Goal: Task Accomplishment & Management: Manage account settings

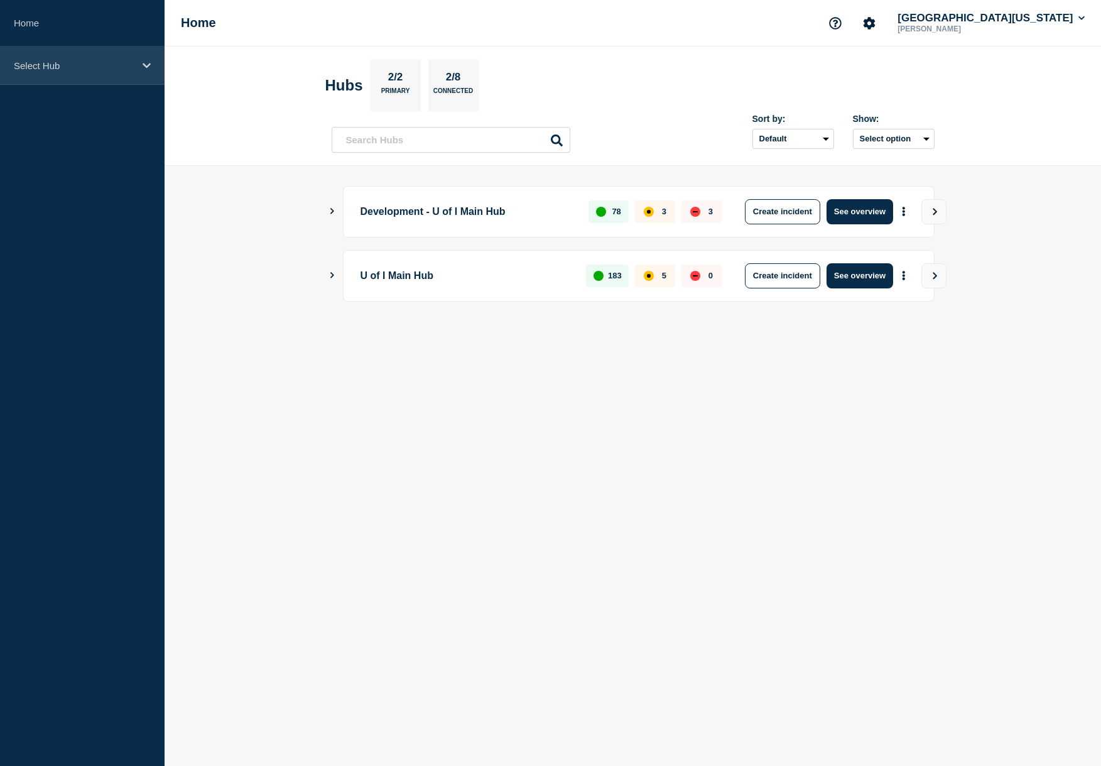
click at [60, 72] on div "Select Hub" at bounding box center [82, 65] width 165 height 38
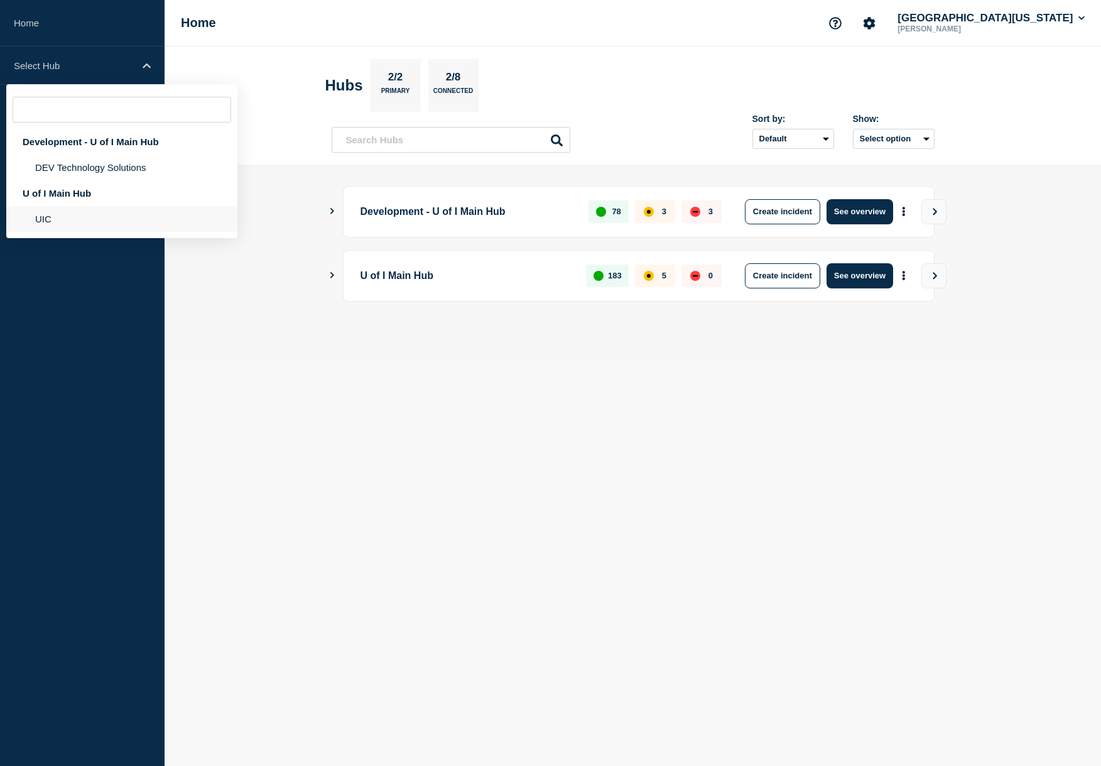
click at [65, 220] on li "UIC" at bounding box center [121, 219] width 231 height 26
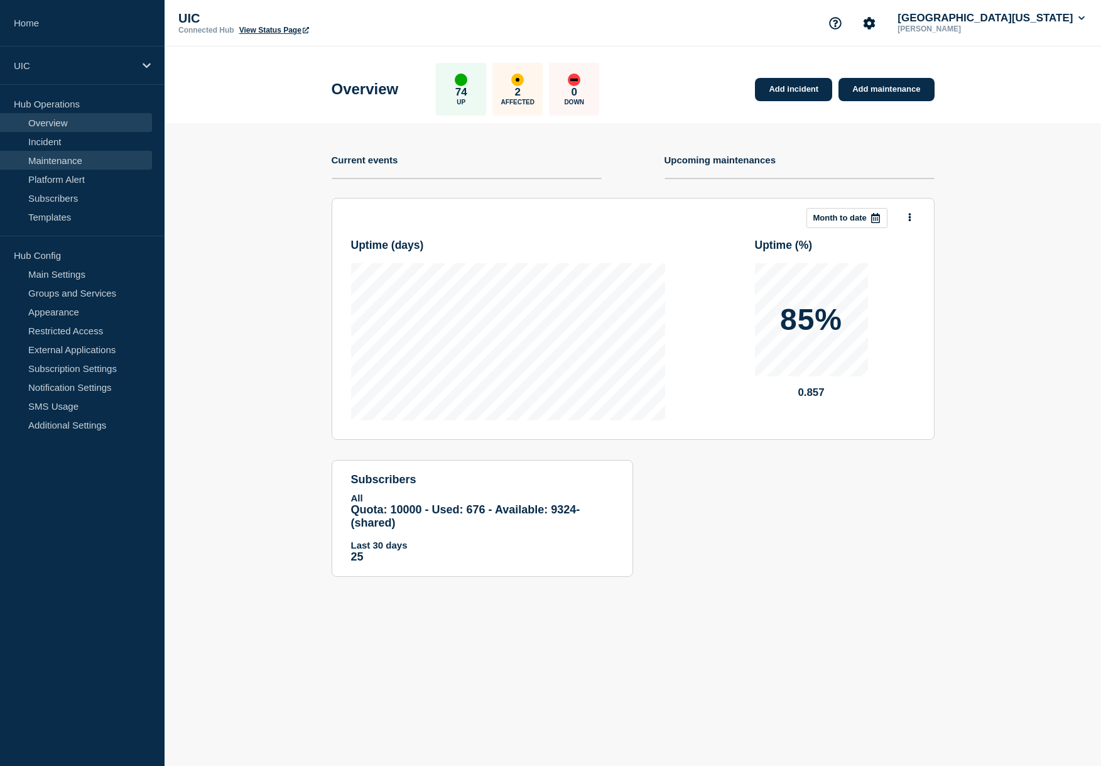
click at [100, 151] on link "Maintenance" at bounding box center [76, 160] width 152 height 19
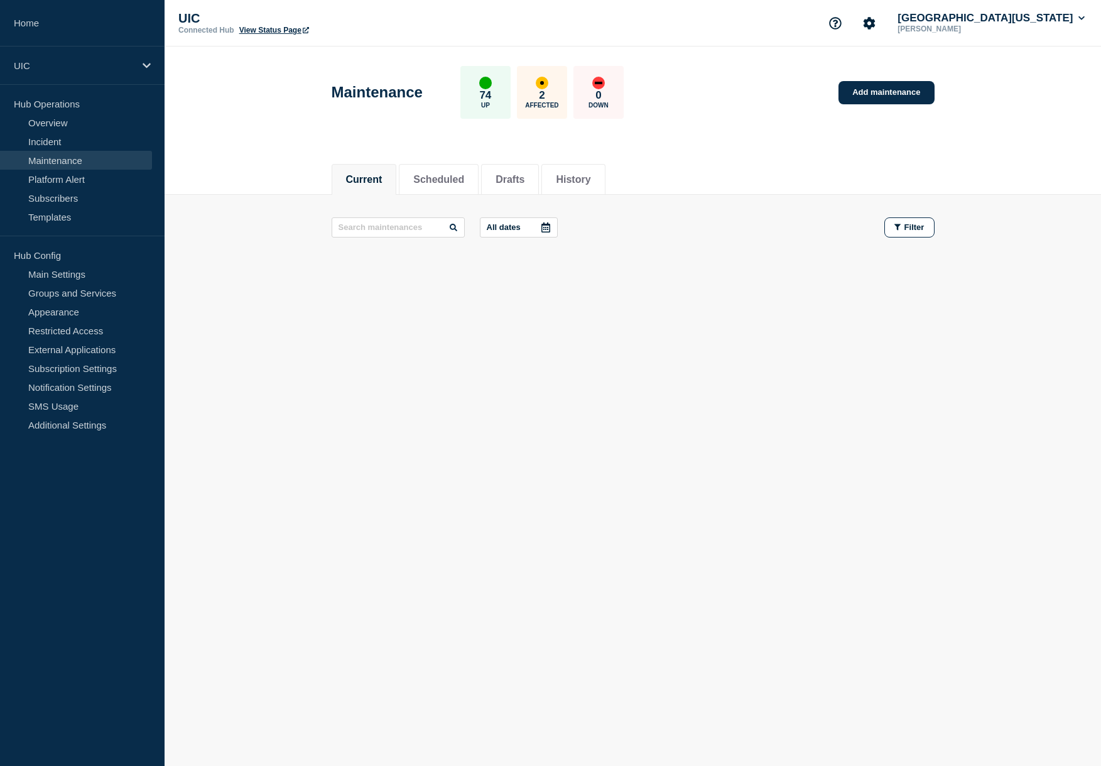
click at [384, 182] on li "Current" at bounding box center [364, 179] width 65 height 31
click at [424, 177] on button "Scheduled" at bounding box center [438, 179] width 51 height 11
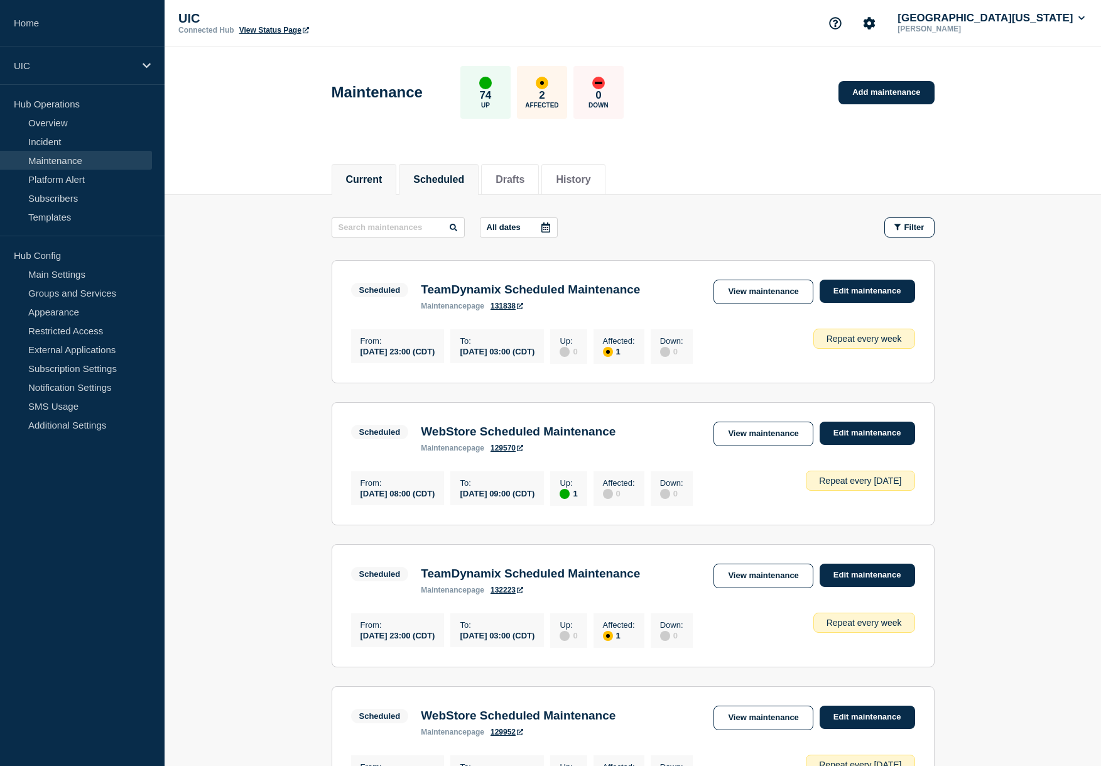
click at [347, 182] on button "Current" at bounding box center [364, 179] width 36 height 11
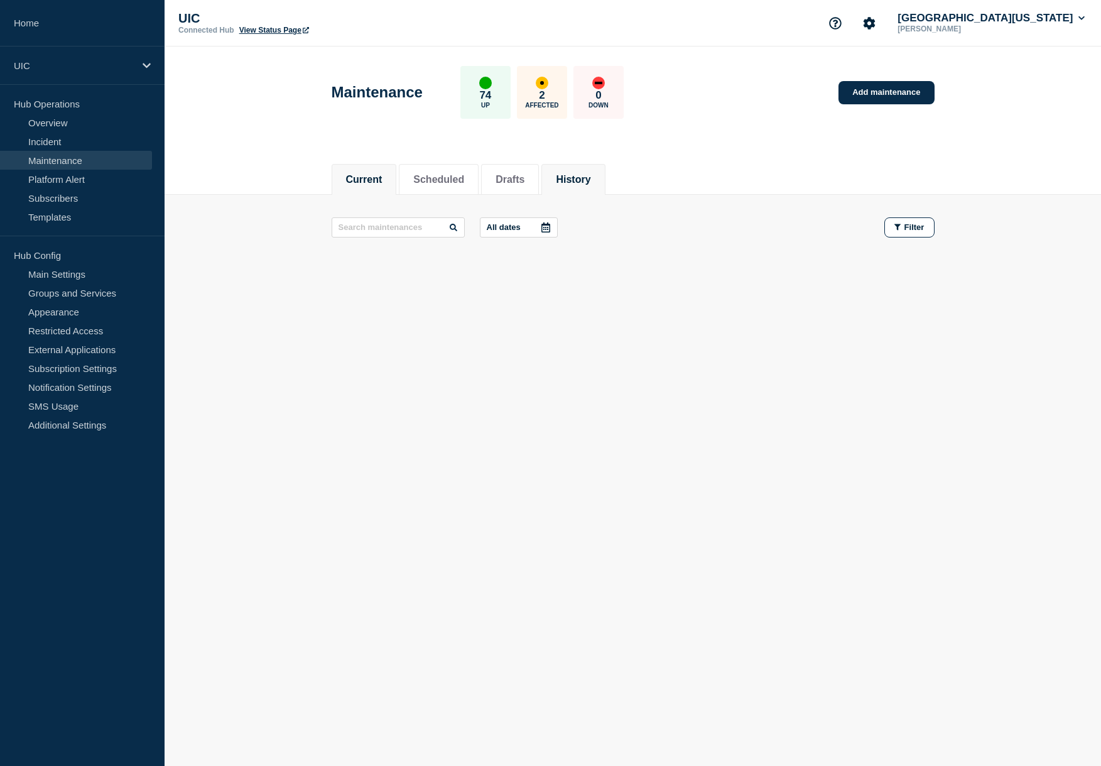
click at [580, 166] on li "History" at bounding box center [572, 179] width 63 height 31
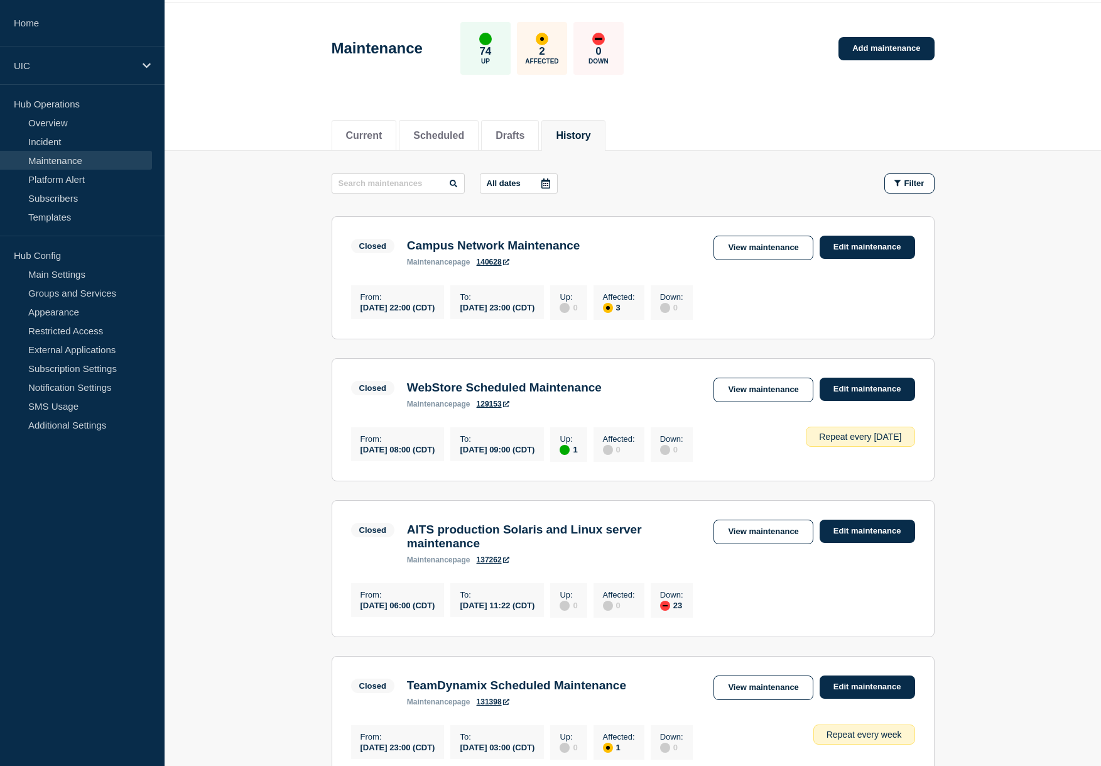
scroll to position [19, 0]
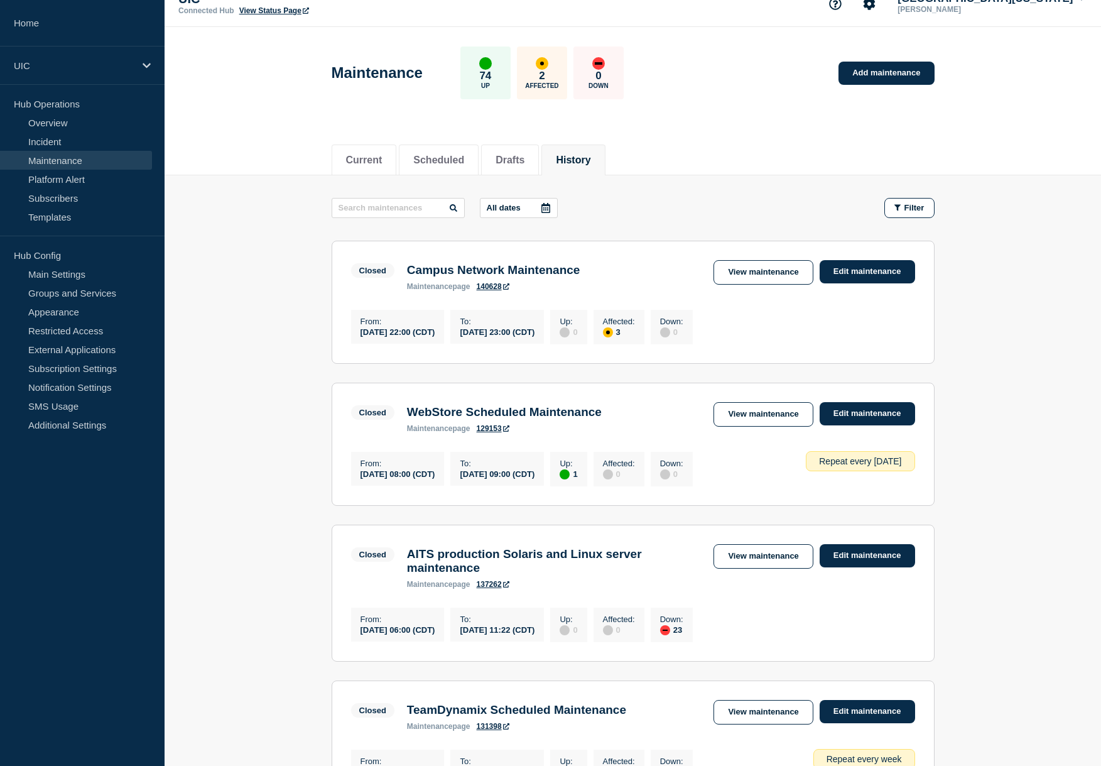
click at [494, 285] on link "140628" at bounding box center [493, 286] width 33 height 9
click at [848, 263] on link "Edit maintenance" at bounding box center [867, 271] width 95 height 23
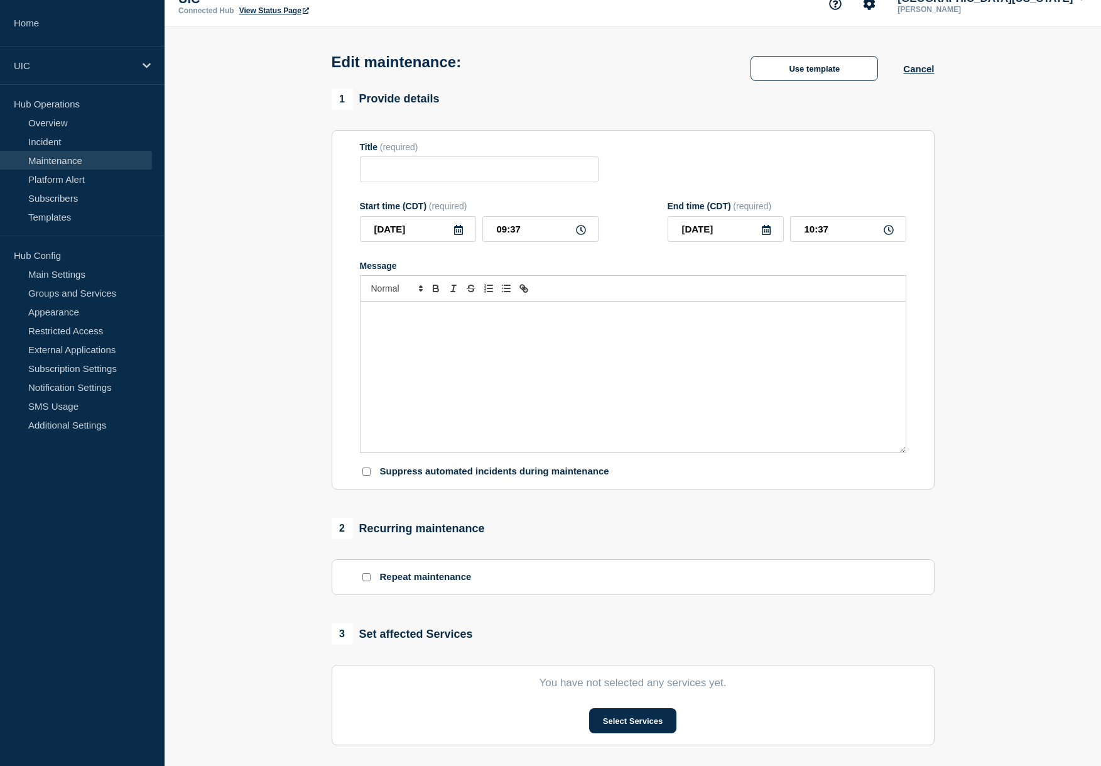
type input "Campus Network Maintenance"
type input "2025-09-16"
type input "22:00"
type input "2025-09-16"
type input "23:00"
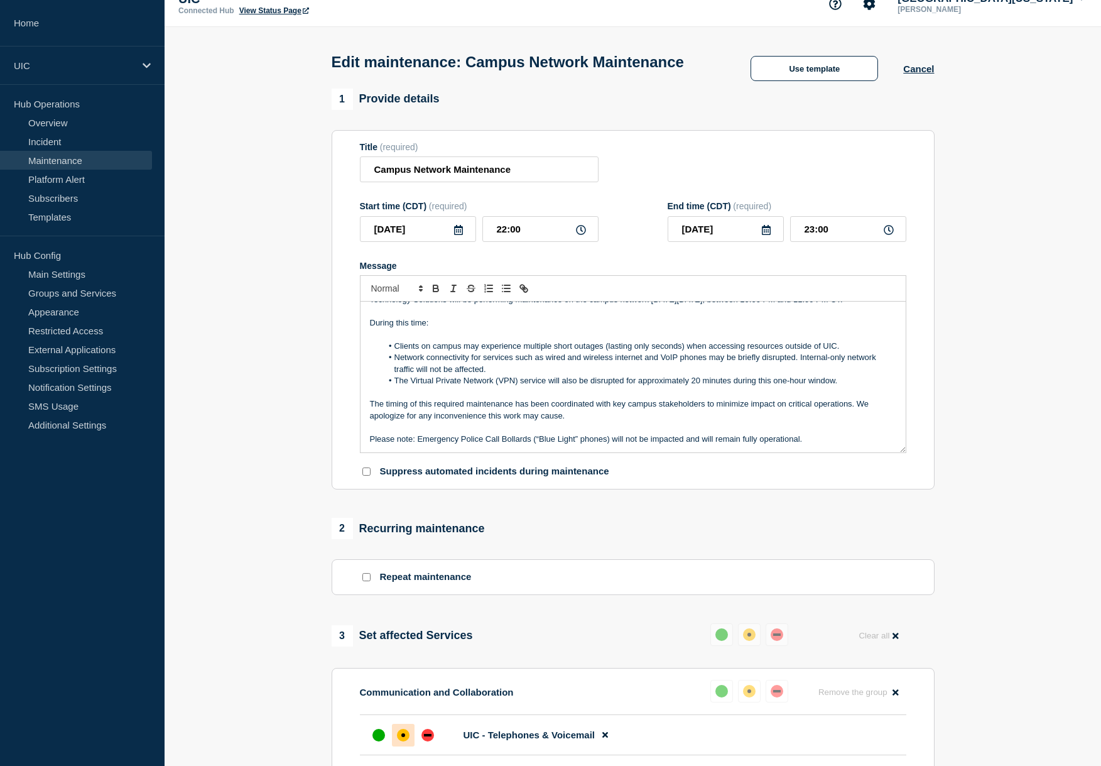
scroll to position [23, 0]
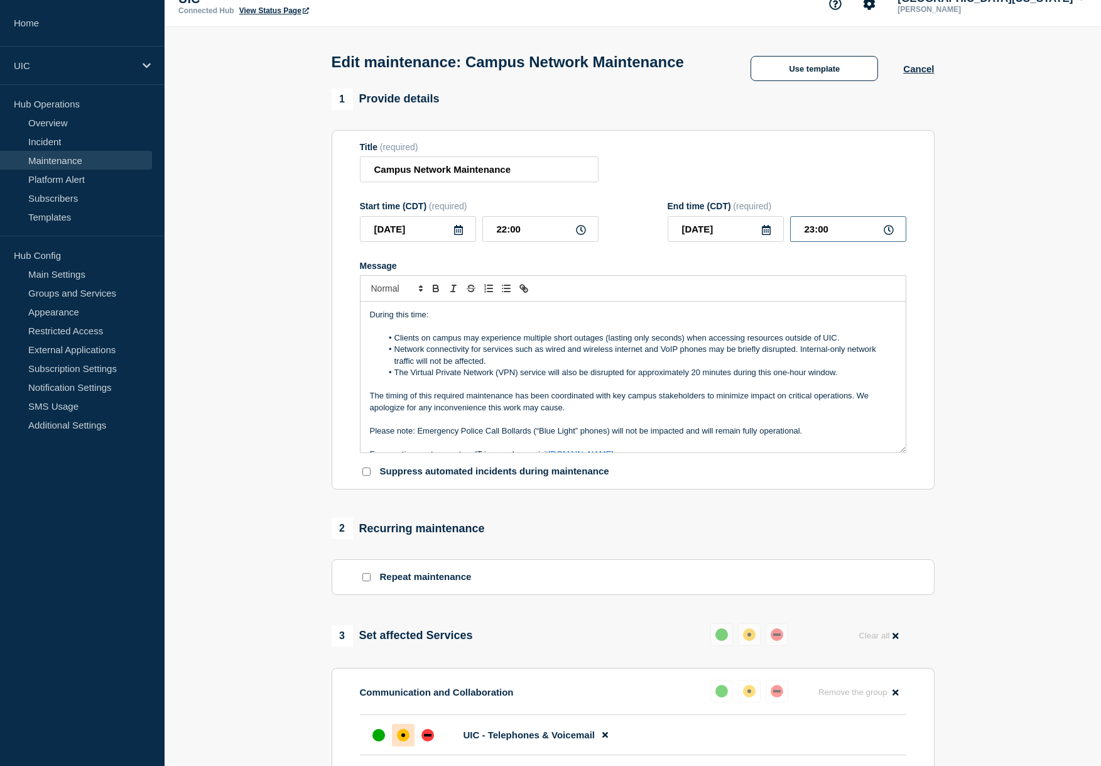
click at [846, 242] on input "23:00" at bounding box center [848, 229] width 116 height 26
click at [63, 144] on link "Incident" at bounding box center [76, 141] width 152 height 19
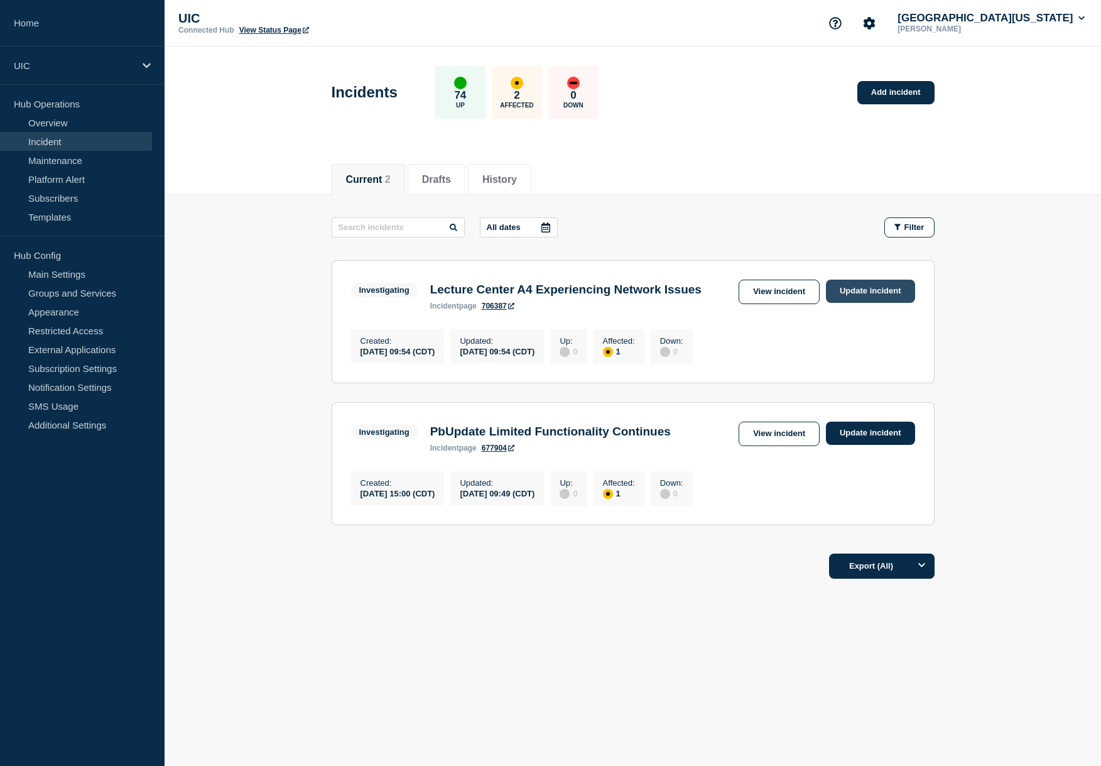
click at [856, 290] on link "Update incident" at bounding box center [870, 291] width 89 height 23
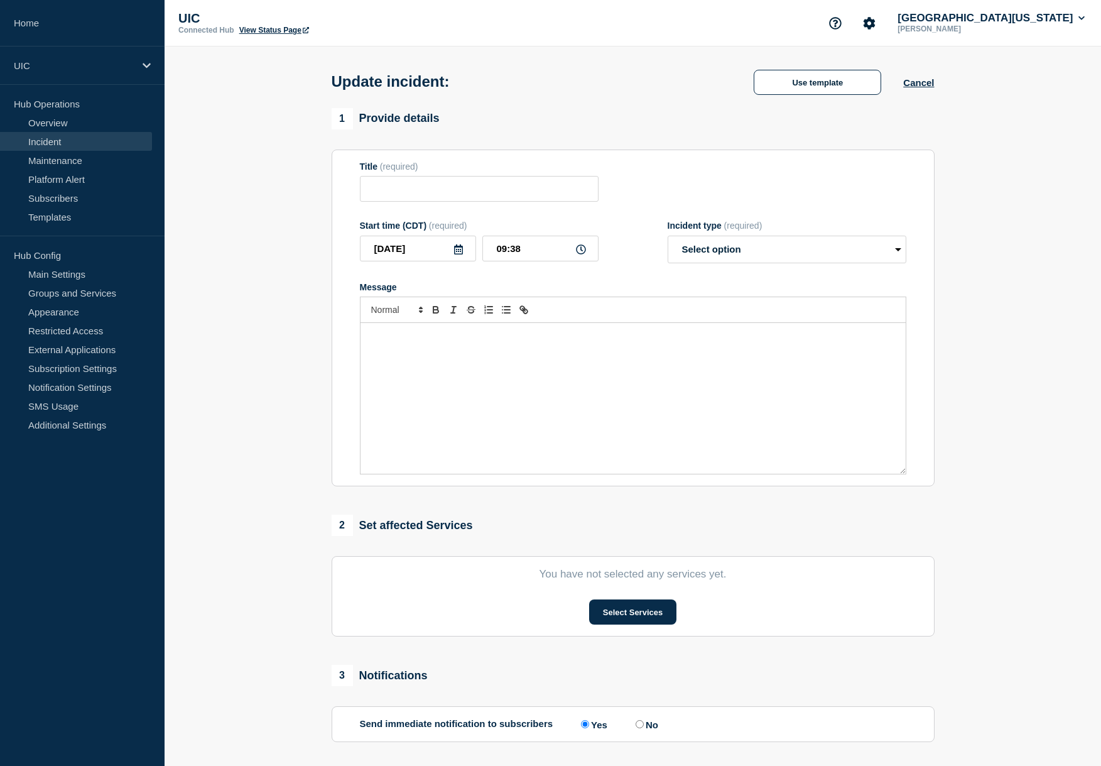
type input "Lecture Center A4 Experiencing Network Issues"
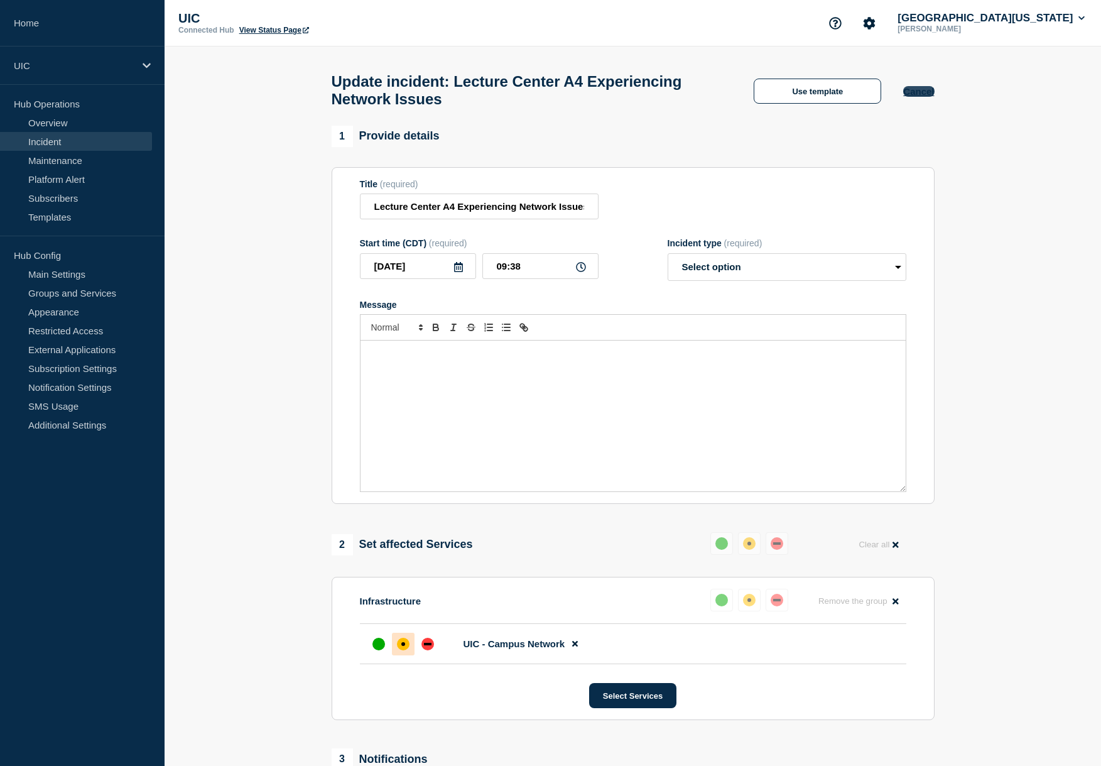
click at [916, 93] on button "Cancel" at bounding box center [918, 91] width 31 height 11
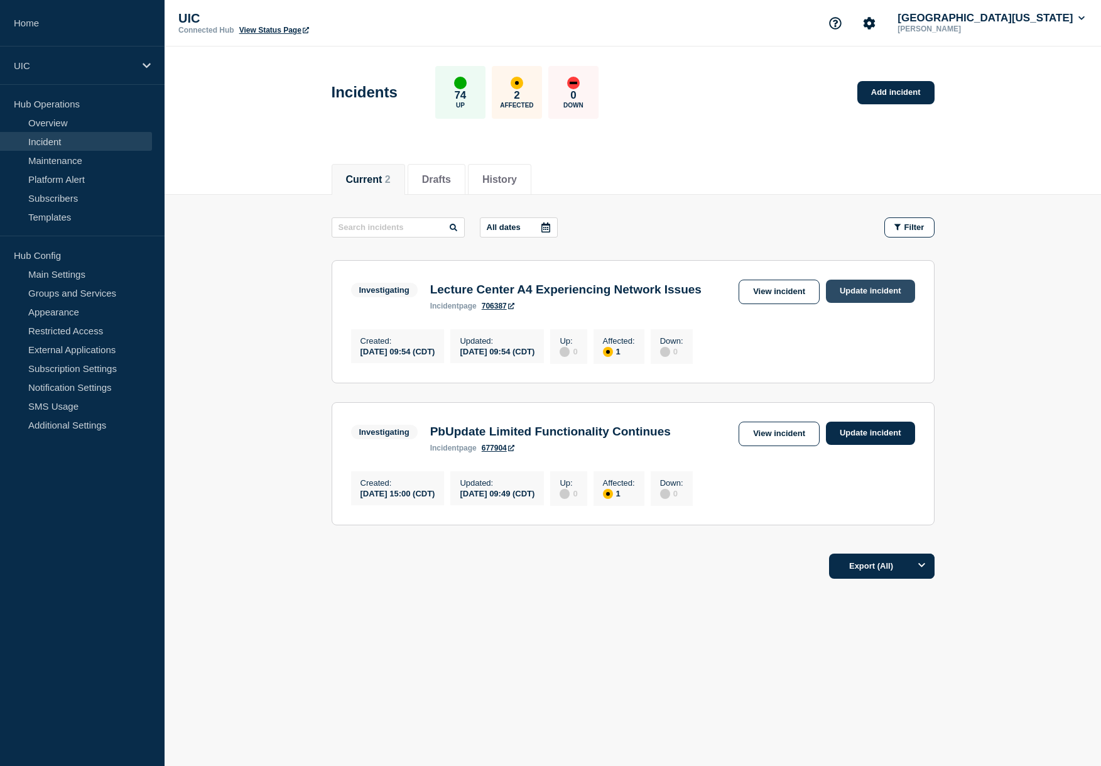
click at [846, 295] on link "Update incident" at bounding box center [870, 291] width 89 height 23
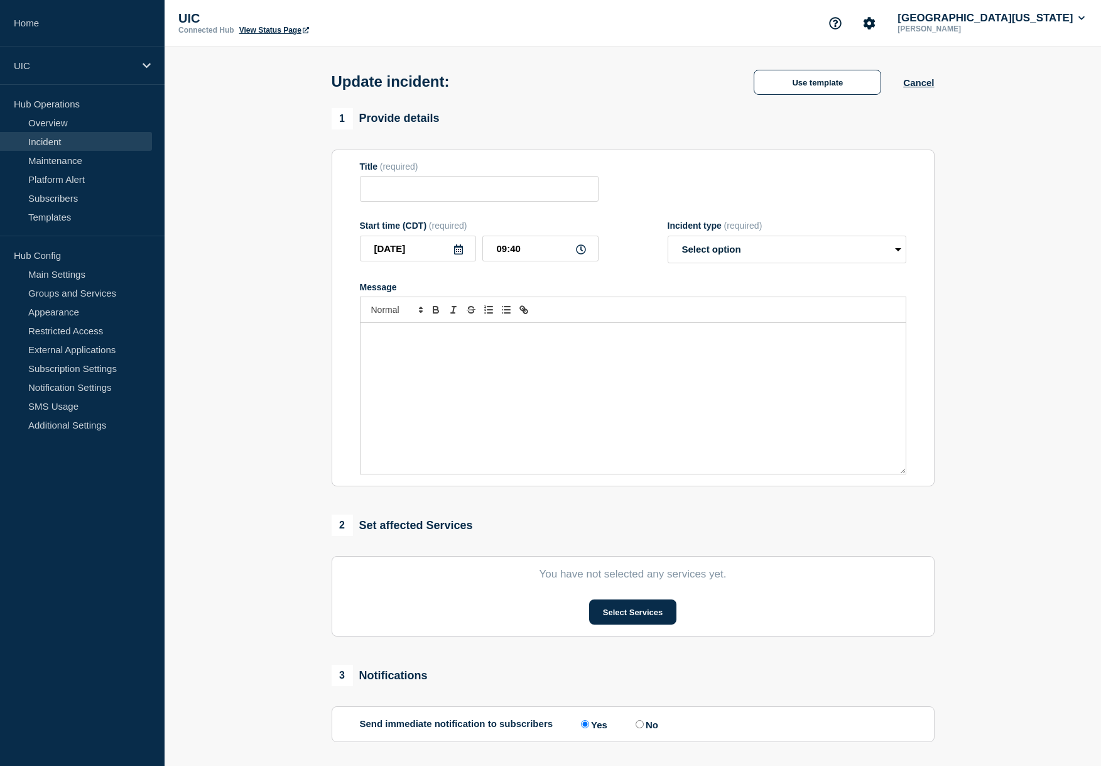
type input "Lecture Center A4 Experiencing Network Issues"
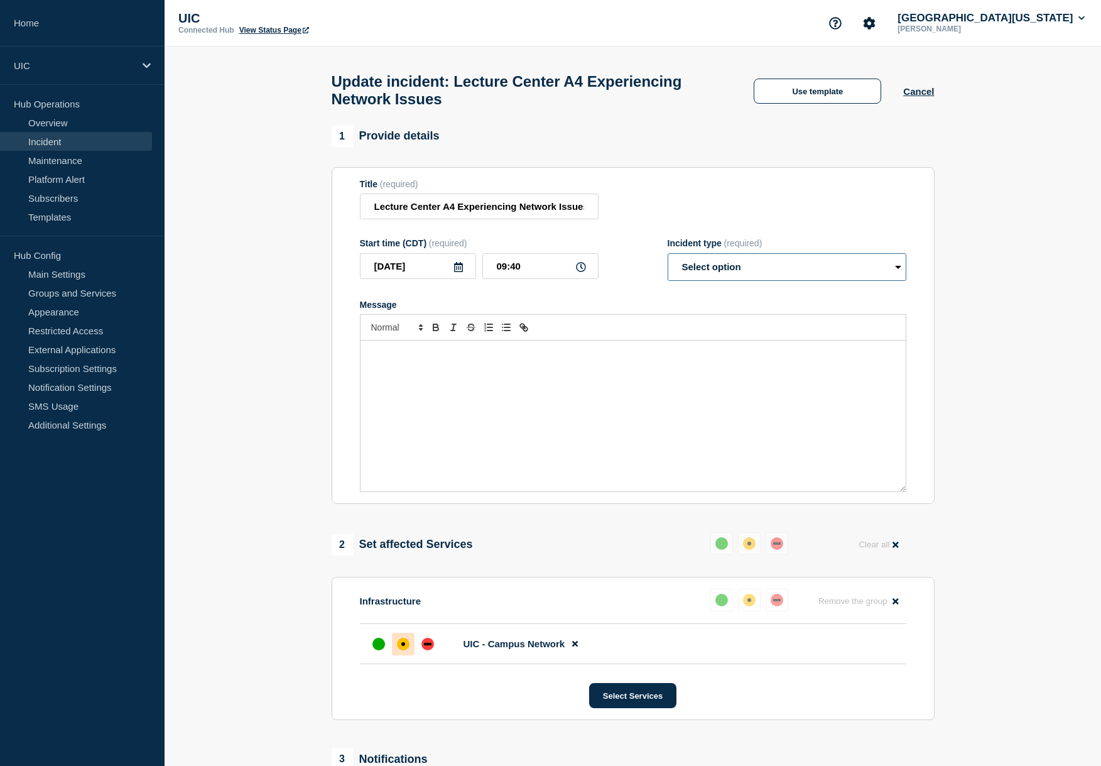
click at [793, 281] on select "Select option Investigating Identified Monitoring Resolved" at bounding box center [787, 267] width 239 height 28
select select "resolved"
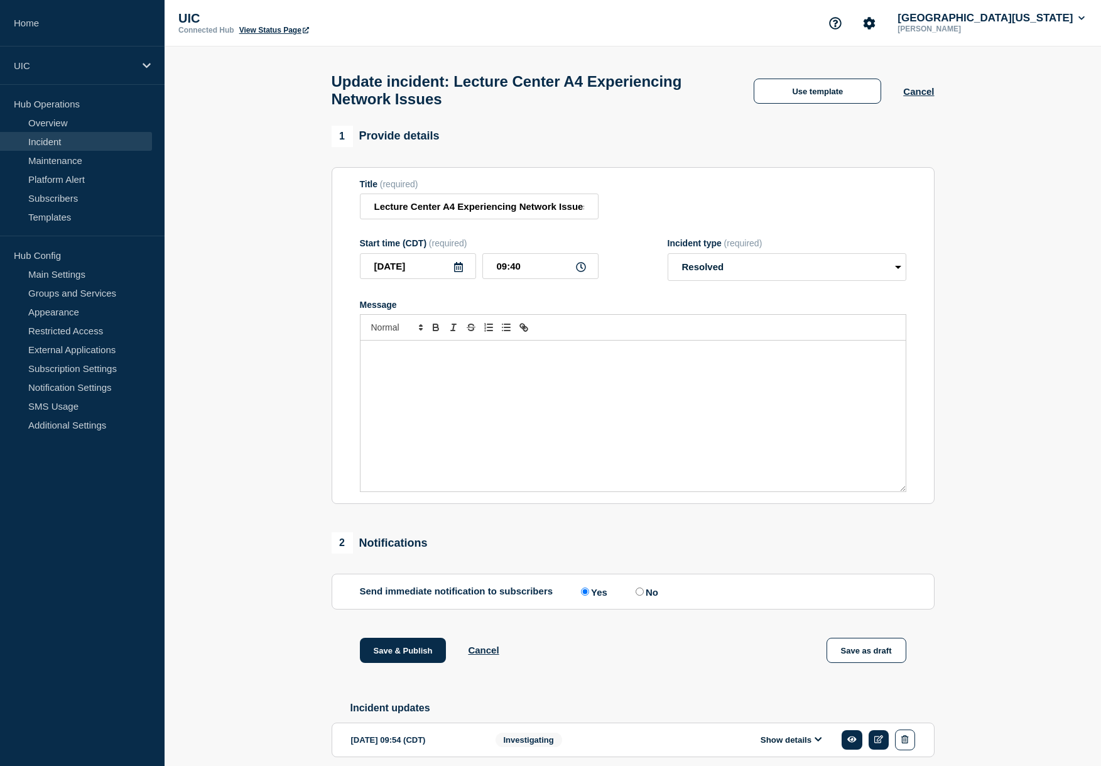
click at [502, 197] on div "Title (required) Lecture Center A4 Experiencing Network Issues" at bounding box center [479, 199] width 239 height 41
click at [464, 219] on input "Lecture Center A4 Experiencing Network Issues" at bounding box center [479, 206] width 239 height 26
drag, startPoint x: 458, startPoint y: 217, endPoint x: 511, endPoint y: 220, distance: 52.8
click at [511, 219] on input "Lecture Center A4 Experiencing Network Issues" at bounding box center [479, 206] width 239 height 26
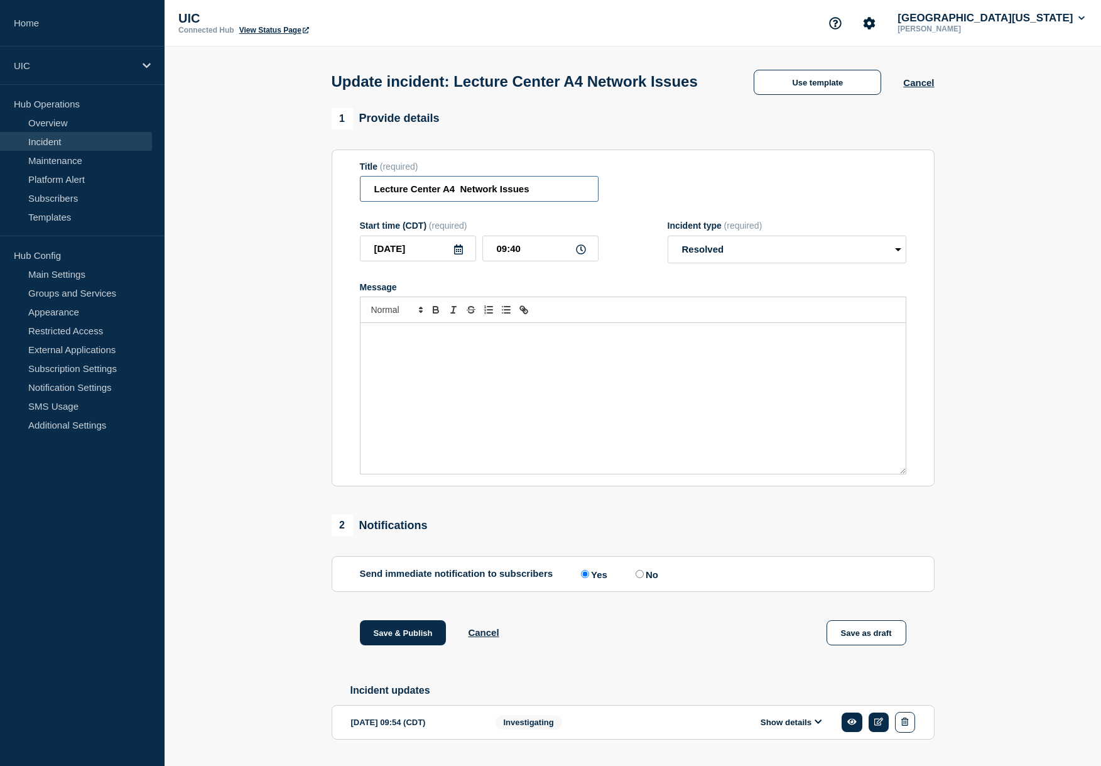
scroll to position [0, 0]
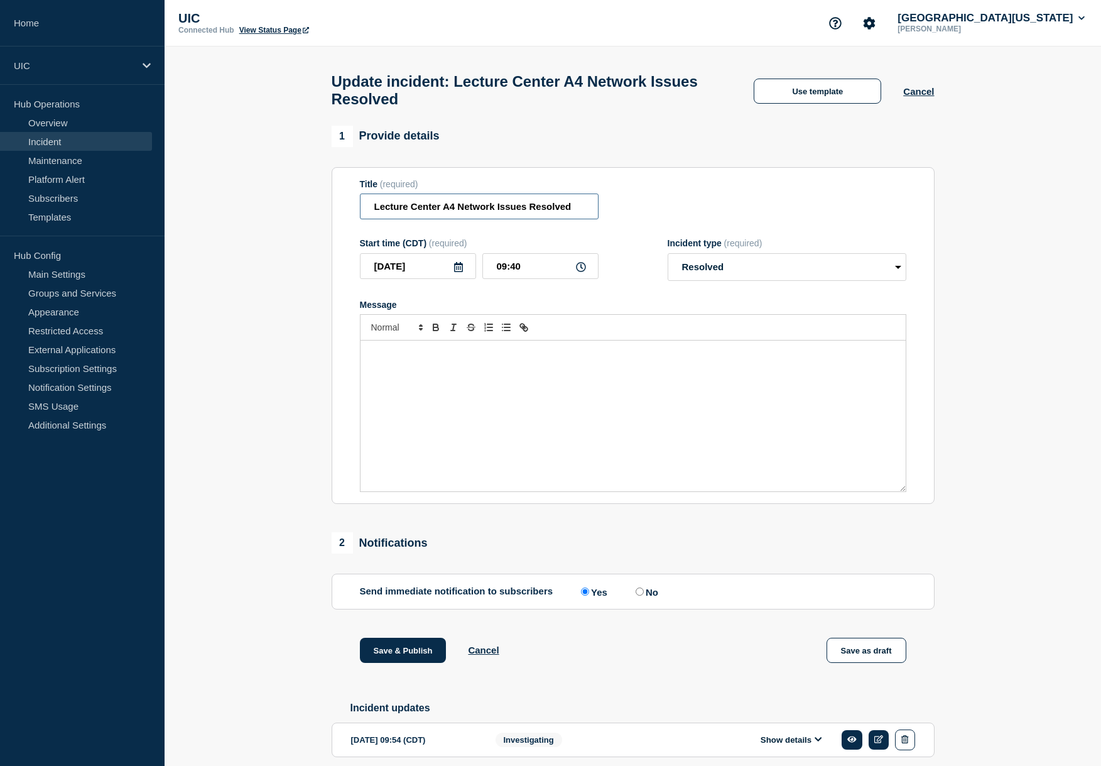
type input "Lecture Center A4 Network Issues Resolved"
click at [571, 406] on div "Message" at bounding box center [633, 415] width 545 height 151
drag, startPoint x: 803, startPoint y: 114, endPoint x: 803, endPoint y: 103, distance: 11.3
click at [803, 103] on div "Update incident: Lecture Center A4 Network Issues Resolved Use template Cancel" at bounding box center [632, 85] width 631 height 79
click at [803, 103] on button "Use template" at bounding box center [818, 91] width 128 height 25
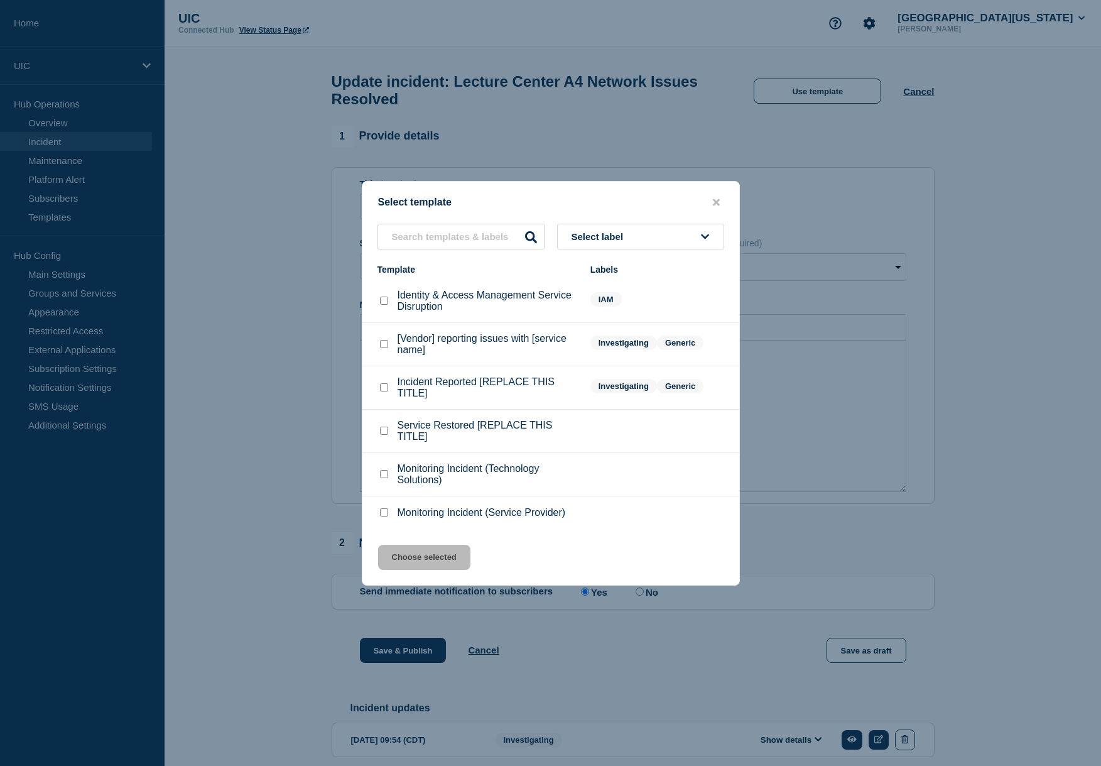
click at [426, 453] on li "Service Restored [REPLACE THIS TITLE]" at bounding box center [550, 431] width 377 height 43
click at [426, 438] on p "Service Restored [REPLACE THIS TITLE]" at bounding box center [488, 431] width 180 height 23
click at [386, 435] on checkbox"] "Service Restored [REPLACE THIS TITLE] checkbox" at bounding box center [384, 431] width 8 height 8
checkbox checkbox"] "true"
click at [446, 568] on button "Choose selected" at bounding box center [424, 557] width 92 height 25
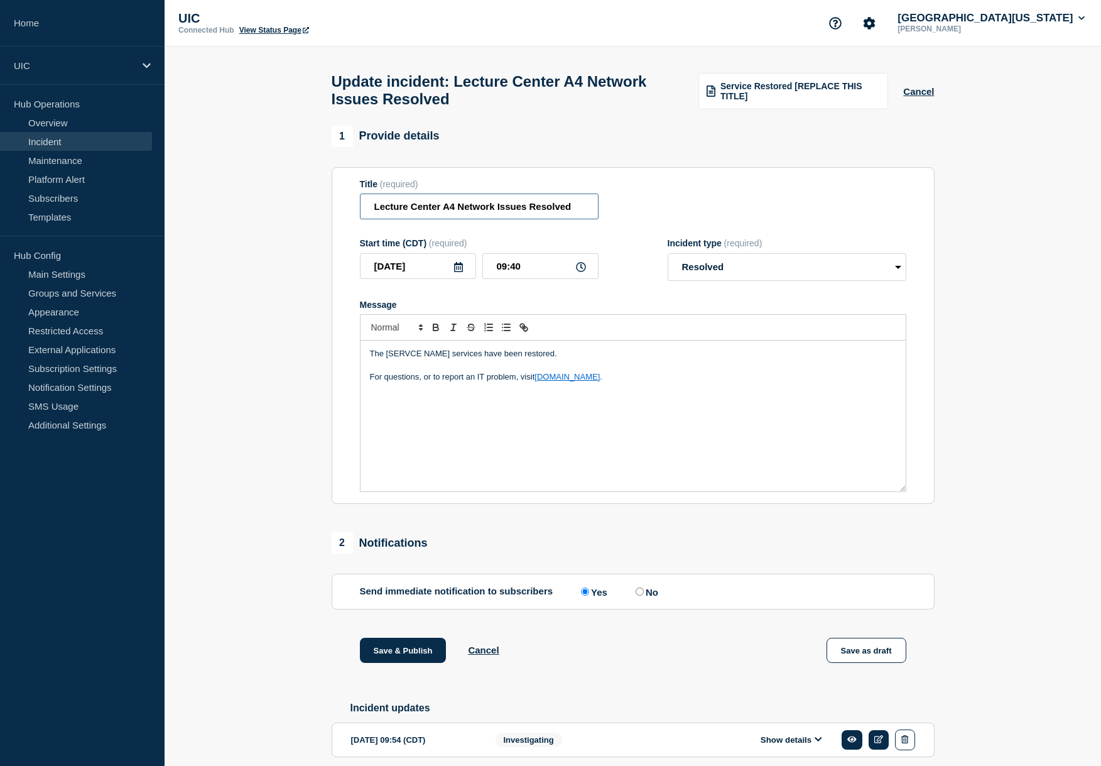
click at [570, 219] on input "Lecture Center A4 Network Issues Resolved" at bounding box center [479, 206] width 239 height 26
click at [447, 354] on div "The [SERVCE NAME] services have been restored. For questions, or to report an I…" at bounding box center [633, 403] width 546 height 178
drag, startPoint x: 553, startPoint y: 364, endPoint x: 285, endPoint y: 356, distance: 268.3
click at [285, 356] on section "1 Provide details Title (required) Lecture Center A4 Network Issues Resolved St…" at bounding box center [633, 461] width 937 height 671
paste div "Message"
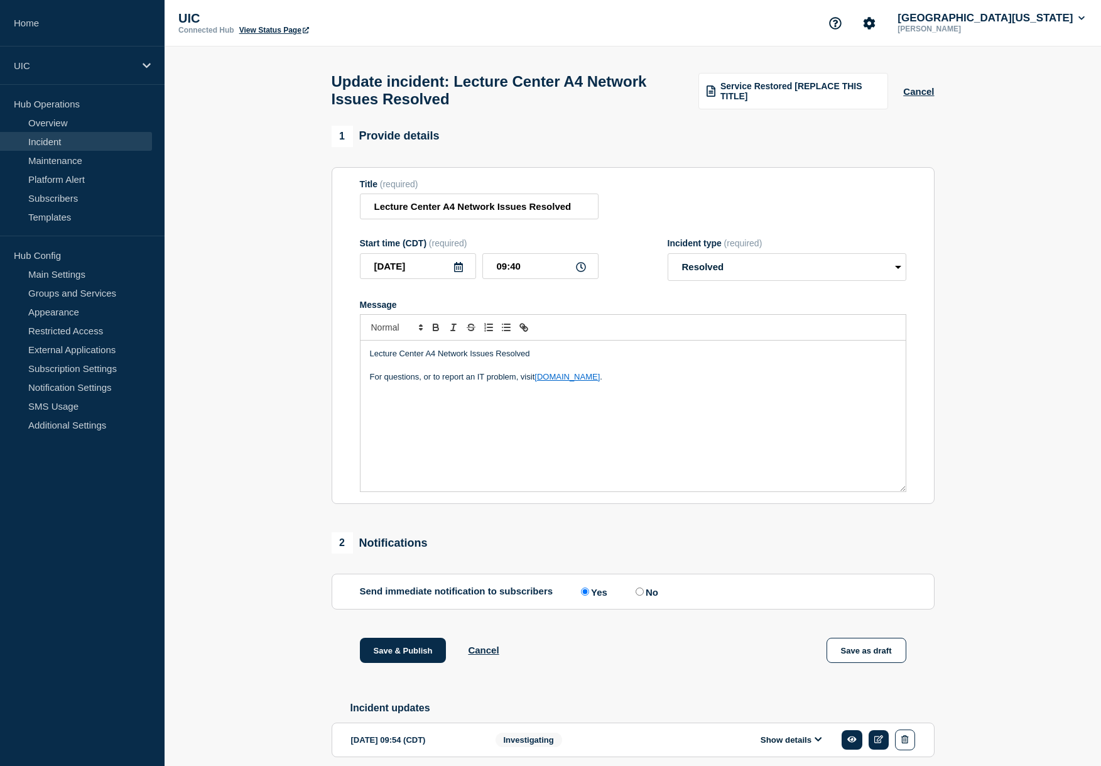
click at [494, 359] on p "Lecture Center A4 Network Issues Resolved" at bounding box center [633, 353] width 526 height 11
click at [417, 383] on p "For questions, or to report an IT problem, visit help.uic.edu ." at bounding box center [633, 376] width 526 height 11
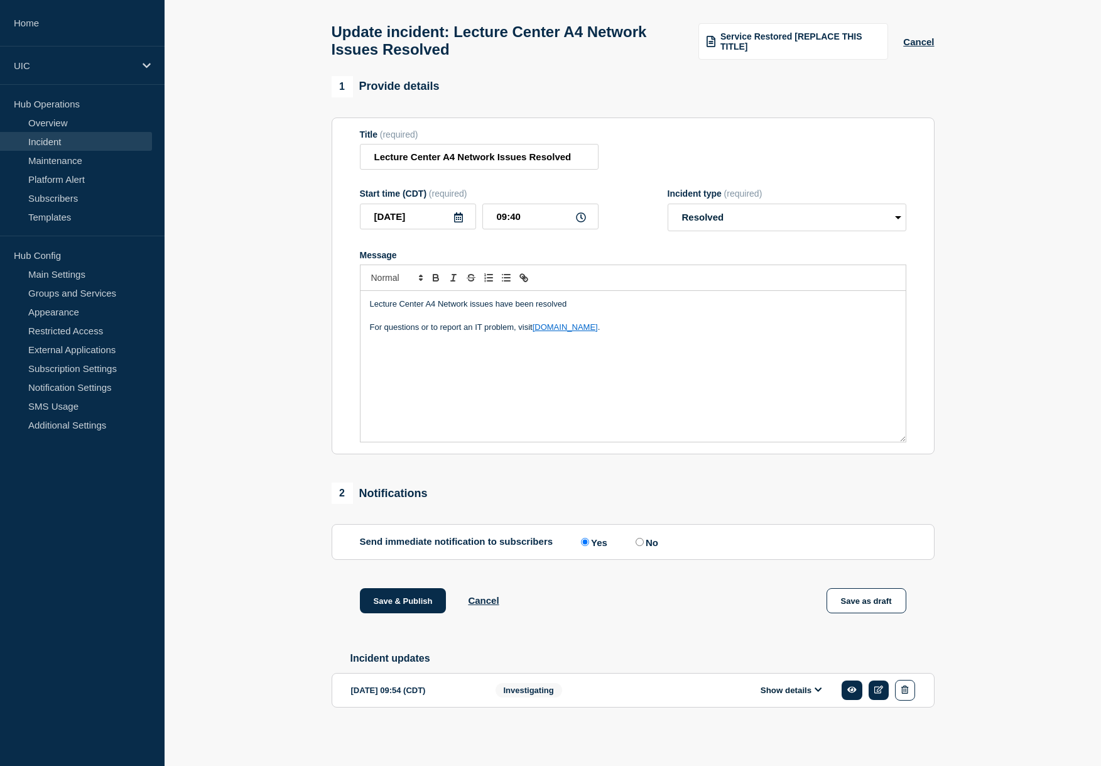
click at [633, 536] on label "No" at bounding box center [646, 542] width 26 height 12
click at [636, 538] on input "No" at bounding box center [640, 542] width 8 height 8
radio input "true"
radio input "false"
click at [636, 538] on input "No" at bounding box center [640, 542] width 8 height 8
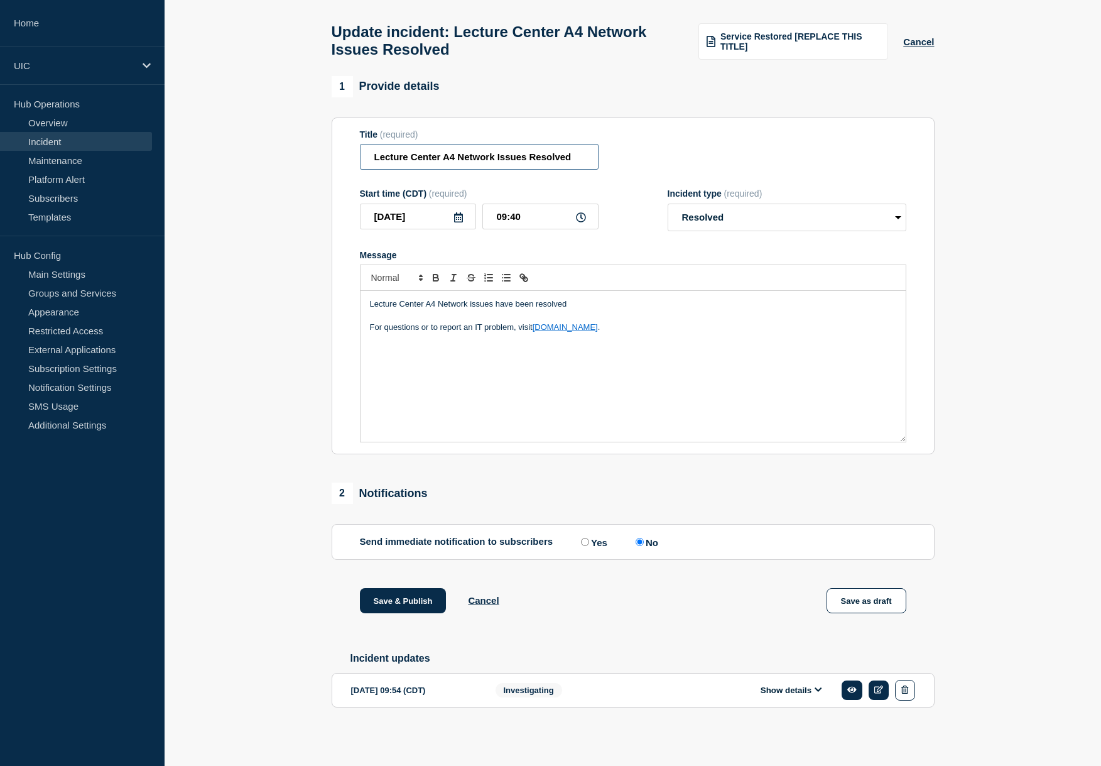
drag, startPoint x: 455, startPoint y: 143, endPoint x: 349, endPoint y: 141, distance: 106.8
click at [349, 141] on section "Title (required) Lecture Center A4 Network Issues Resolved Start time (CDT) (re…" at bounding box center [633, 285] width 603 height 337
click at [403, 599] on button "Save & Publish" at bounding box center [403, 600] width 87 height 25
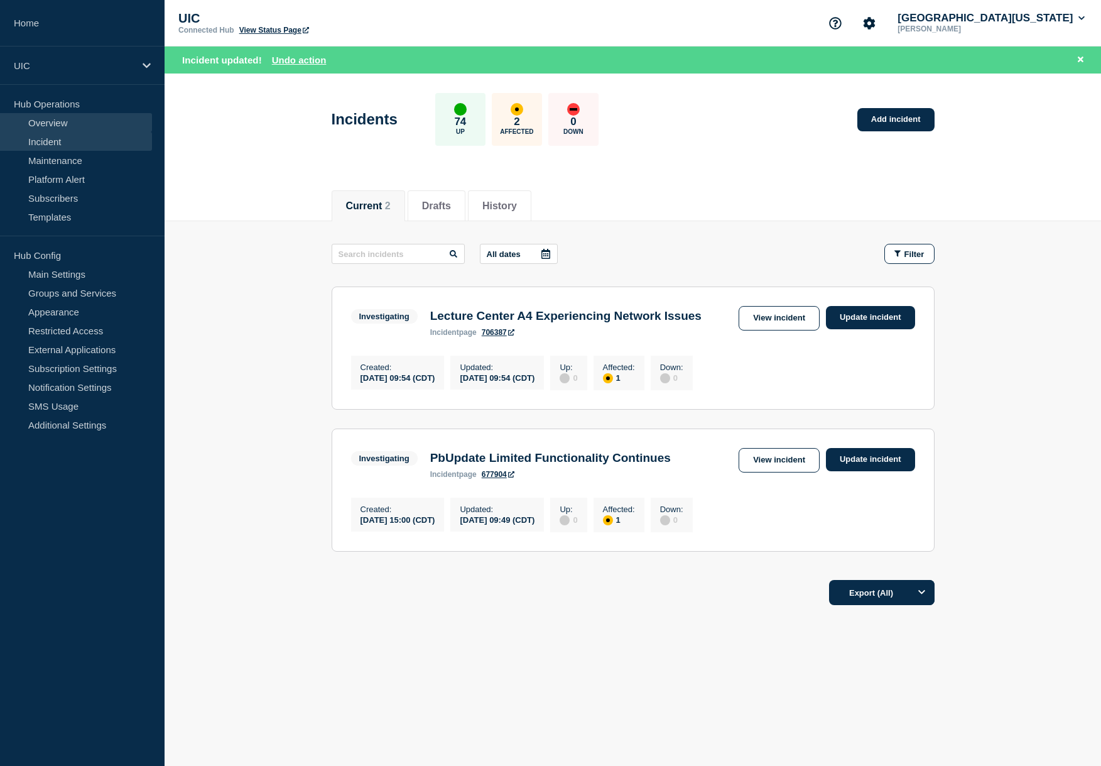
click at [93, 117] on link "Overview" at bounding box center [76, 122] width 152 height 19
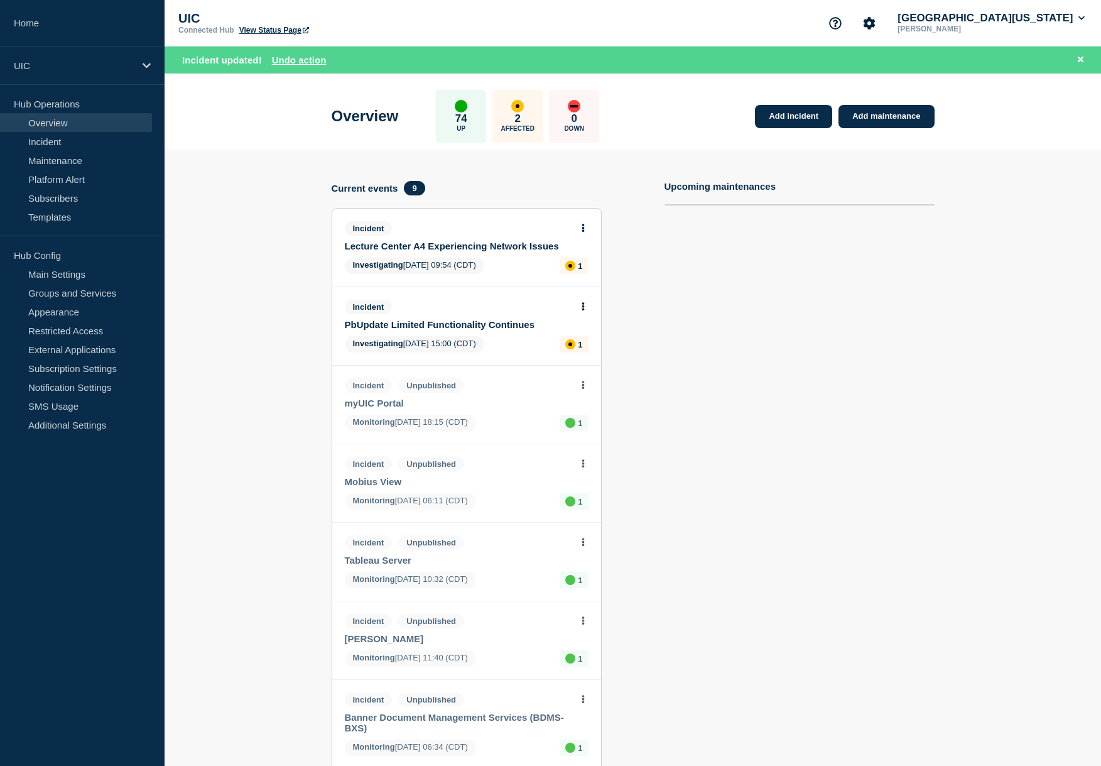
click at [549, 106] on div "74 Up 2 Affected 0 Down" at bounding box center [517, 116] width 163 height 53
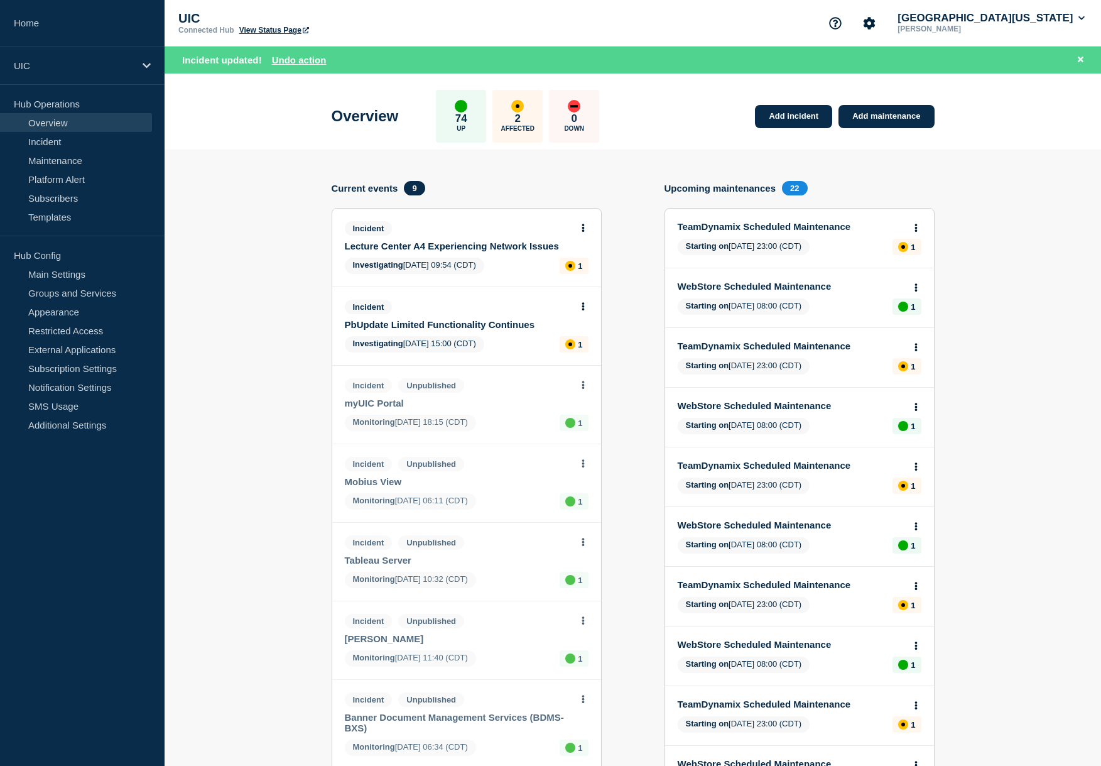
click at [523, 106] on div "affected" at bounding box center [517, 106] width 13 height 13
click at [474, 248] on link "Lecture Center A4 Experiencing Network Issues" at bounding box center [458, 246] width 227 height 11
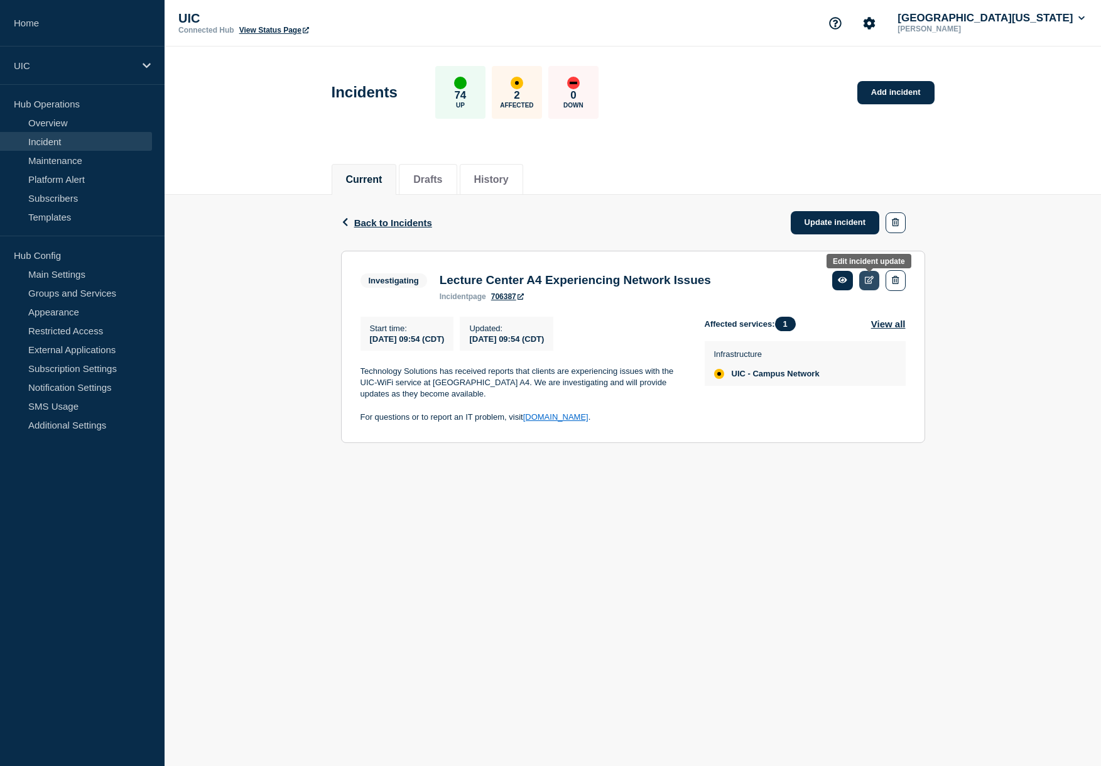
click at [872, 290] on link at bounding box center [869, 280] width 21 height 19
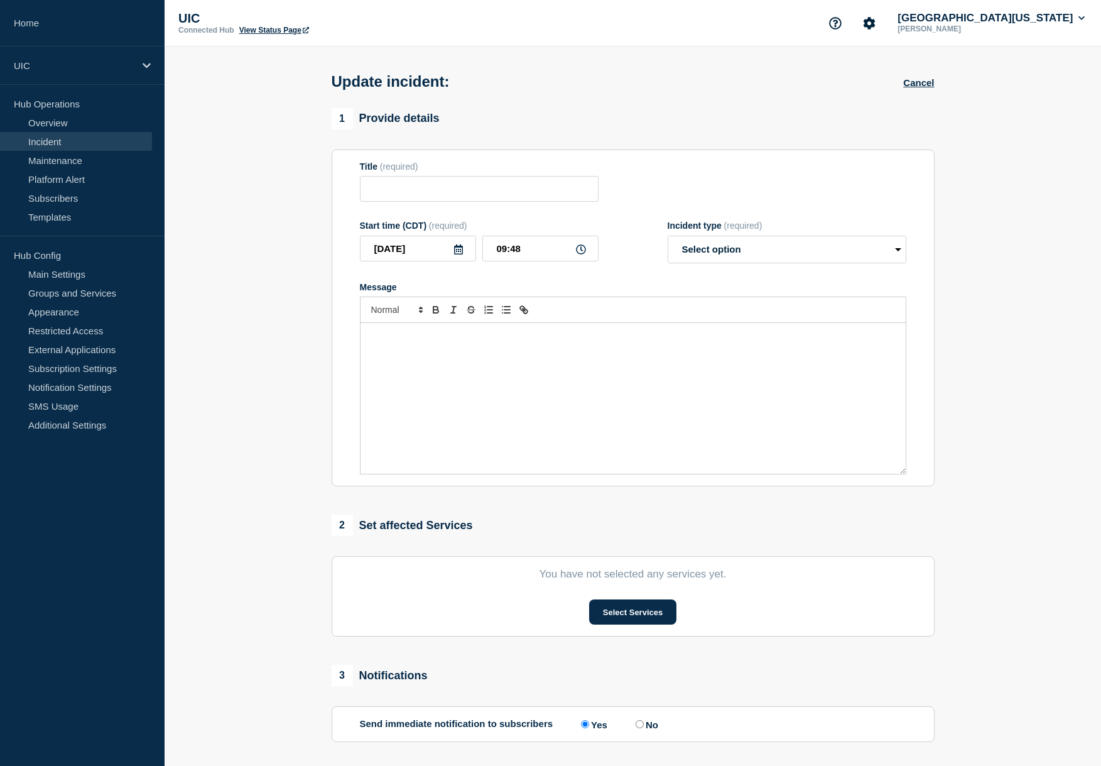
type input "Lecture Center A4 Experiencing Network Issues"
type input "2025-09-02"
type input "09:54"
select select "investigating"
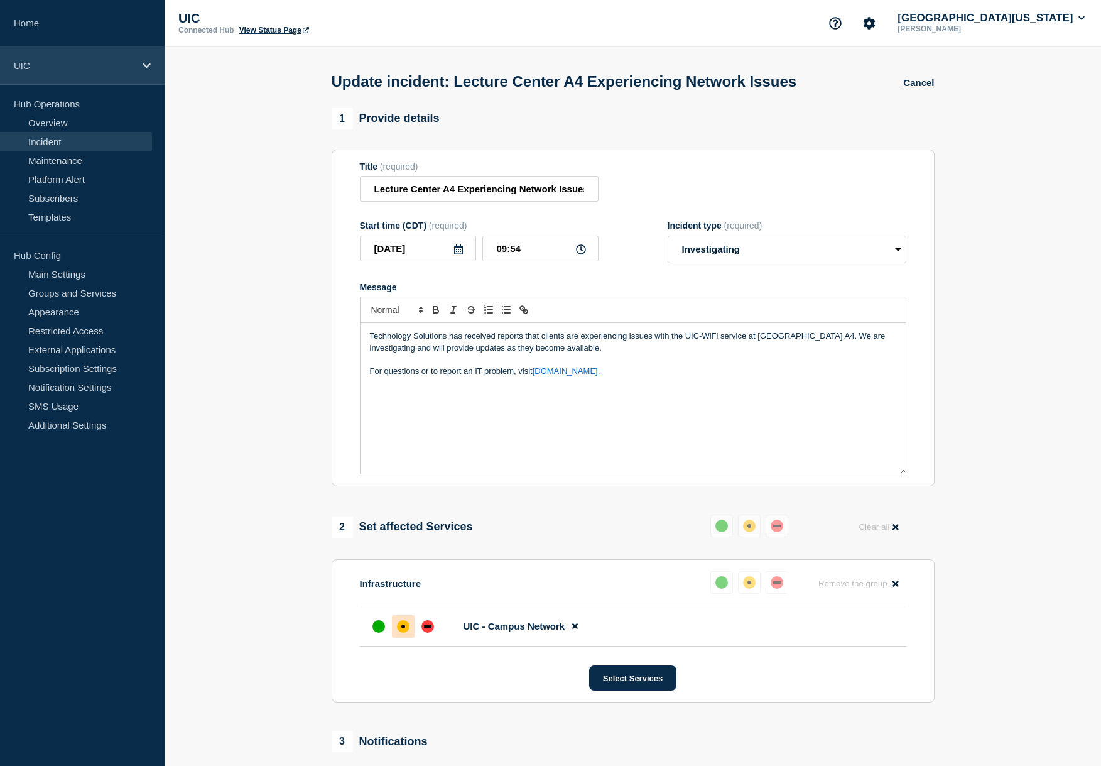
click at [25, 58] on div "UIC" at bounding box center [82, 65] width 165 height 38
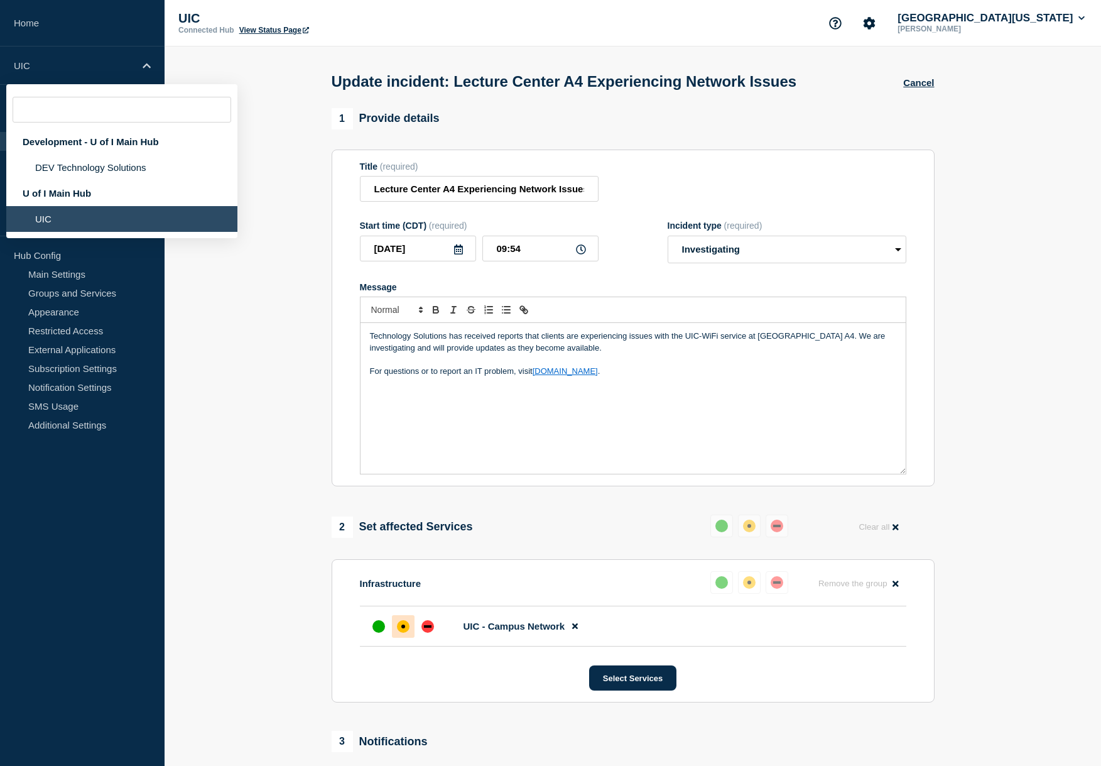
click at [54, 232] on li "UIC" at bounding box center [121, 219] width 231 height 26
click at [49, 229] on li "UIC" at bounding box center [121, 219] width 231 height 26
click at [222, 280] on section "1 Provide details Title (required) Lecture Center A4 Experiencing Network Issue…" at bounding box center [633, 500] width 937 height 785
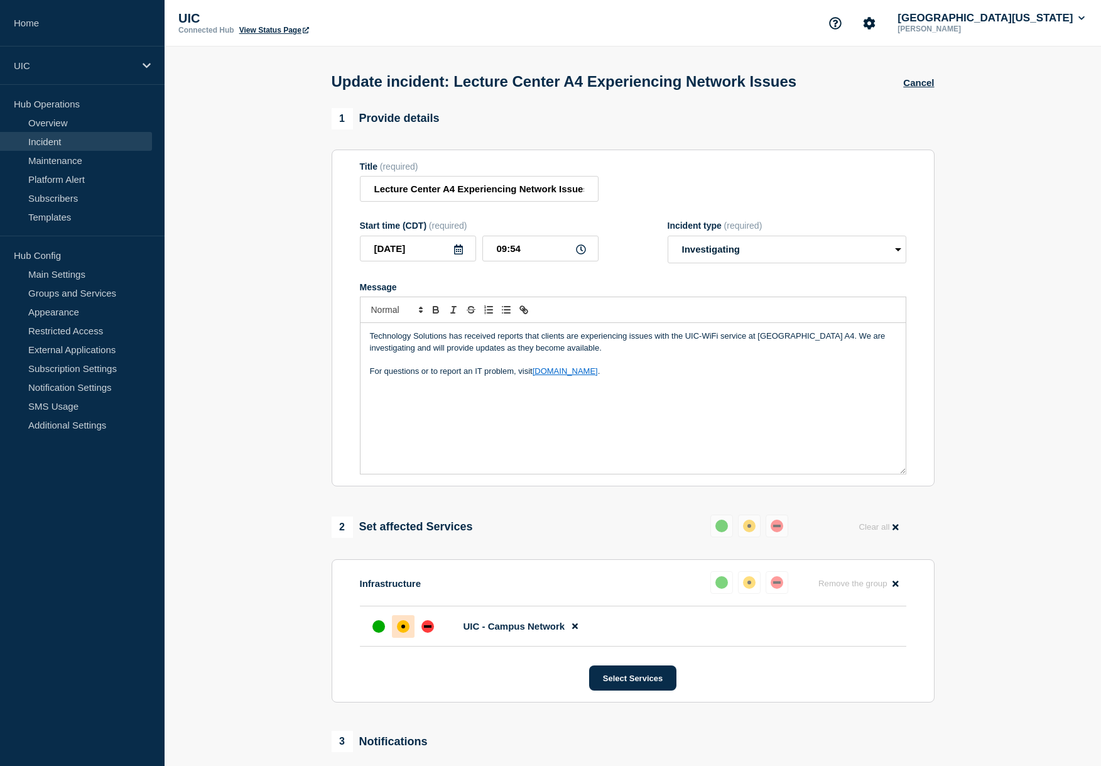
click at [67, 146] on link "Incident" at bounding box center [76, 141] width 152 height 19
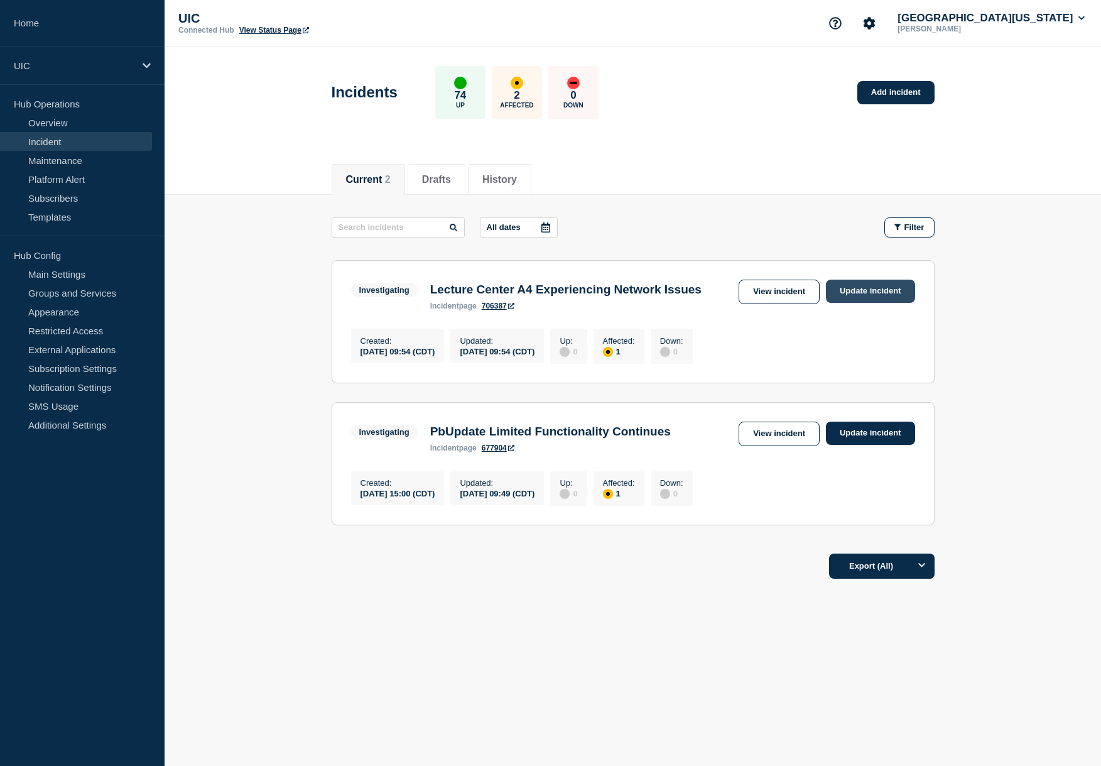
click at [888, 296] on link "Update incident" at bounding box center [870, 291] width 89 height 23
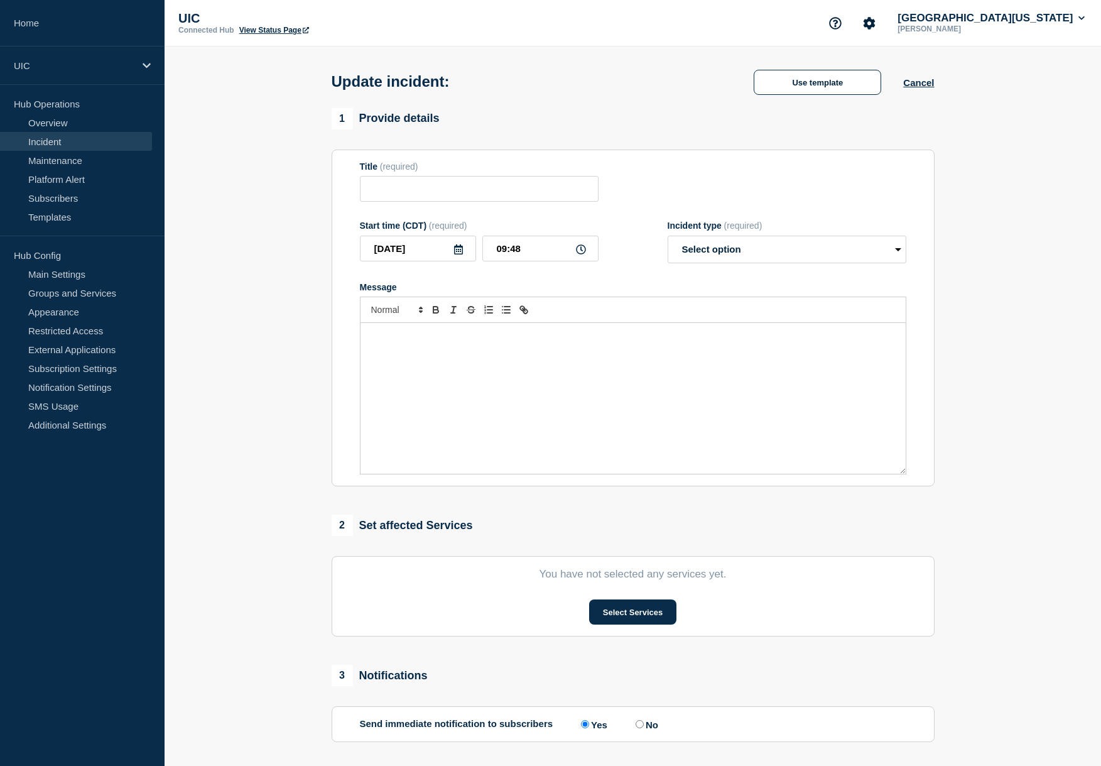
type input "Lecture Center A4 Experiencing Network Issues"
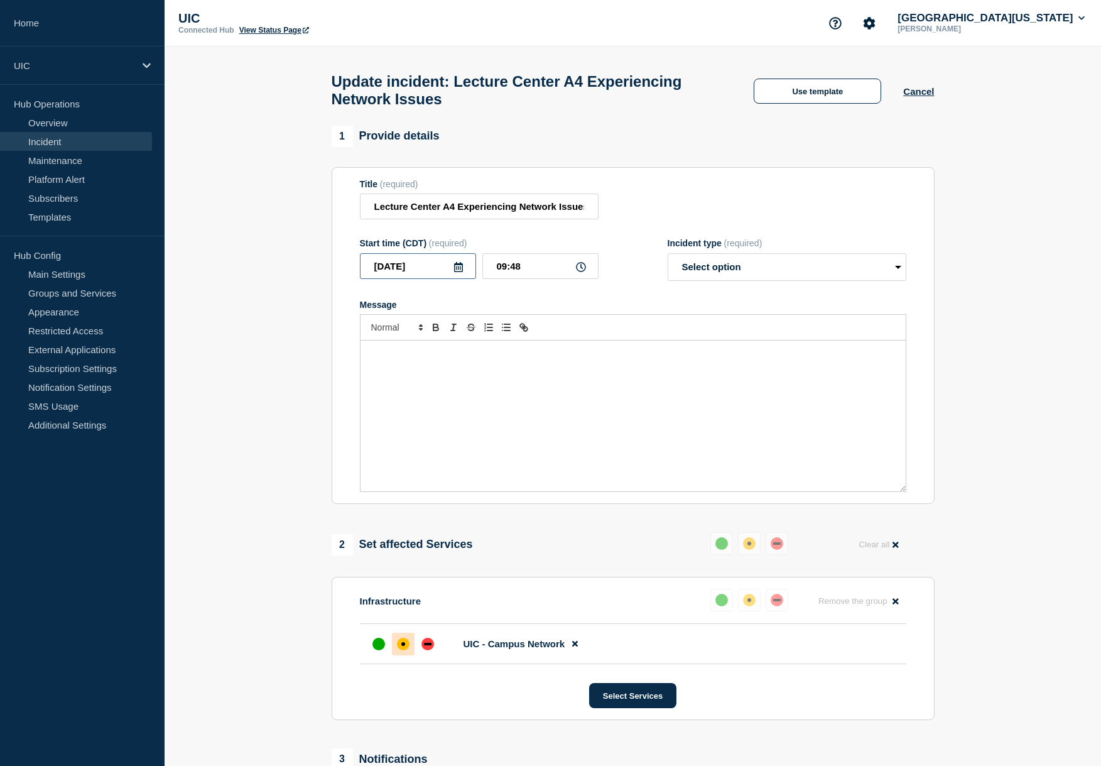
click at [443, 278] on input "[DATE]" at bounding box center [418, 266] width 116 height 26
type input "2025-09-03"
click at [562, 274] on input "09:48" at bounding box center [540, 266] width 116 height 26
click at [382, 650] on div "up" at bounding box center [378, 644] width 13 height 13
click at [530, 279] on input "09:48" at bounding box center [540, 266] width 116 height 26
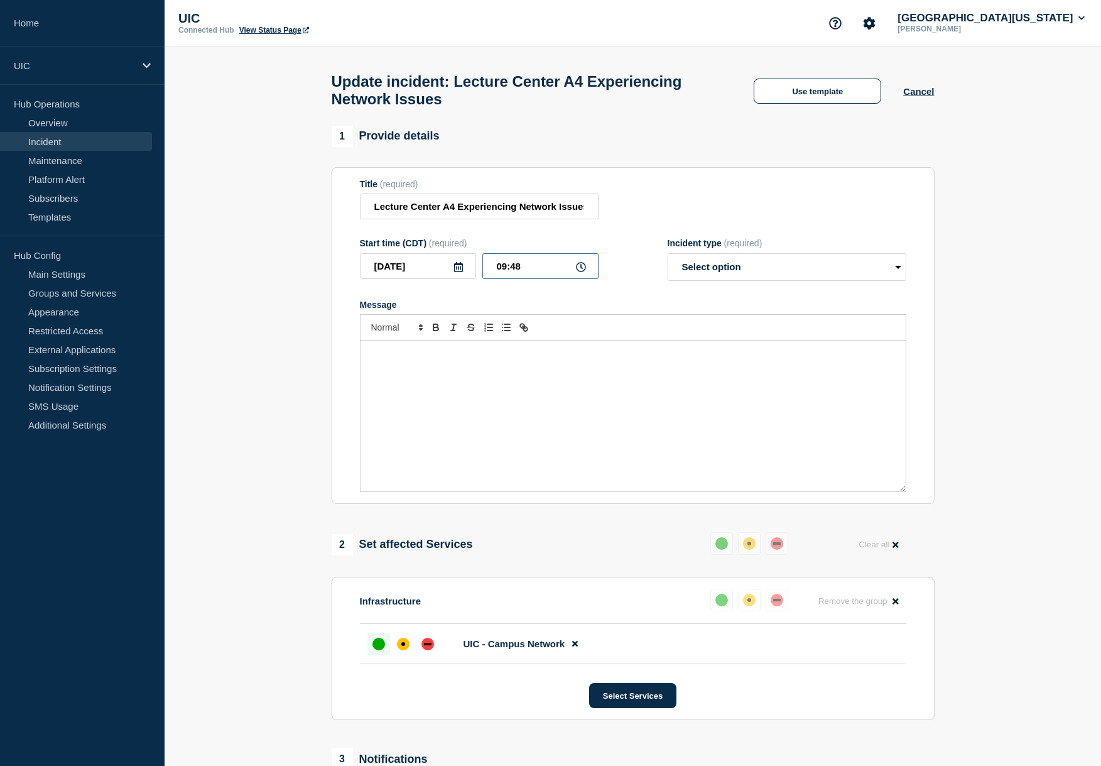
drag, startPoint x: 531, startPoint y: 279, endPoint x: 486, endPoint y: 279, distance: 45.2
click at [486, 279] on input "09:48" at bounding box center [540, 266] width 116 height 26
click at [710, 276] on select "Select option Investigating Identified Monitoring Resolved" at bounding box center [787, 267] width 239 height 28
select select "resolved"
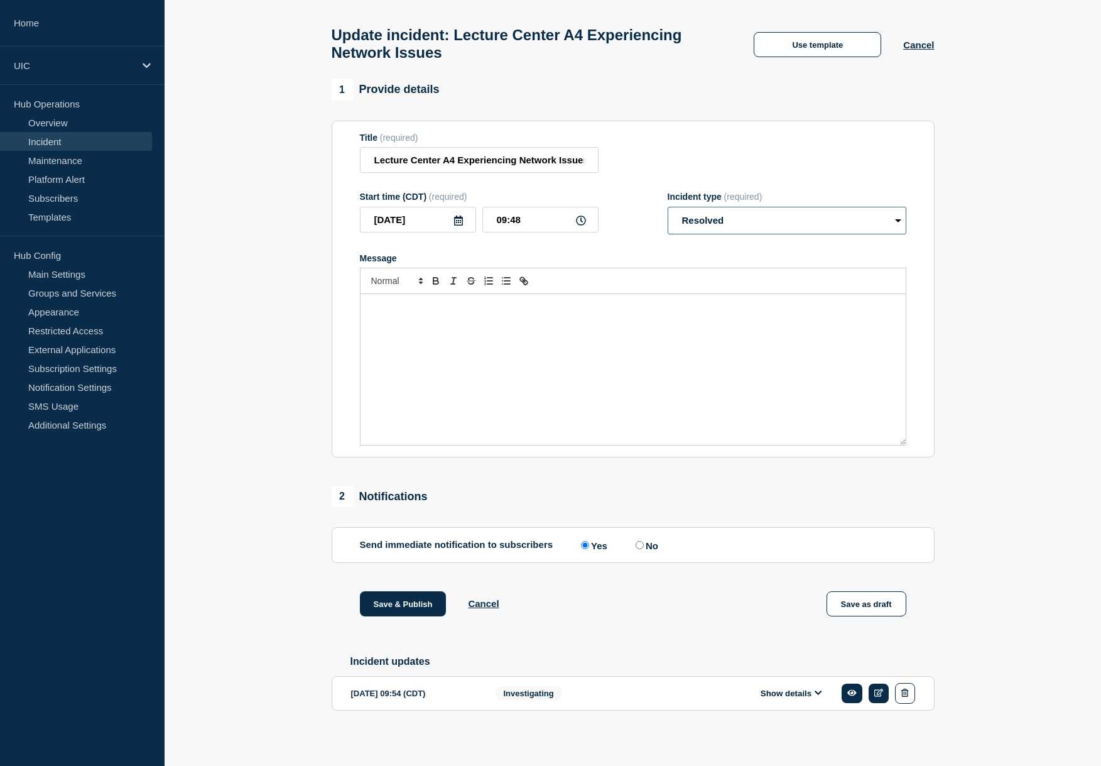
scroll to position [69, 0]
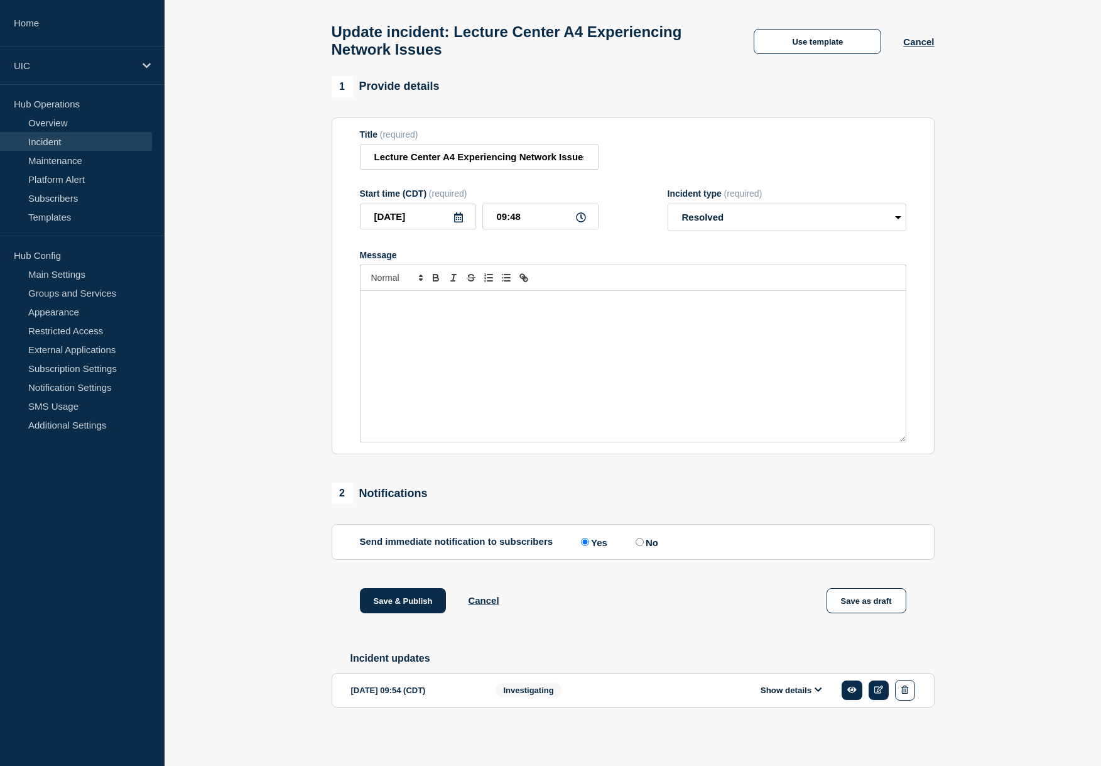
click at [638, 538] on input "No" at bounding box center [640, 542] width 8 height 8
radio input "true"
radio input "false"
click at [473, 155] on input "Lecture Center A4 Experiencing Network Issues" at bounding box center [479, 157] width 239 height 26
drag, startPoint x: 460, startPoint y: 144, endPoint x: 557, endPoint y: 145, distance: 97.4
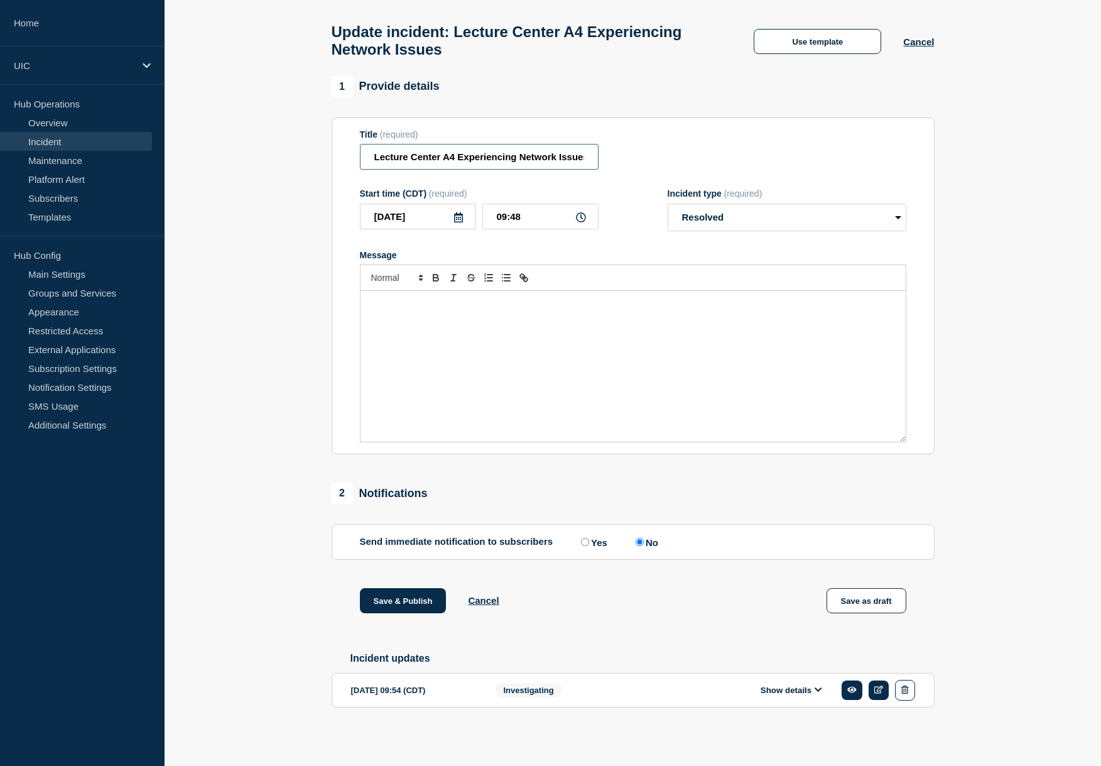
click at [557, 145] on input "Lecture Center A4 Experiencing Network Issues" at bounding box center [479, 157] width 239 height 26
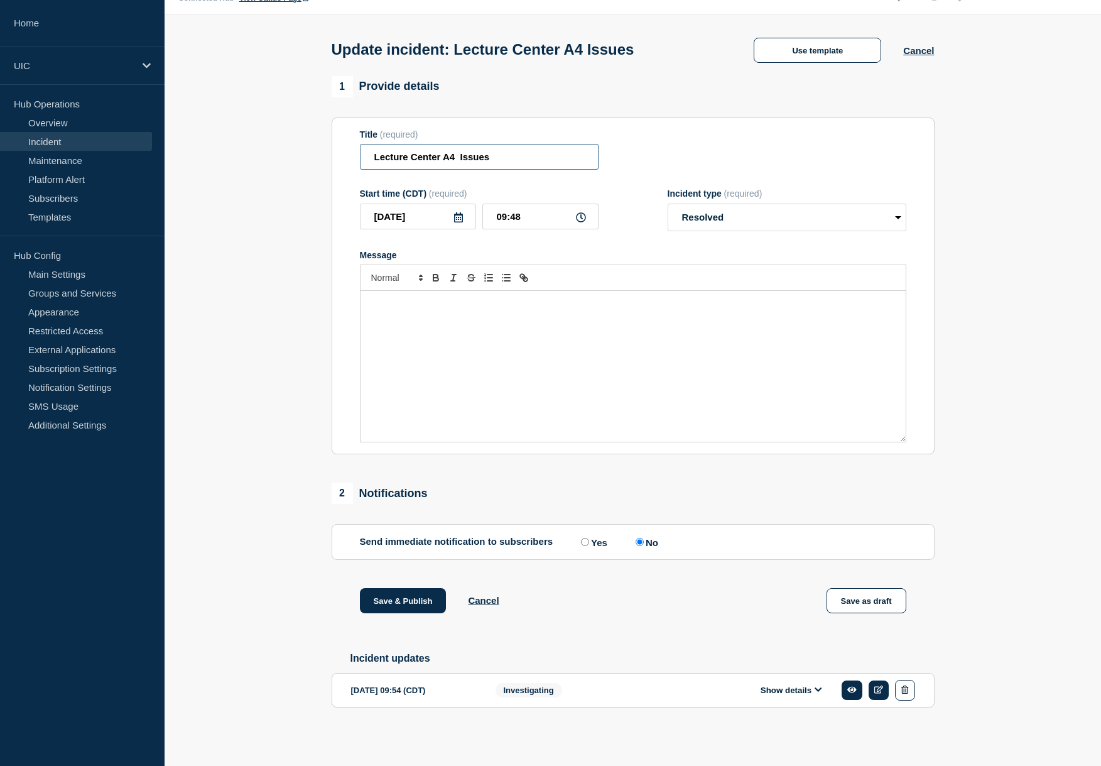
scroll to position [48, 0]
type input "Lecture Center A4 Experiencing Network Issues"
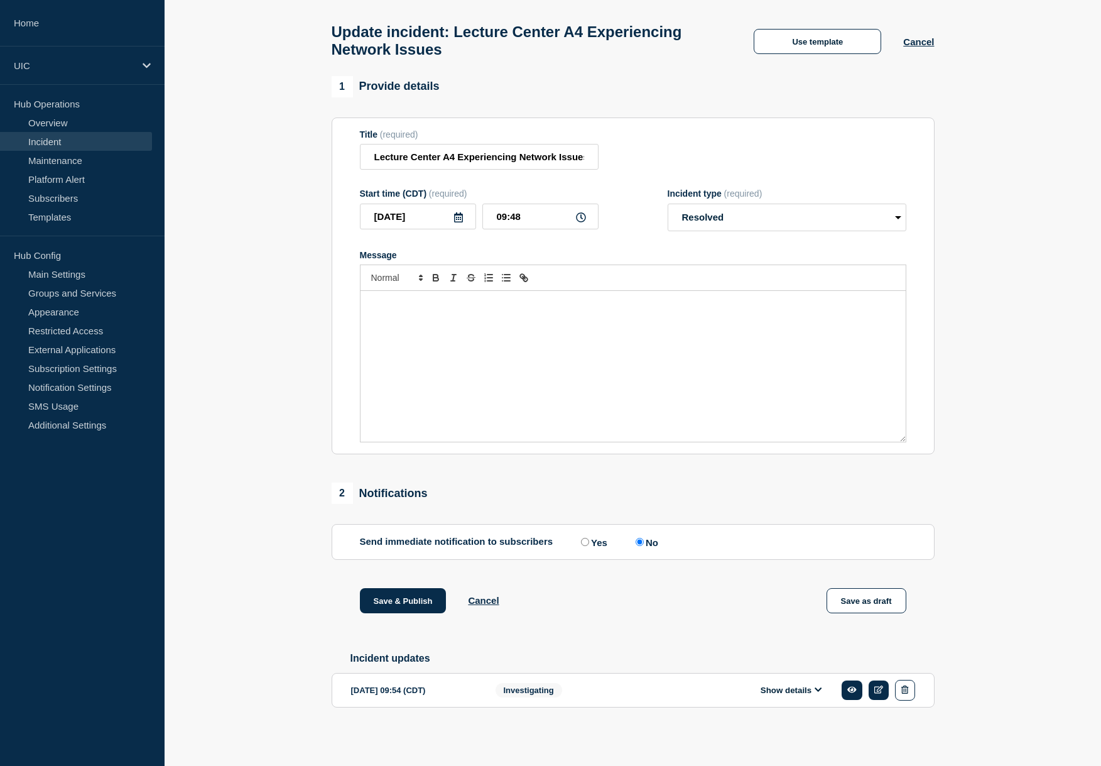
click at [475, 403] on div "Message" at bounding box center [633, 366] width 545 height 151
drag, startPoint x: 439, startPoint y: 296, endPoint x: 614, endPoint y: 297, distance: 175.3
click at [614, 298] on p "Lecture Center A4 Experiencing Network Issues" at bounding box center [633, 303] width 526 height 11
click at [455, 301] on p "Lecture Center A4 Experiencing Network Issues" at bounding box center [633, 303] width 526 height 11
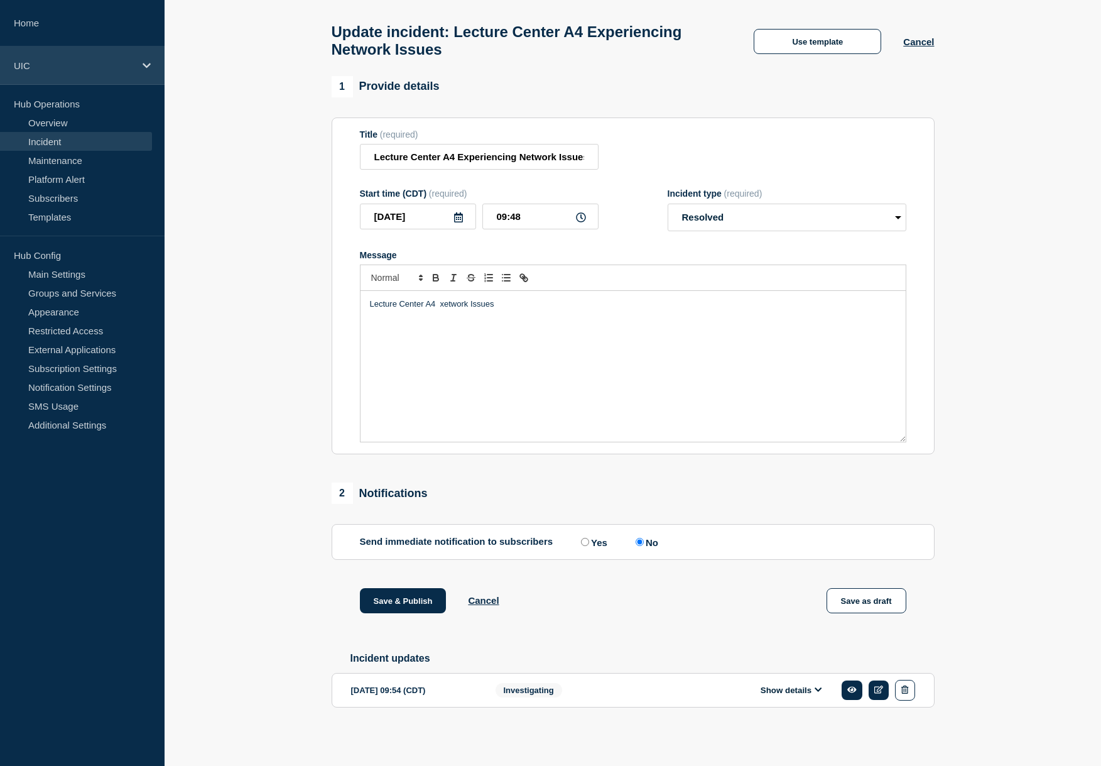
click at [32, 61] on p "UIC" at bounding box center [74, 65] width 121 height 11
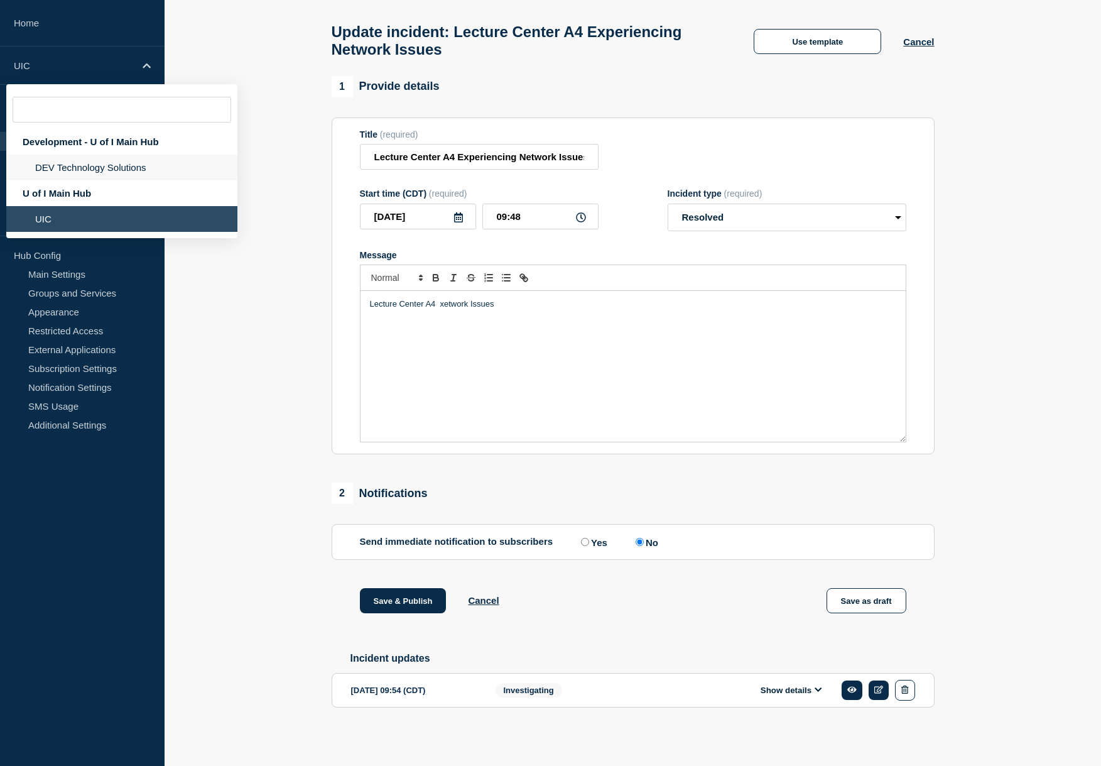
click at [53, 178] on li "DEV Technology Solutions" at bounding box center [121, 168] width 231 height 26
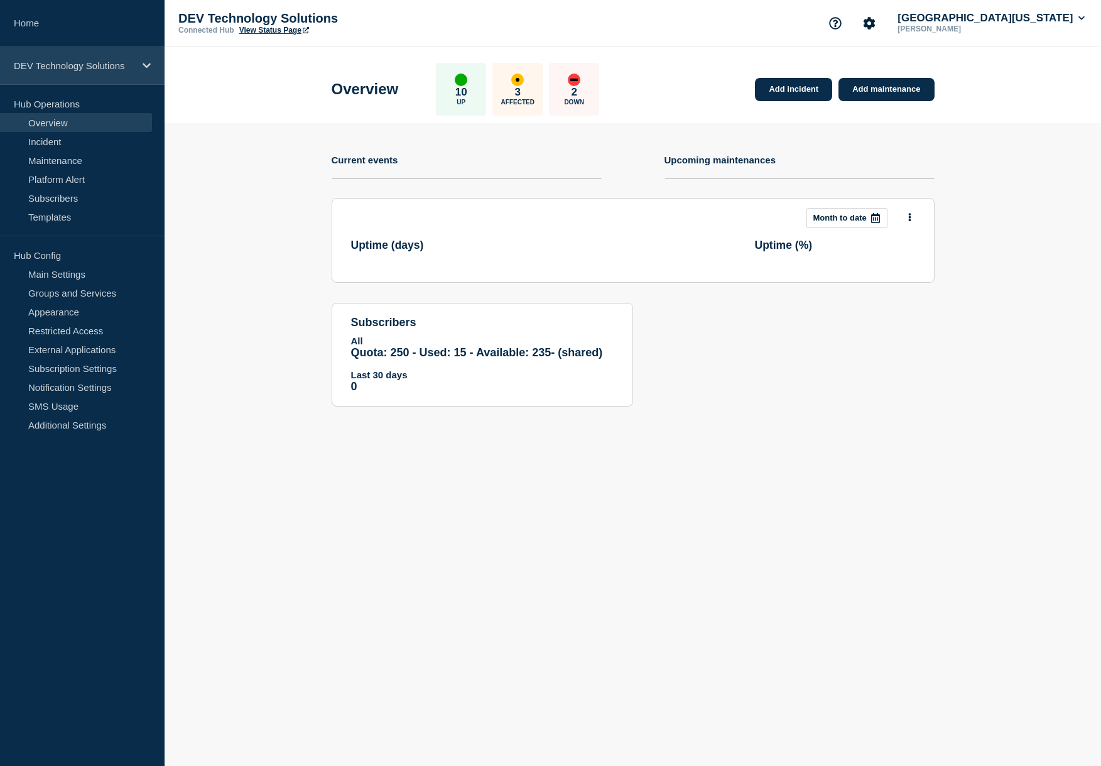
click at [60, 70] on p "DEV Technology Solutions" at bounding box center [74, 65] width 121 height 11
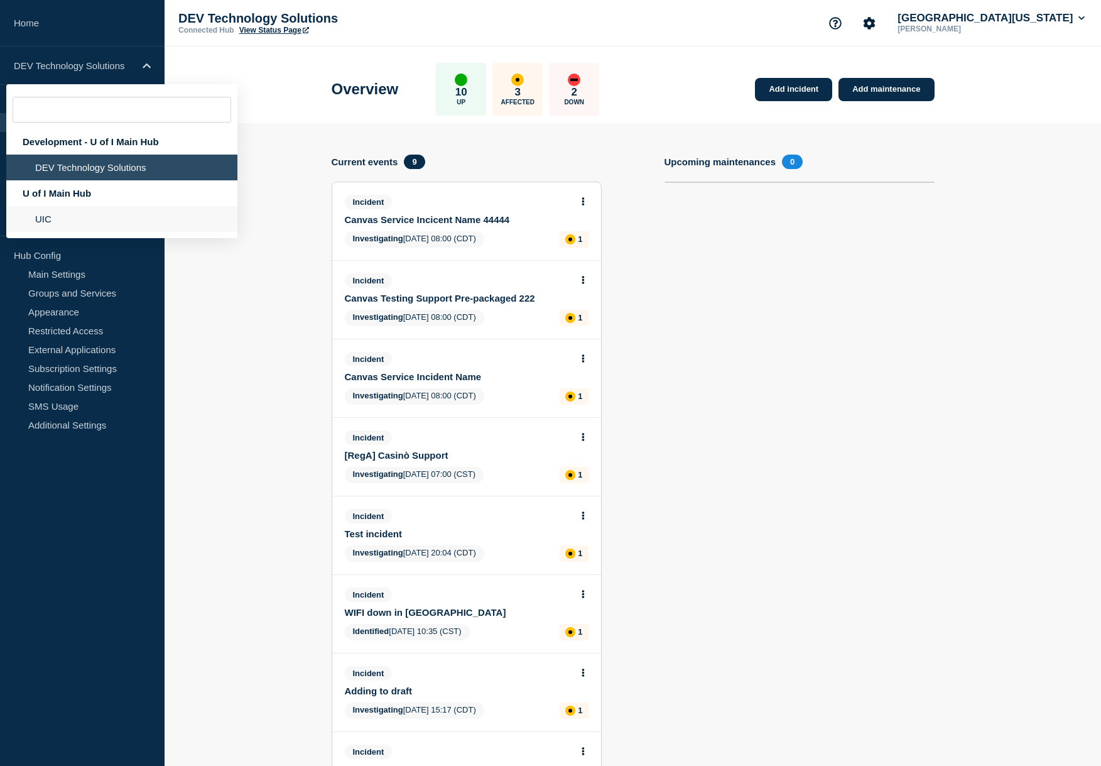
click at [52, 232] on li "UIC" at bounding box center [121, 219] width 231 height 26
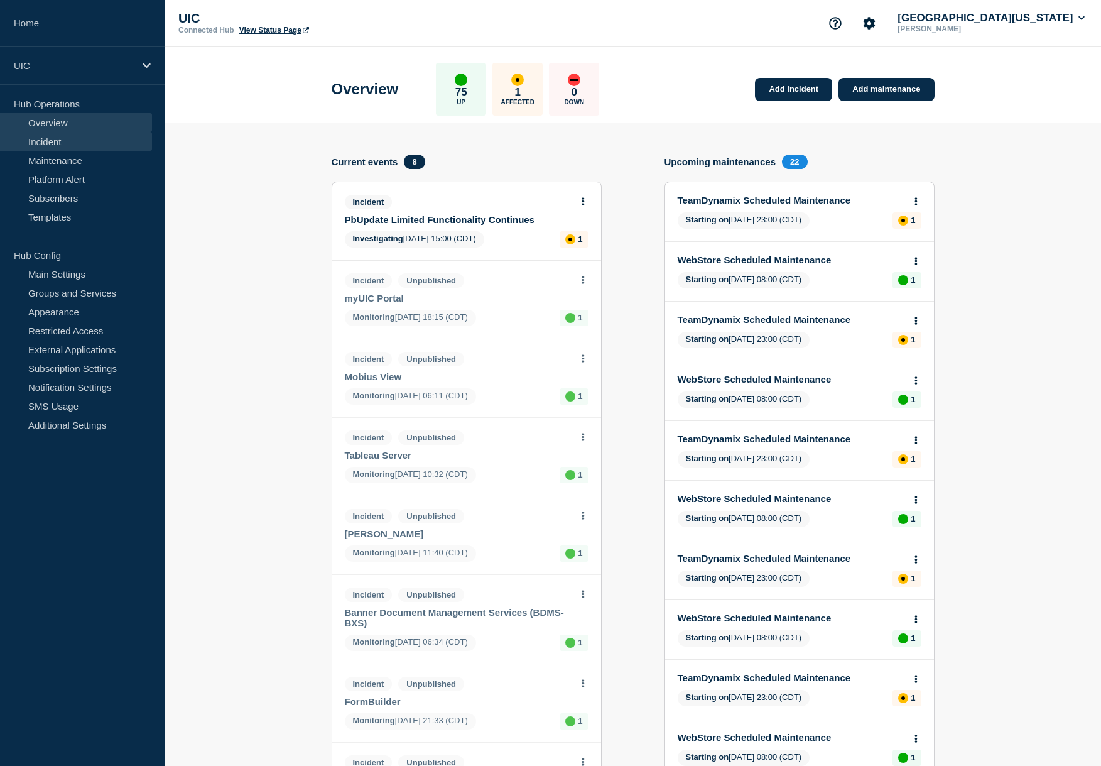
click at [91, 140] on link "Incident" at bounding box center [76, 141] width 152 height 19
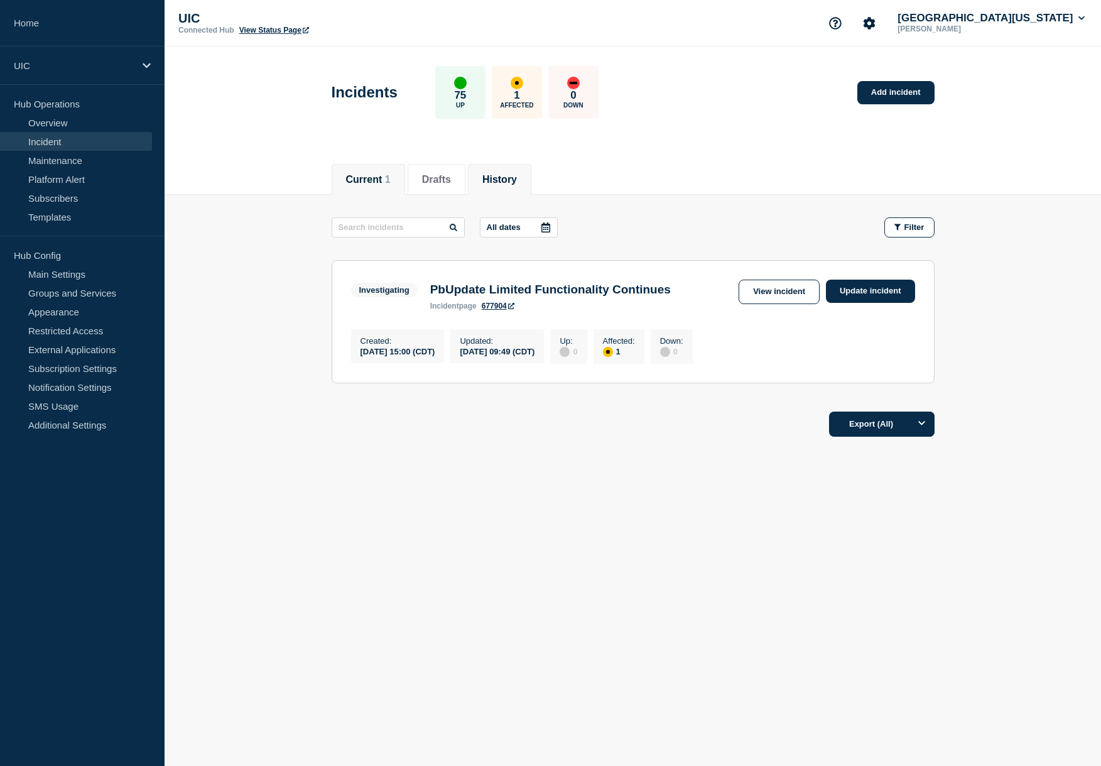
click at [494, 170] on li "History" at bounding box center [499, 179] width 63 height 31
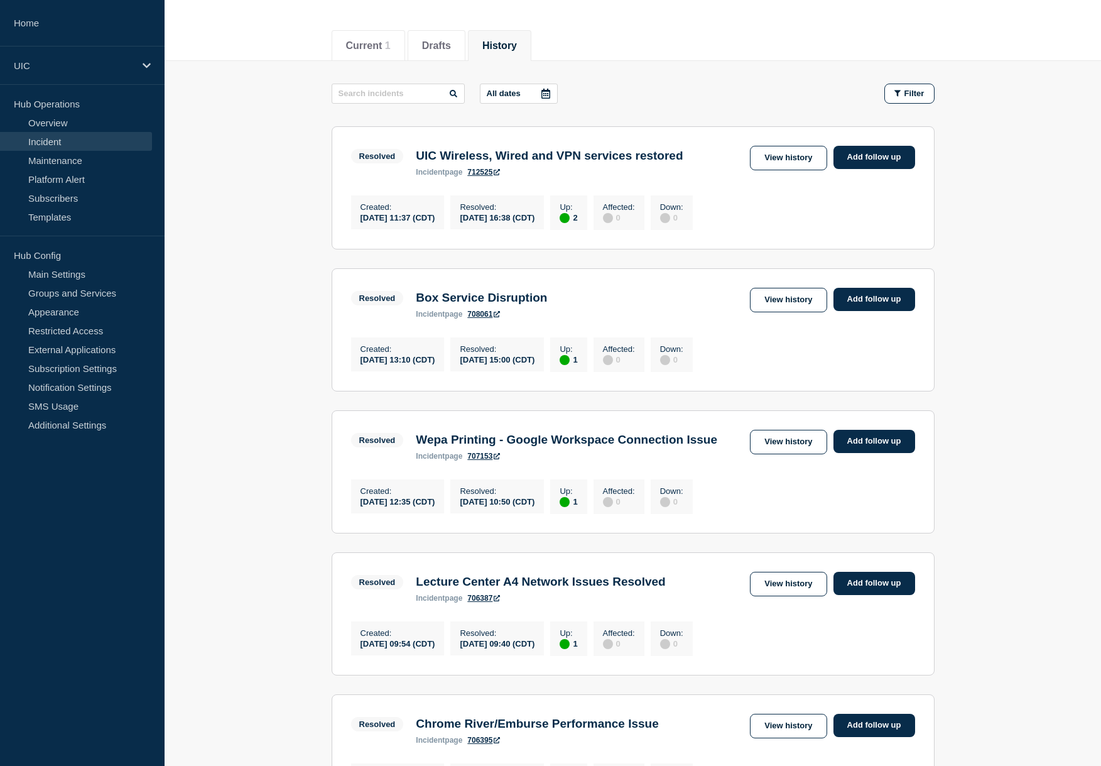
scroll to position [147, 0]
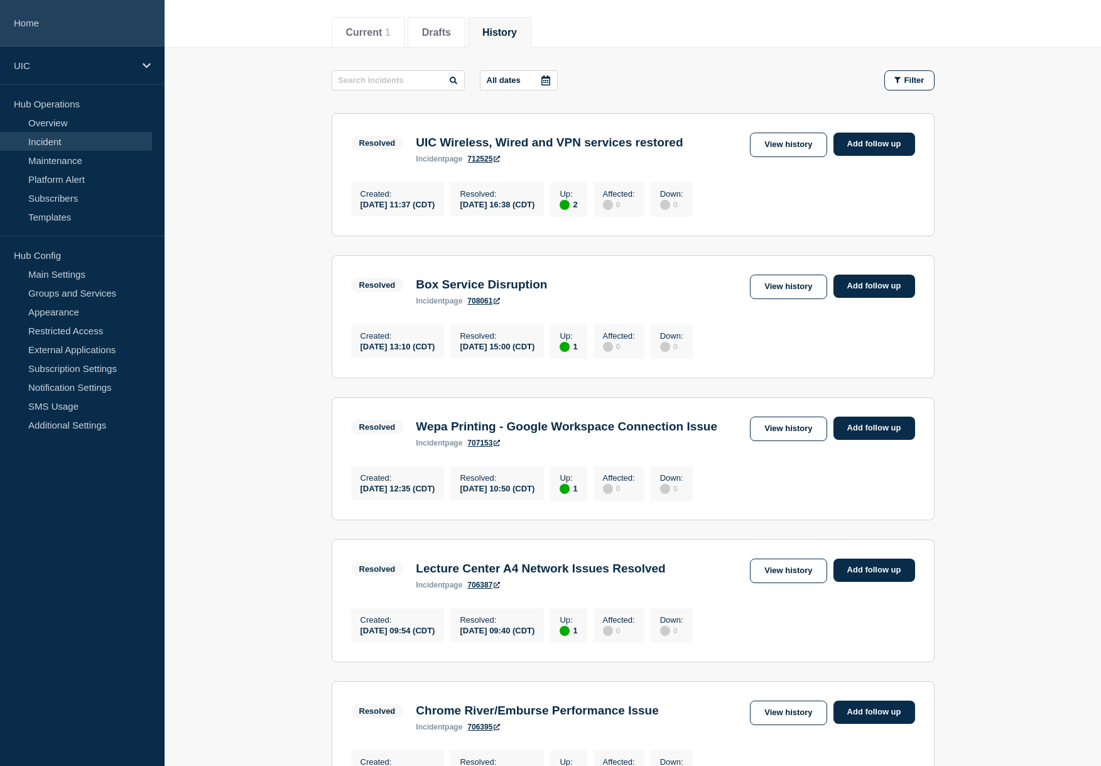
click at [38, 29] on link "Home" at bounding box center [82, 23] width 165 height 46
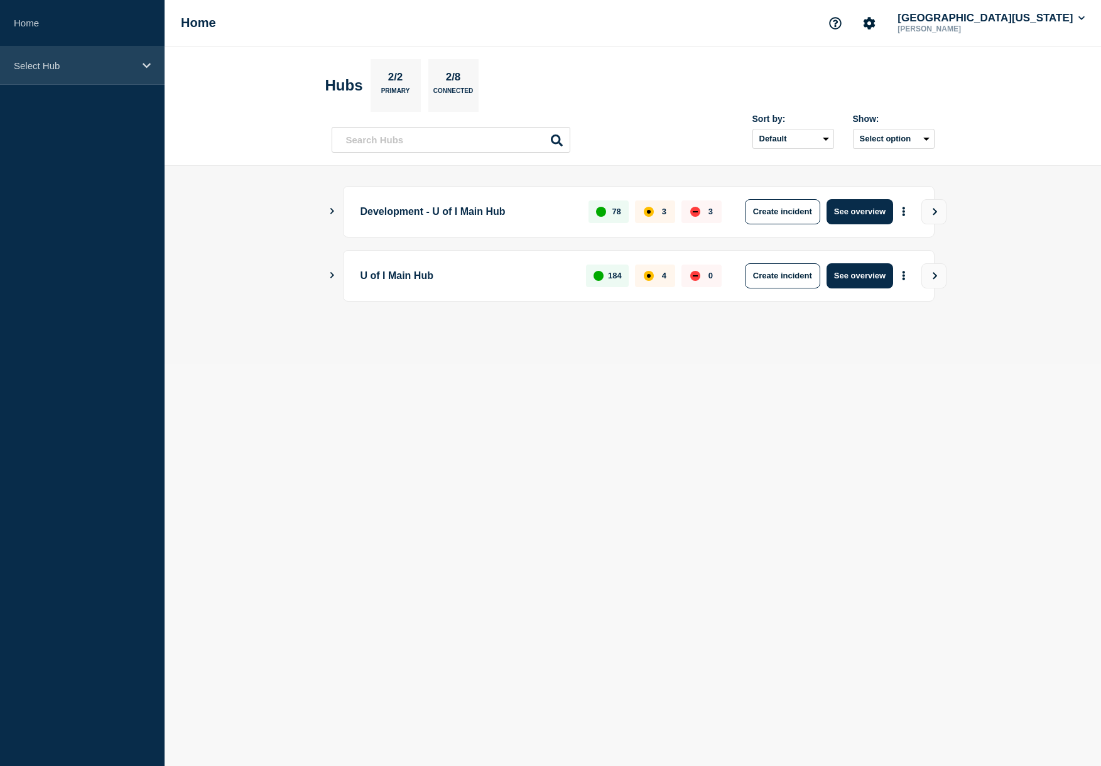
click at [125, 60] on p "Select Hub" at bounding box center [74, 65] width 121 height 11
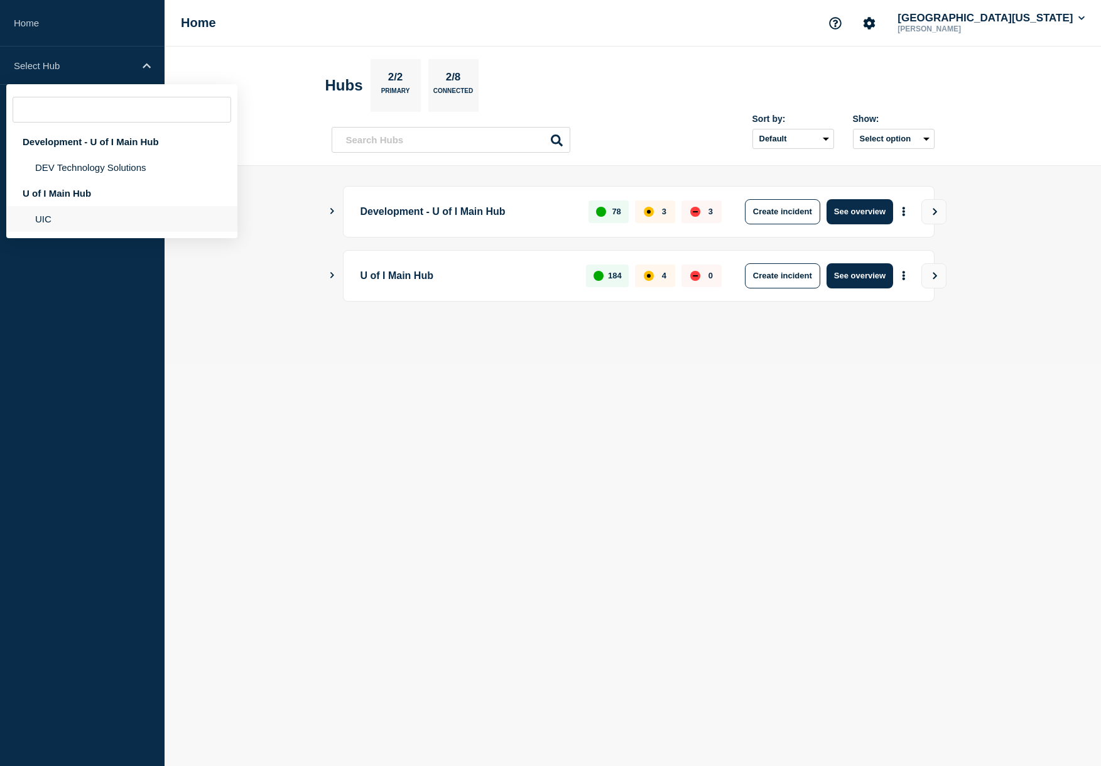
click at [45, 226] on li "UIC" at bounding box center [121, 219] width 231 height 26
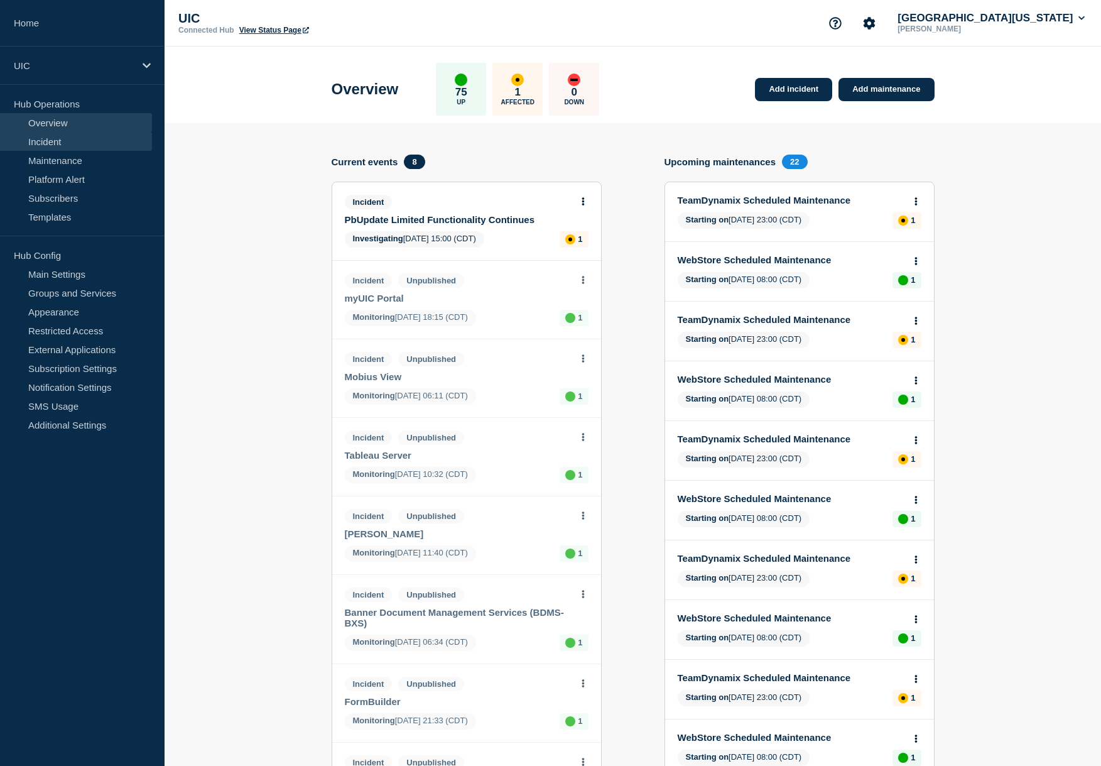
click at [77, 137] on link "Incident" at bounding box center [76, 141] width 152 height 19
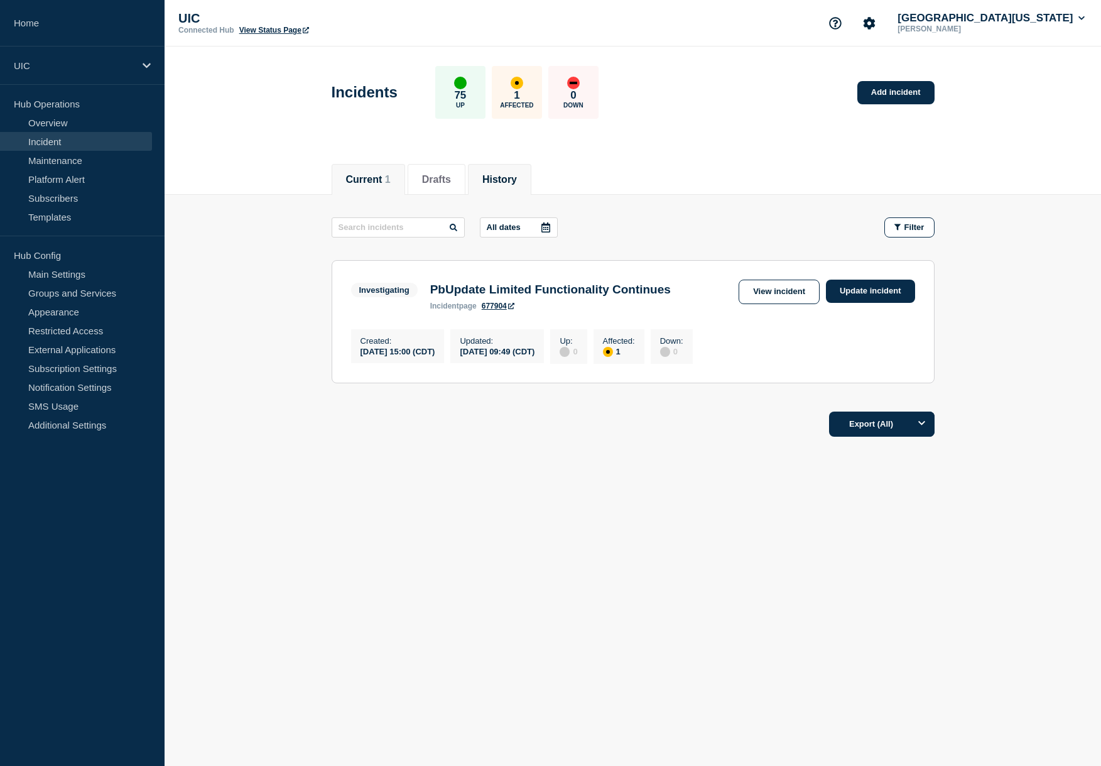
click at [487, 187] on li "History" at bounding box center [499, 179] width 63 height 31
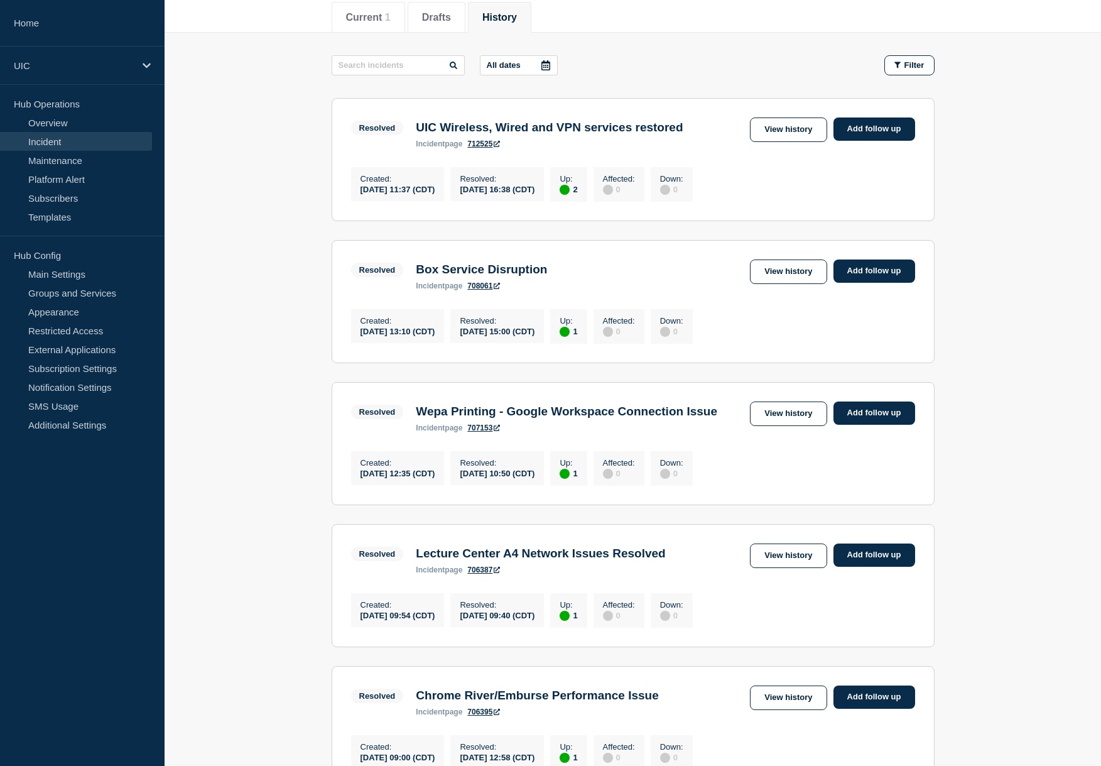
scroll to position [174, 0]
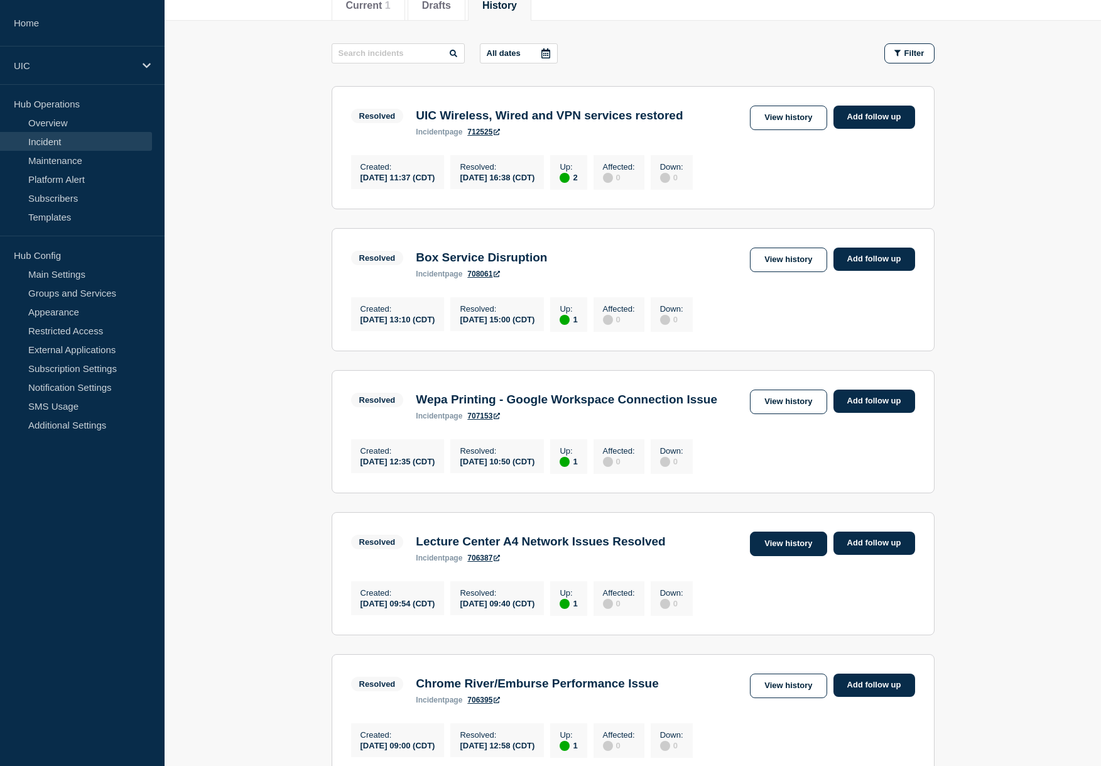
click at [787, 556] on link "View history" at bounding box center [788, 543] width 77 height 24
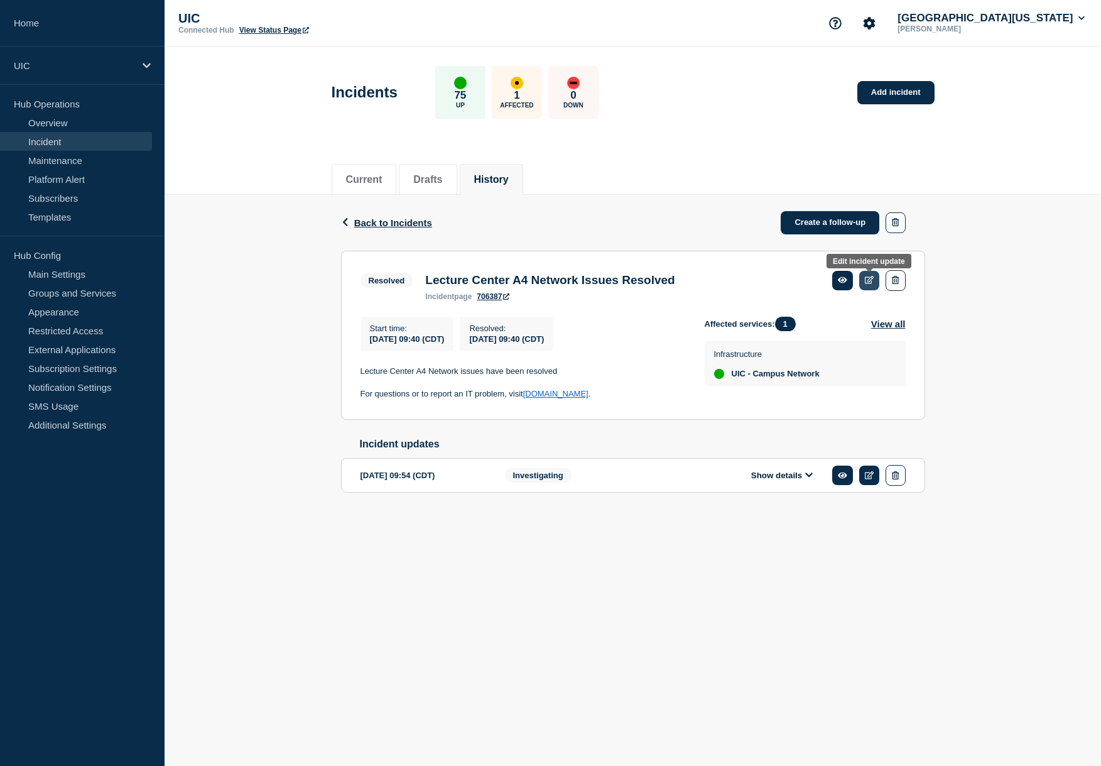
click at [868, 284] on icon at bounding box center [869, 280] width 9 height 8
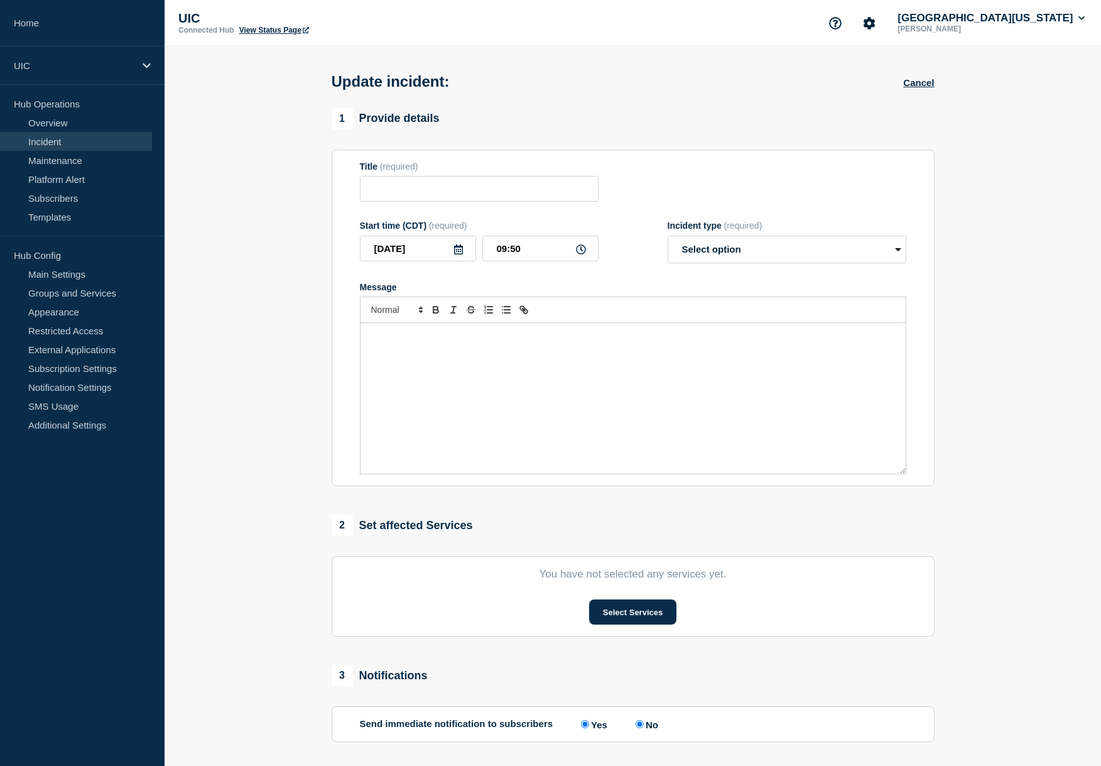
type input "Lecture Center A4 Network Issues Resolved"
type input "09:40"
select select "resolved"
radio input "false"
radio input "true"
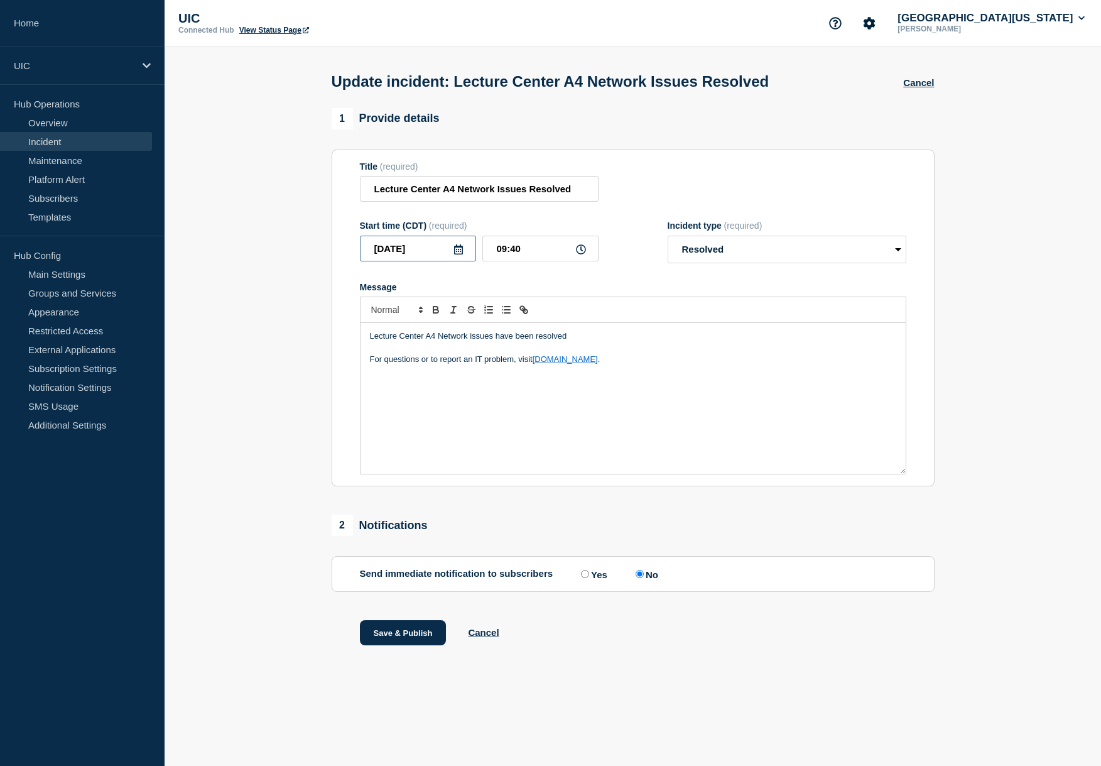
click at [408, 253] on input "[DATE]" at bounding box center [418, 249] width 116 height 26
click at [421, 256] on input "[DATE]" at bounding box center [418, 249] width 116 height 26
click at [425, 258] on input "[DATE]" at bounding box center [418, 249] width 116 height 26
type input "2025-09-03"
click at [513, 527] on div "2 Notifications" at bounding box center [633, 524] width 603 height 21
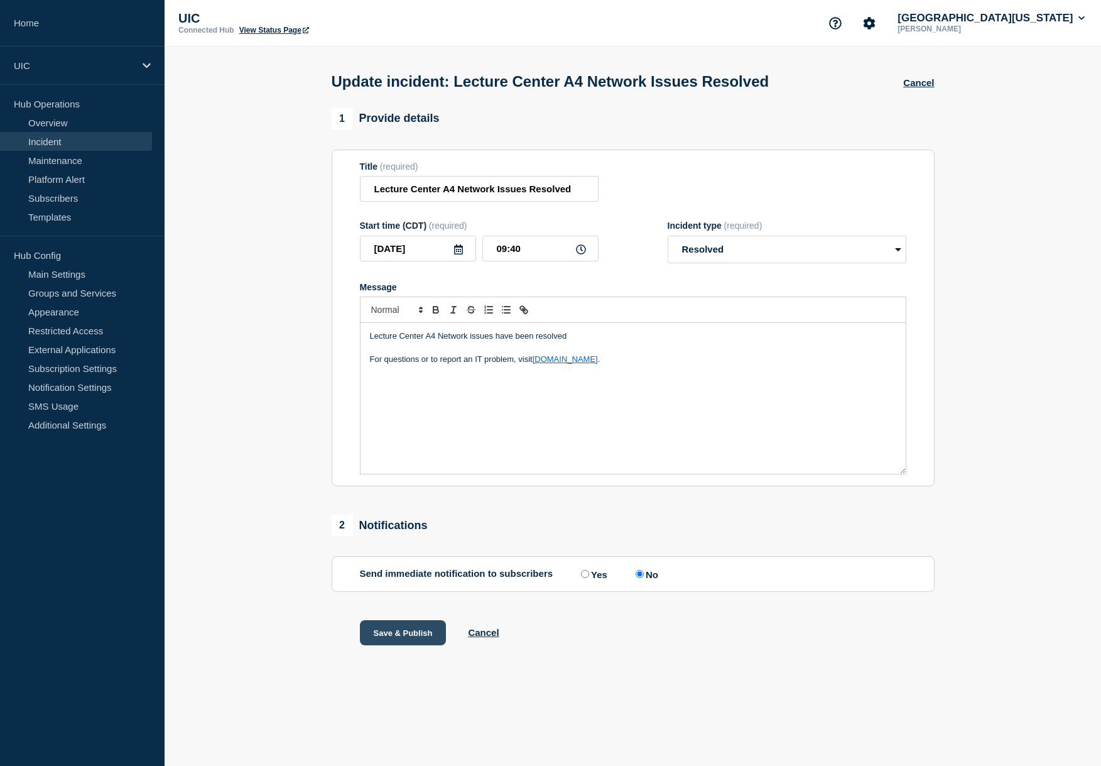
click at [381, 645] on button "Save & Publish" at bounding box center [403, 632] width 87 height 25
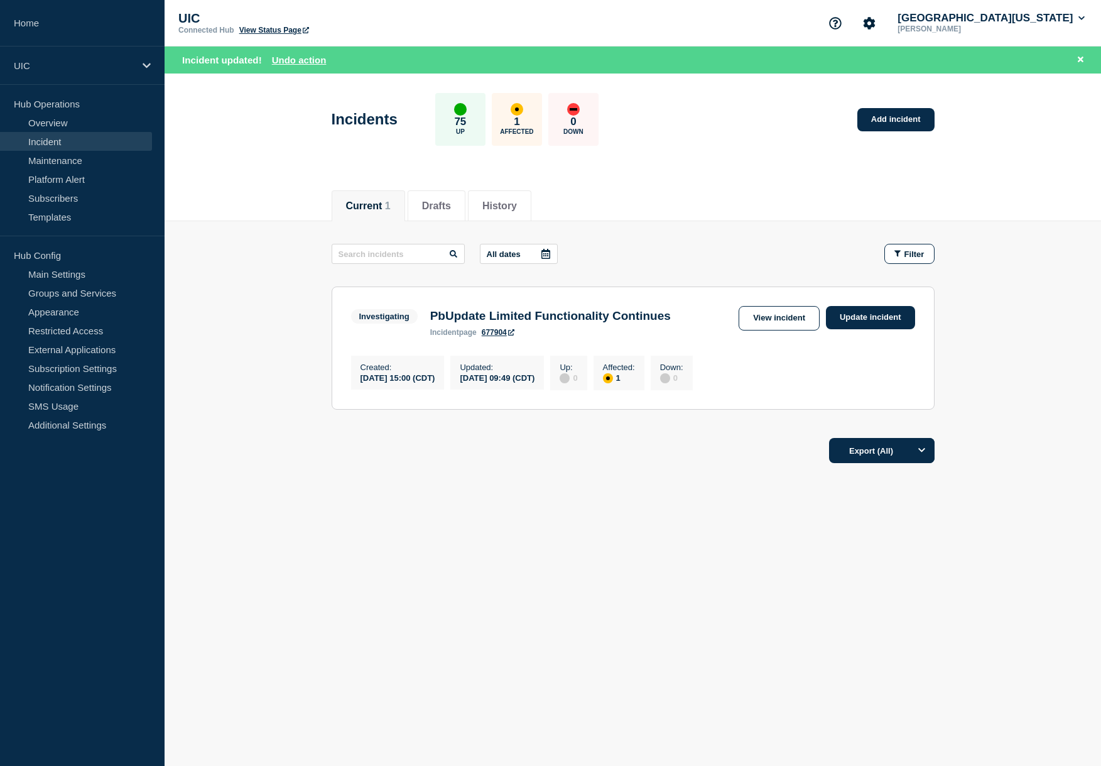
click at [68, 146] on link "Incident" at bounding box center [76, 141] width 152 height 19
click at [482, 213] on li "History" at bounding box center [499, 205] width 63 height 31
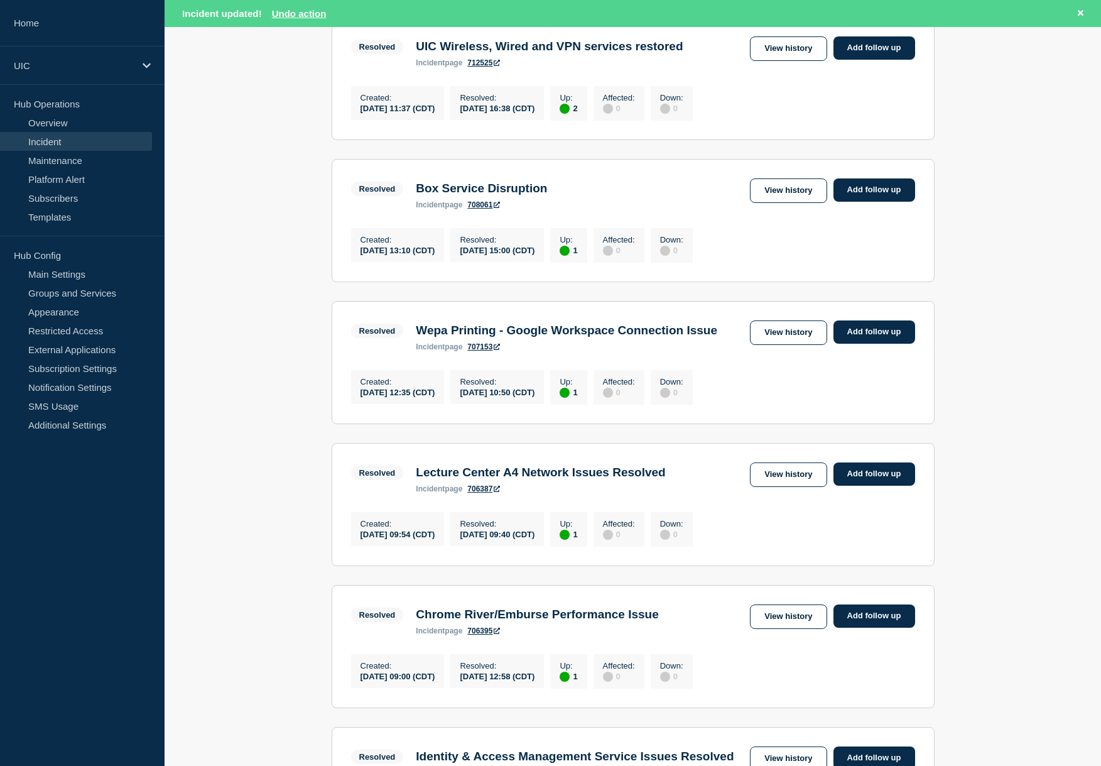
scroll to position [285, 0]
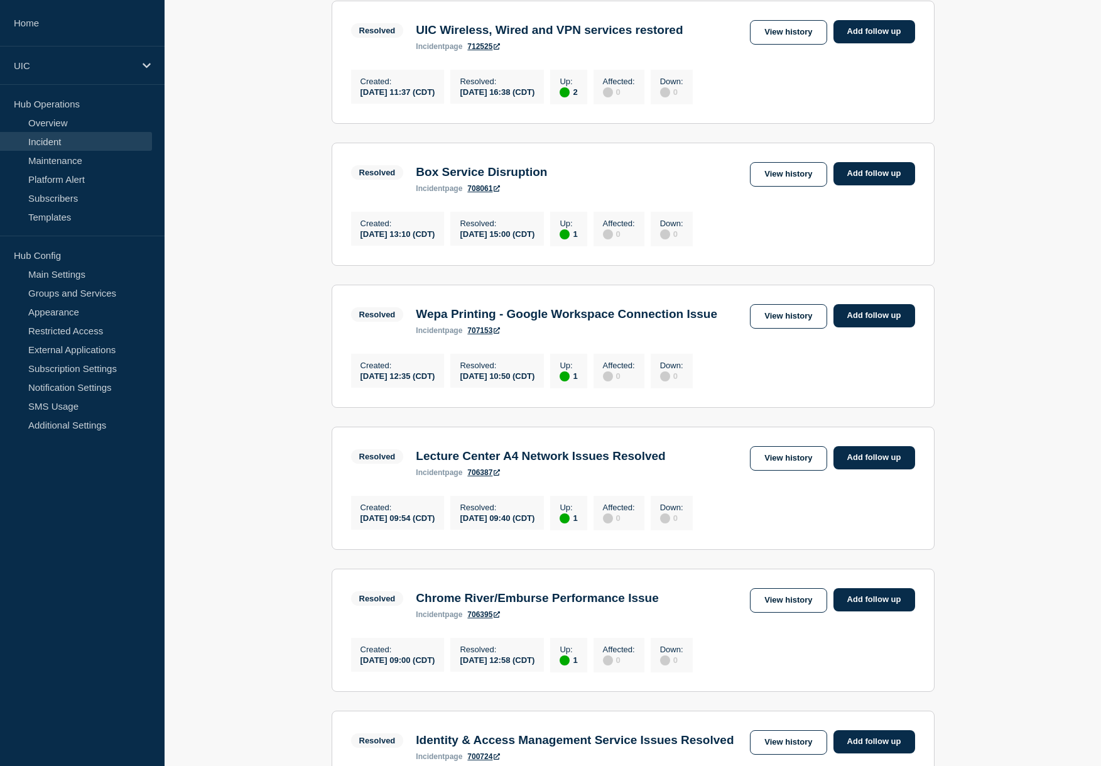
scroll to position [291, 0]
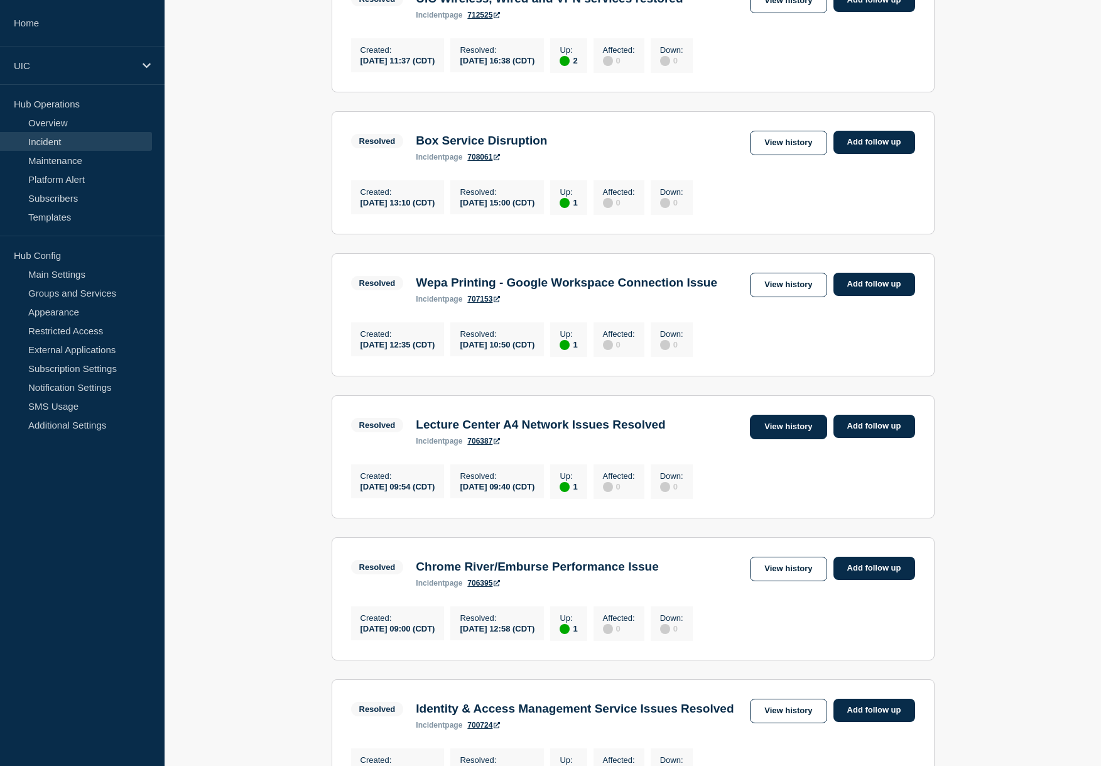
click at [800, 439] on link "View history" at bounding box center [788, 427] width 77 height 24
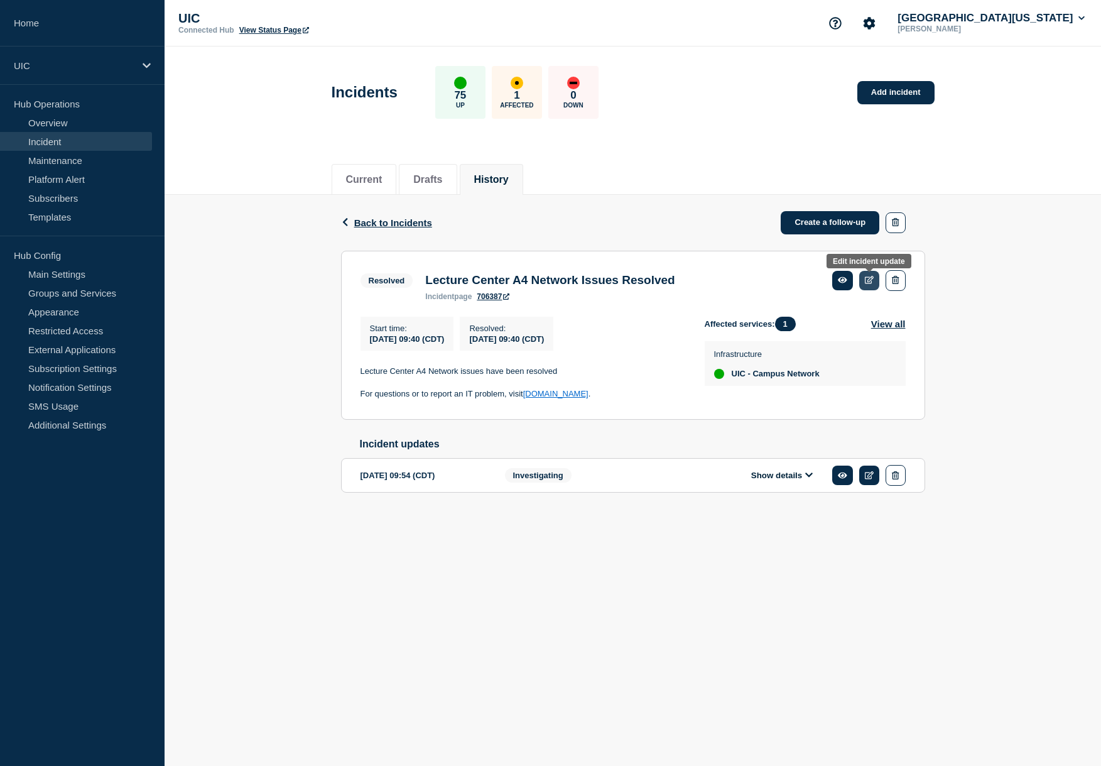
click at [859, 280] on link at bounding box center [869, 280] width 21 height 19
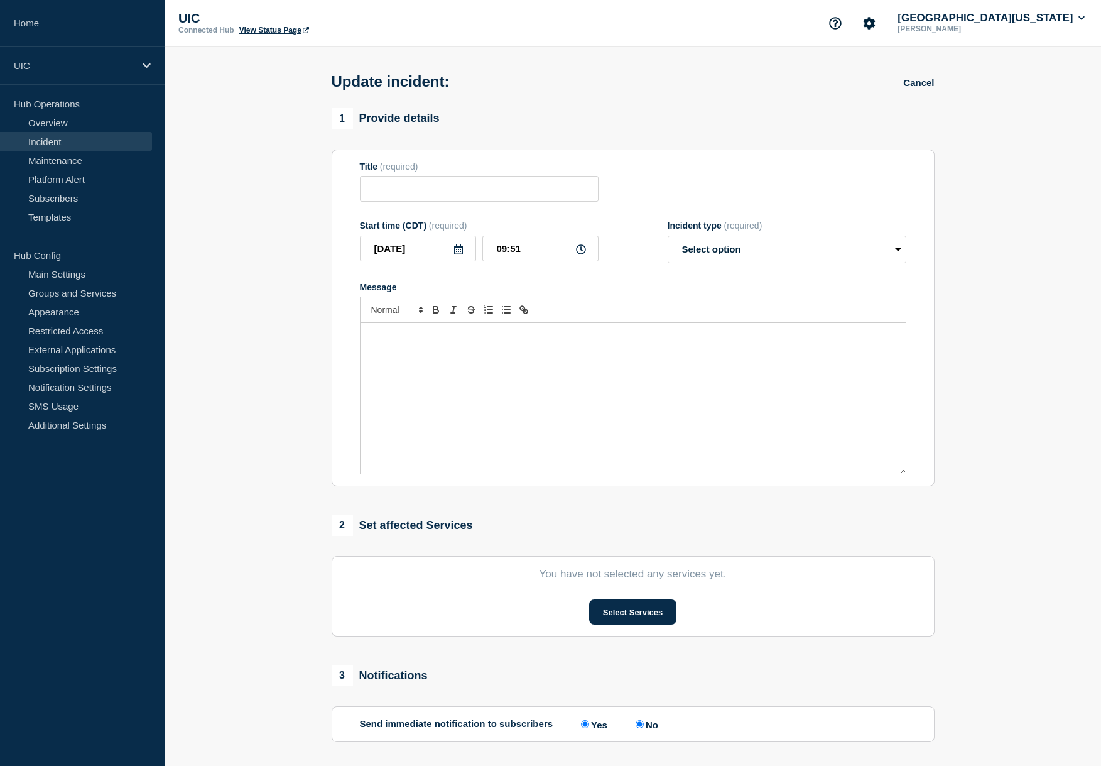
type input "Lecture Center A4 Network Issues Resolved"
type input "09:40"
select select "resolved"
radio input "false"
radio input "true"
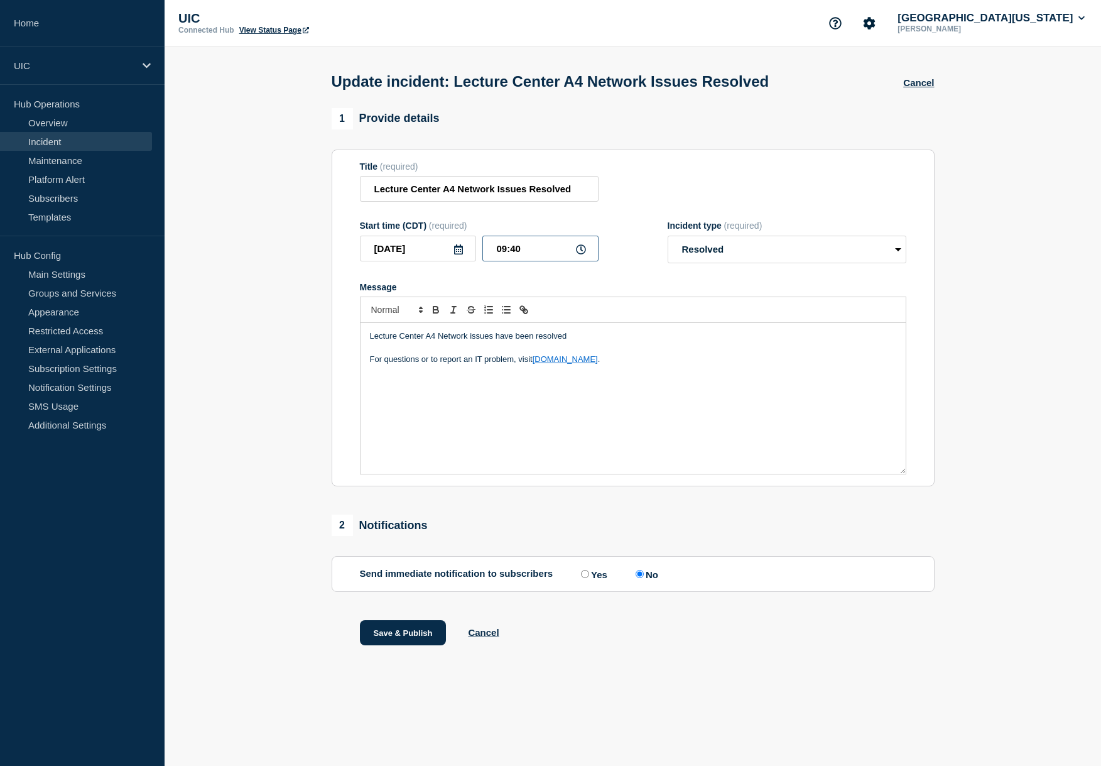
click at [522, 261] on input "09:40" at bounding box center [540, 249] width 116 height 26
click at [431, 258] on input "[DATE]" at bounding box center [418, 249] width 116 height 26
type input "2025-09-03"
click at [437, 332] on div "3" at bounding box center [439, 334] width 18 height 18
click at [417, 645] on button "Save & Publish" at bounding box center [403, 632] width 87 height 25
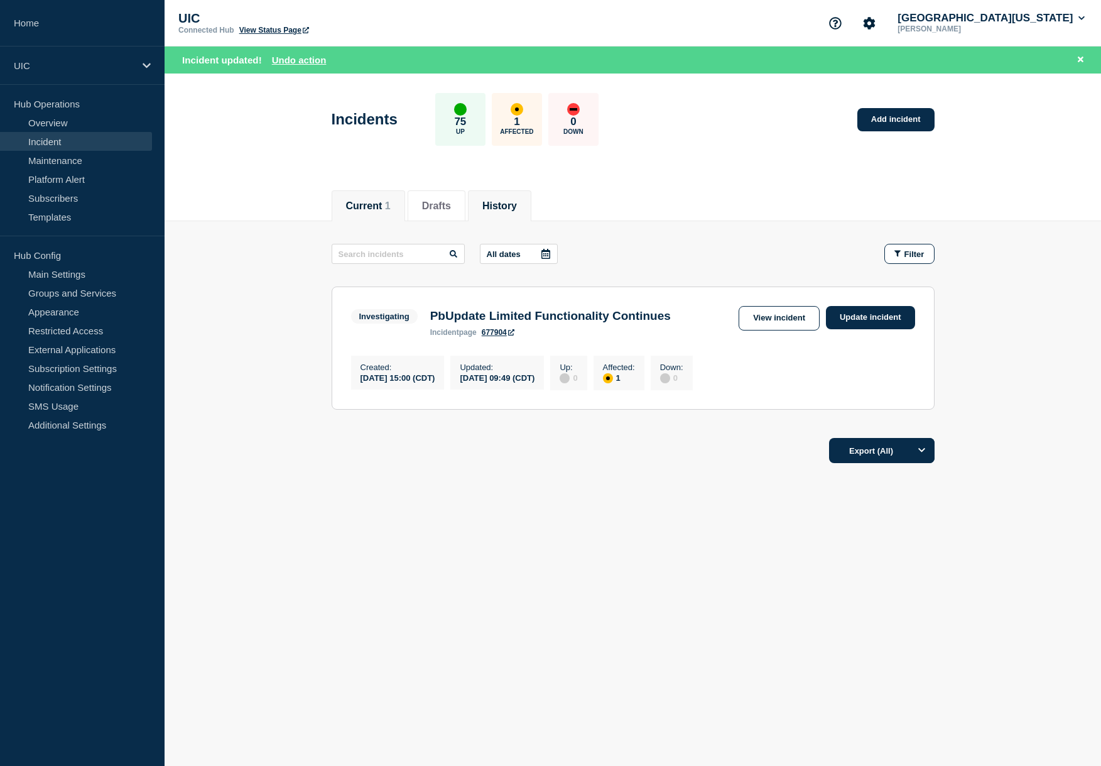
click at [489, 201] on button "History" at bounding box center [499, 205] width 35 height 11
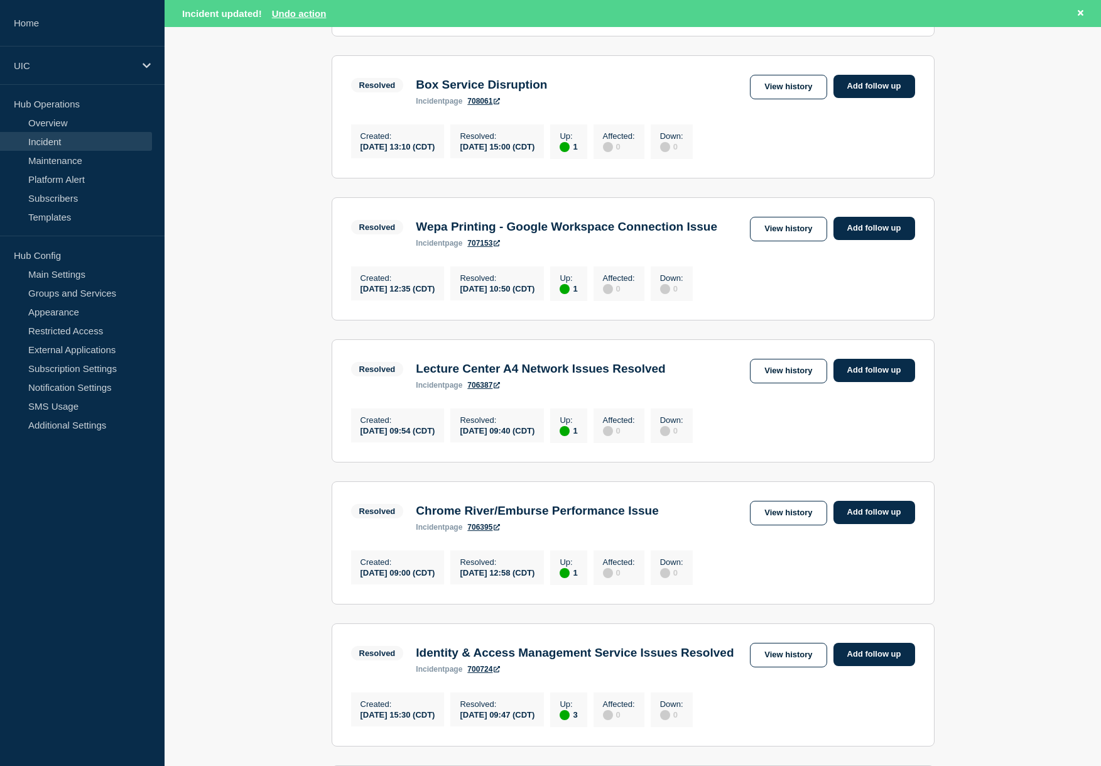
scroll to position [426, 0]
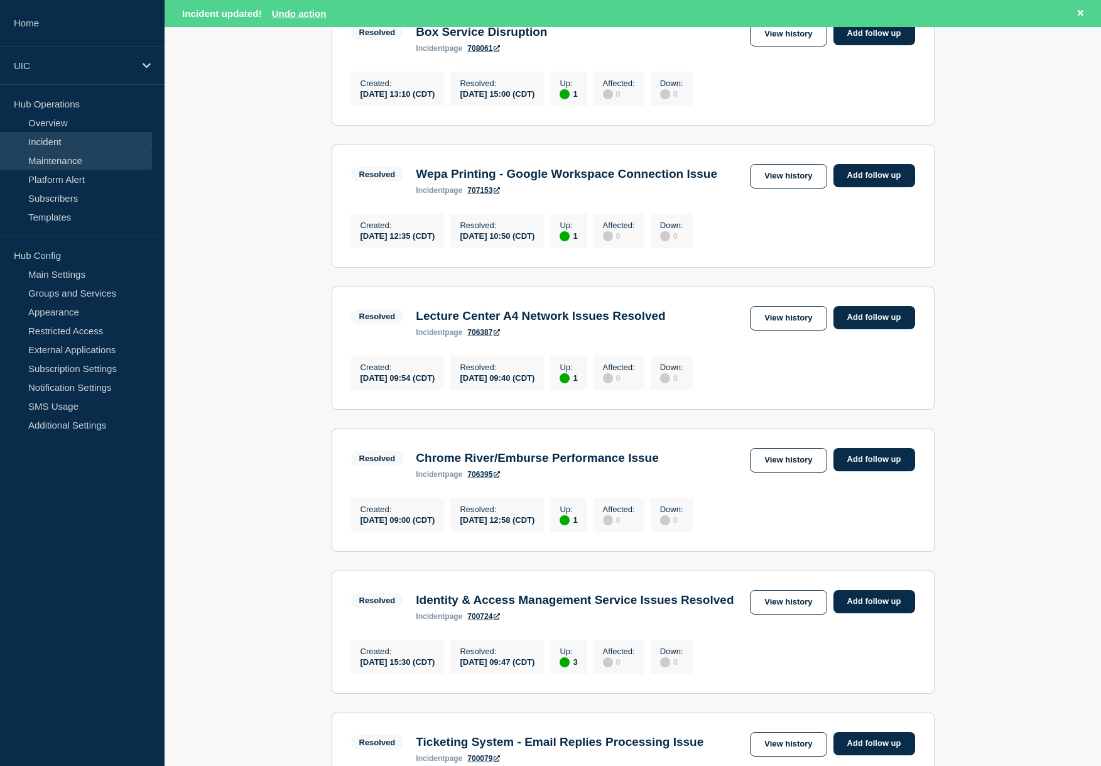
click at [53, 164] on link "Maintenance" at bounding box center [76, 160] width 152 height 19
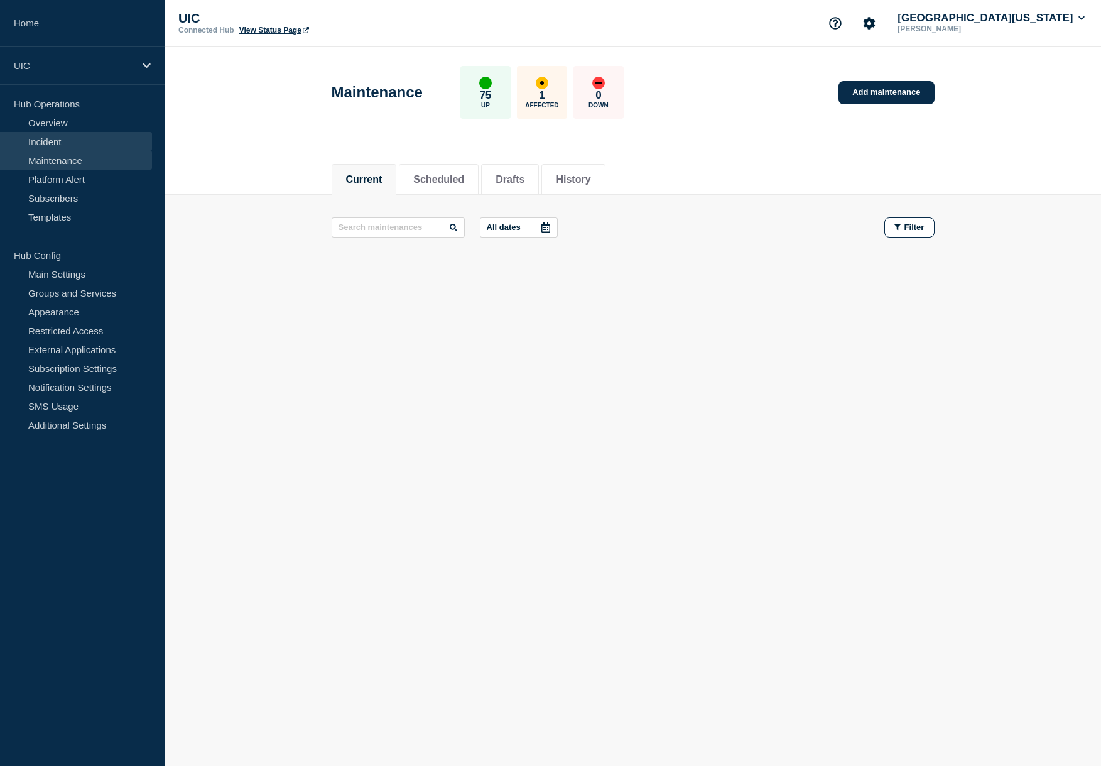
click at [57, 137] on link "Incident" at bounding box center [76, 141] width 152 height 19
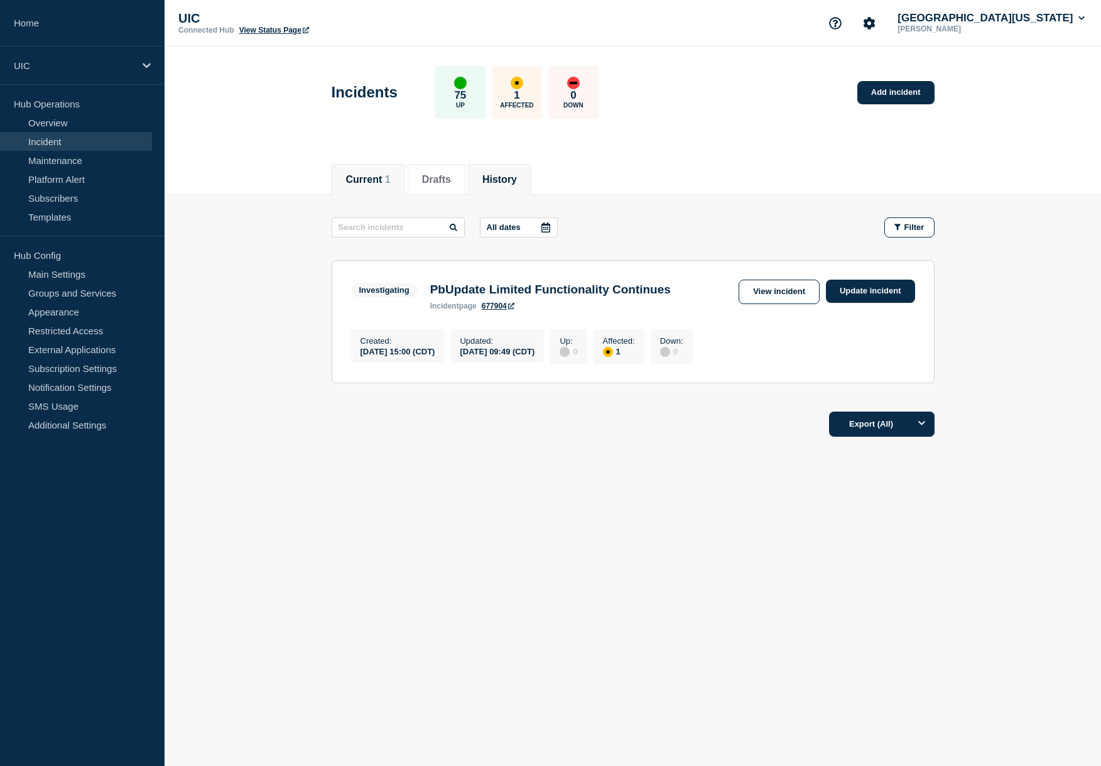
click at [482, 171] on li "History" at bounding box center [499, 179] width 63 height 31
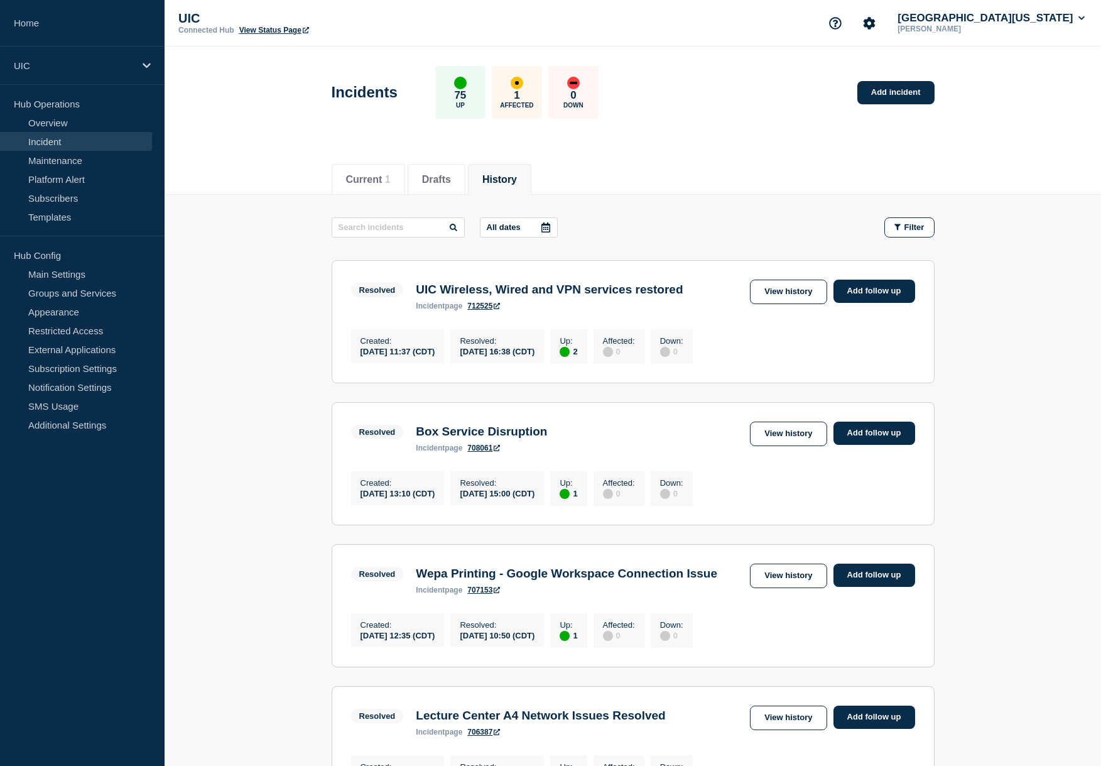
click at [70, 143] on link "Incident" at bounding box center [76, 141] width 152 height 19
click at [59, 145] on link "Incident" at bounding box center [76, 141] width 152 height 19
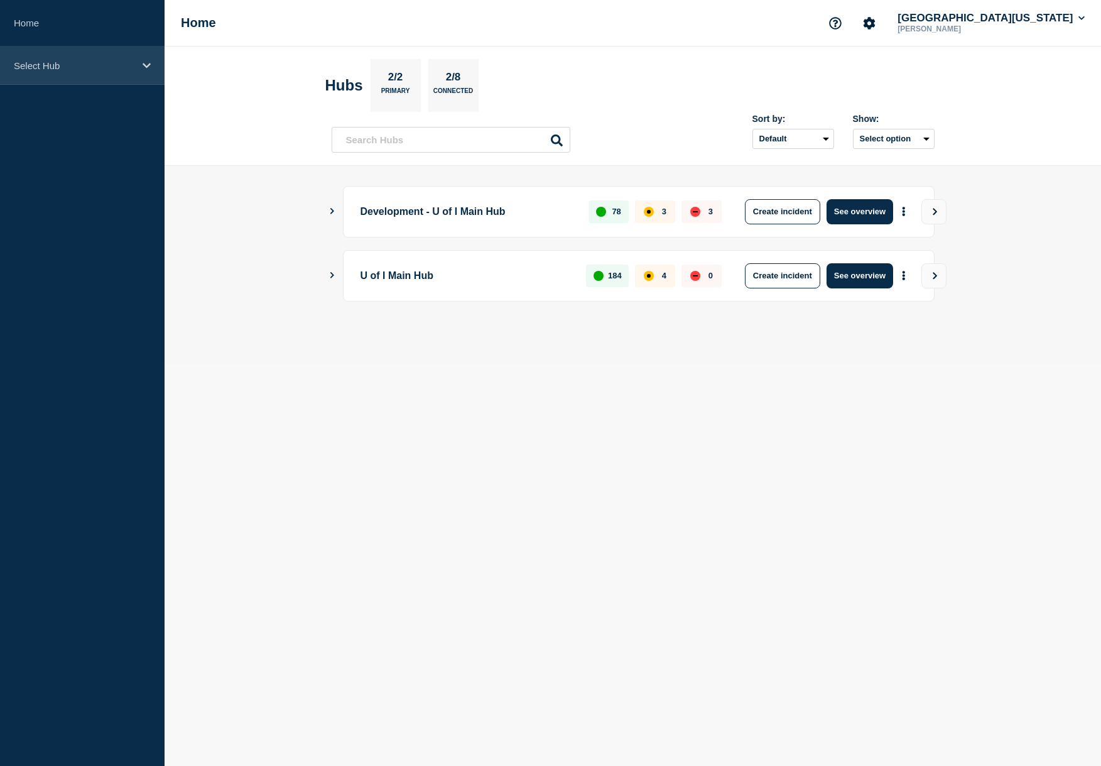
click at [55, 70] on p "Select Hub" at bounding box center [74, 65] width 121 height 11
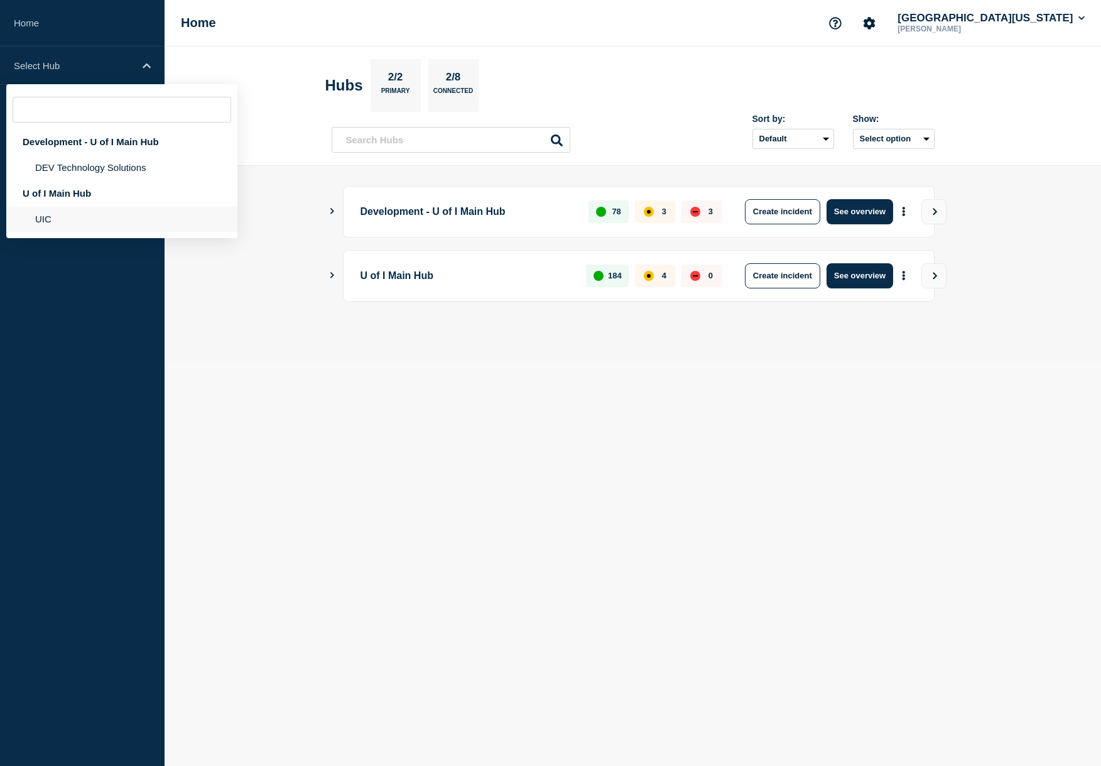
click at [58, 218] on li "UIC" at bounding box center [121, 219] width 231 height 26
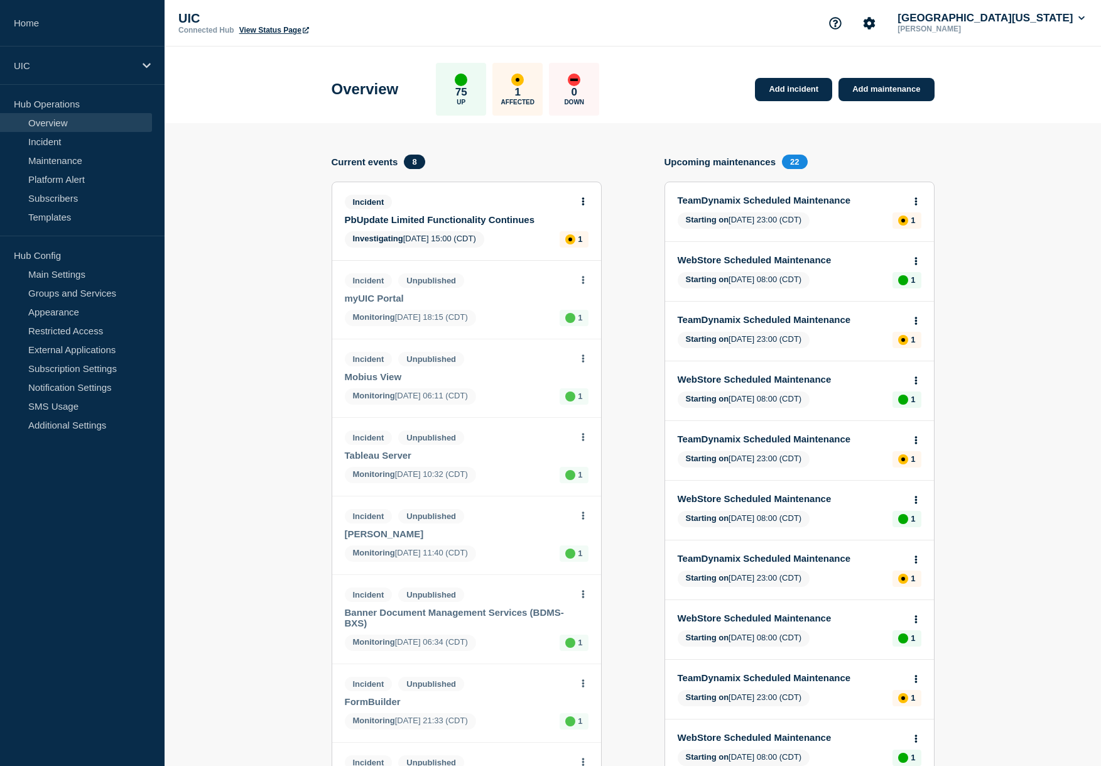
click at [509, 95] on div "1 Affected" at bounding box center [517, 89] width 50 height 53
click at [427, 222] on link "PbUpdate Limited Functionality Continues" at bounding box center [458, 219] width 227 height 11
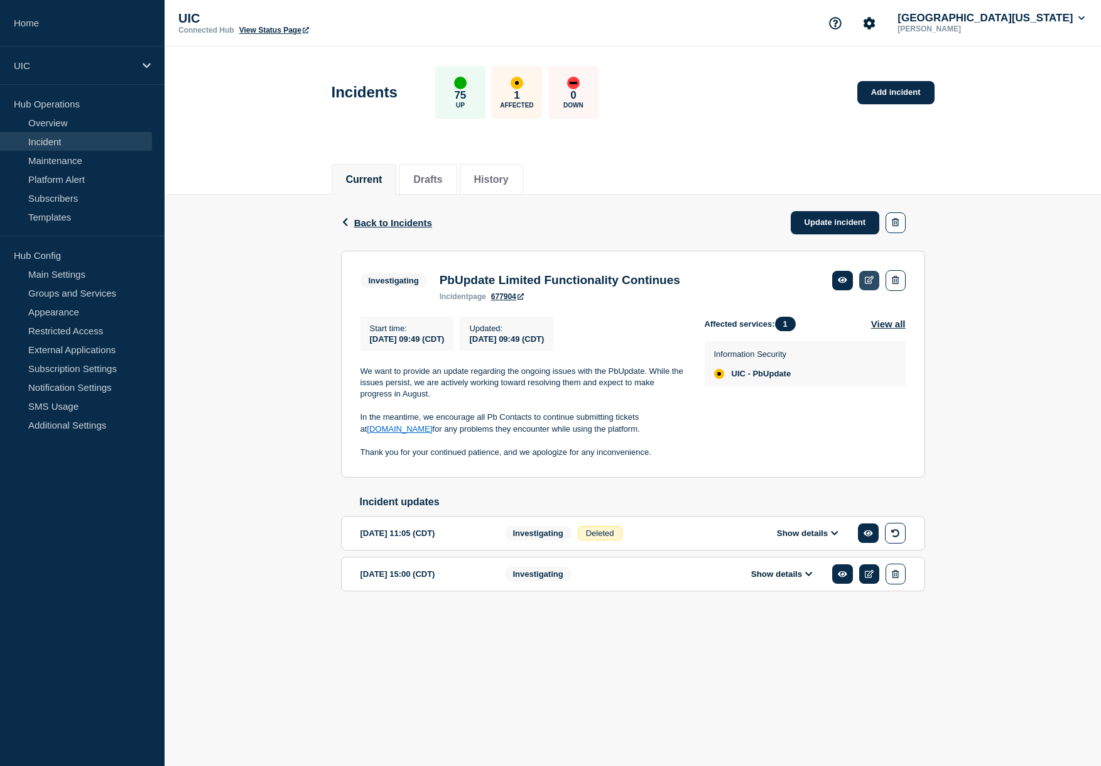
click at [874, 290] on link at bounding box center [869, 280] width 21 height 19
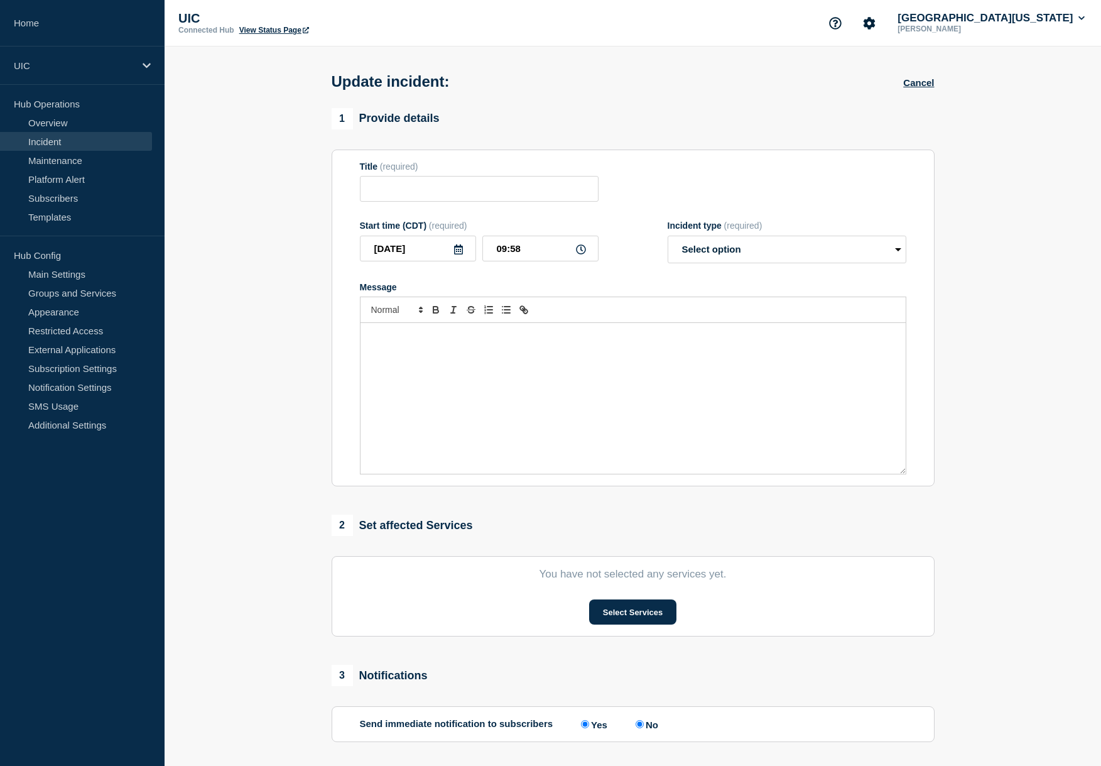
type input "PbUpdate Limited Functionality Continues"
type input "[DATE]"
type input "09:49"
select select "investigating"
radio input "false"
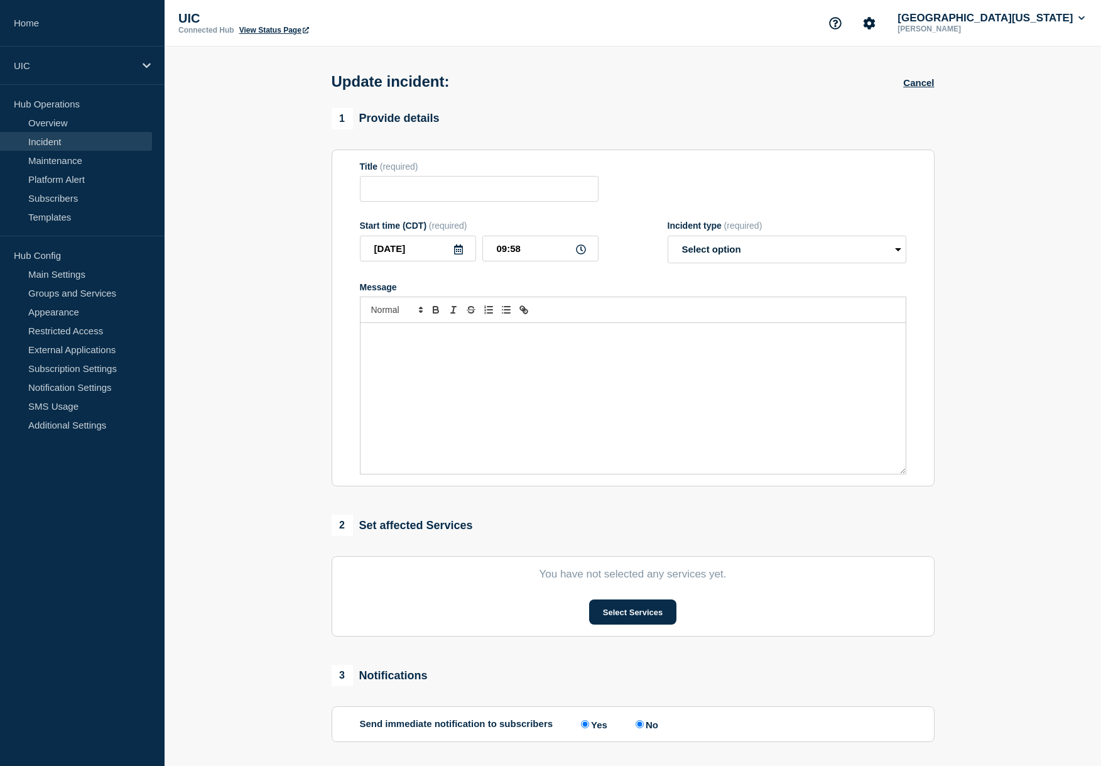
radio input "true"
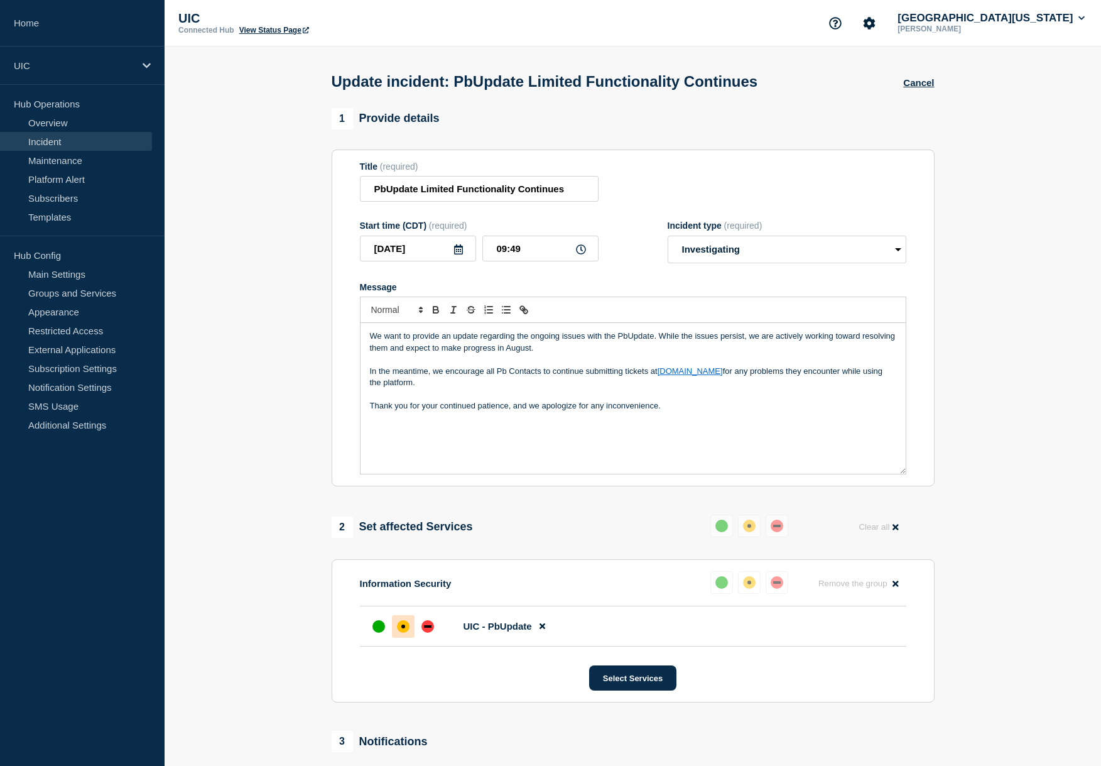
click at [911, 93] on div "Update incident: PbUpdate Limited Functionality Continues Cancel" at bounding box center [632, 77] width 631 height 62
click at [912, 88] on button "Cancel" at bounding box center [918, 82] width 31 height 11
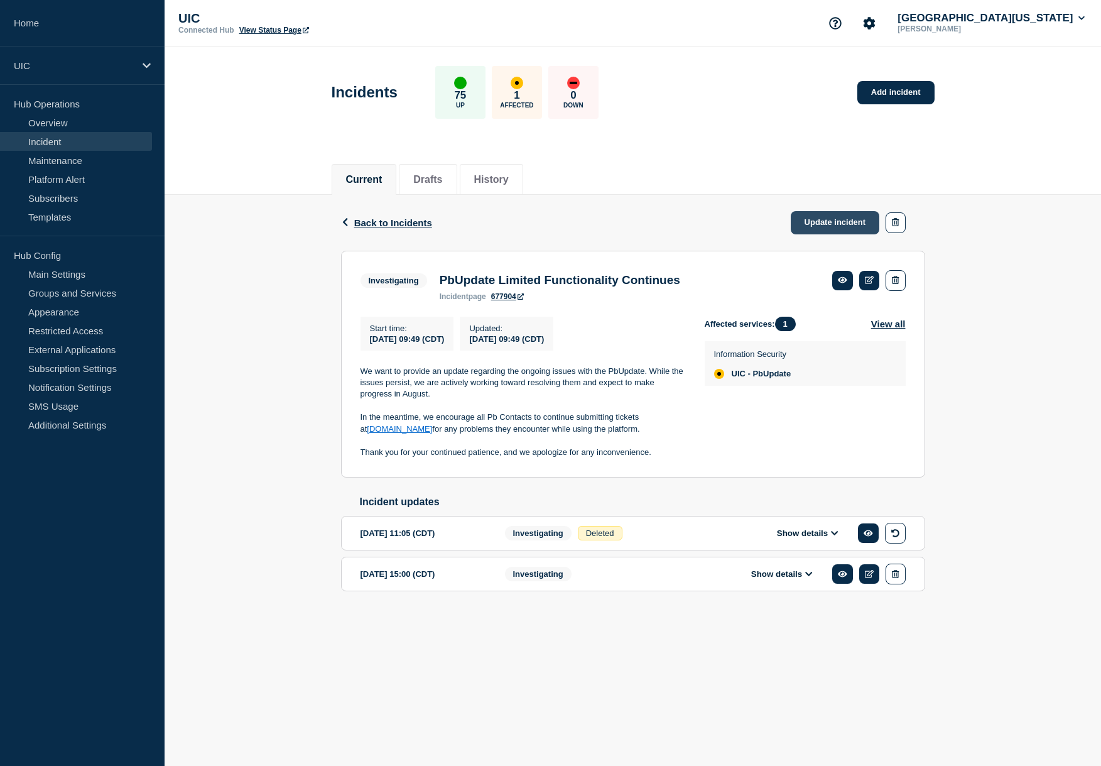
click at [824, 229] on link "Update incident" at bounding box center [835, 222] width 89 height 23
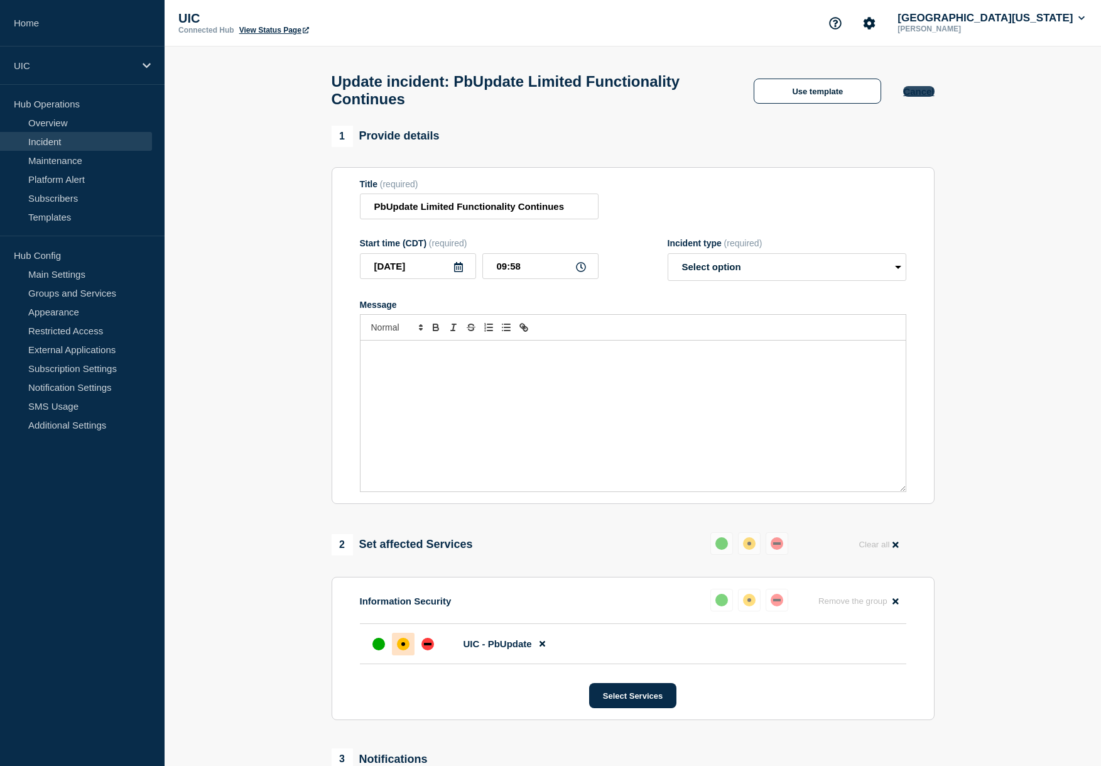
click at [930, 94] on button "Cancel" at bounding box center [918, 91] width 31 height 11
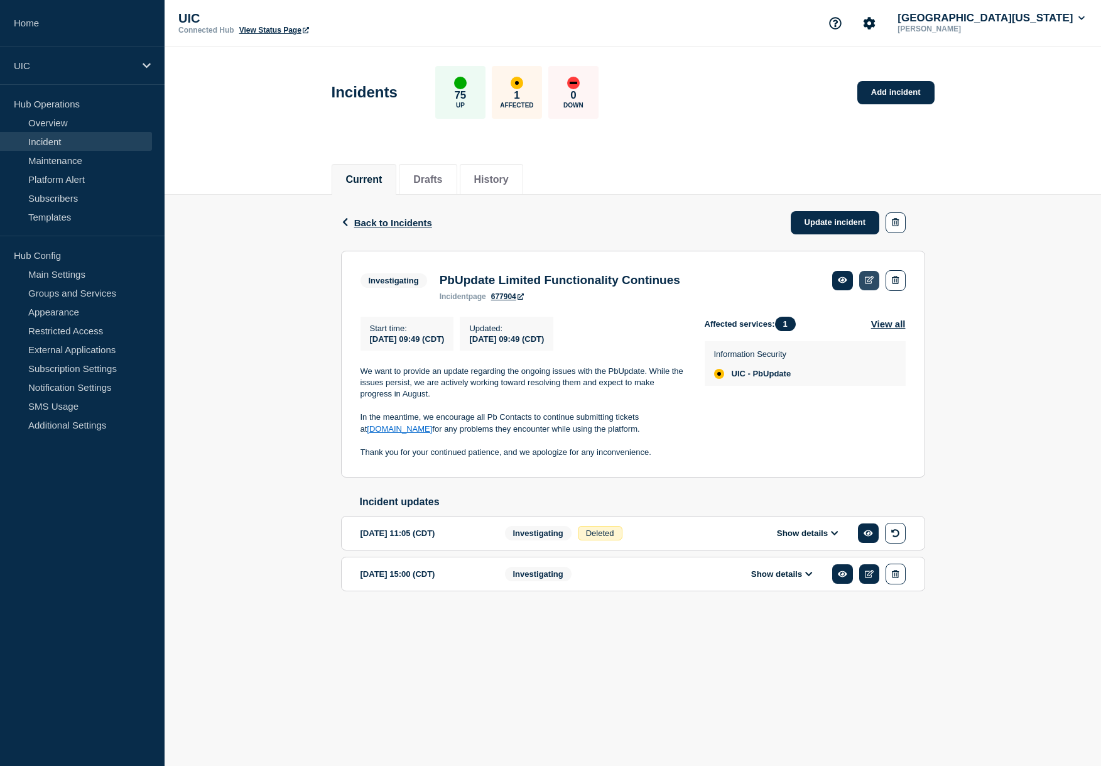
click at [871, 288] on link at bounding box center [869, 280] width 21 height 19
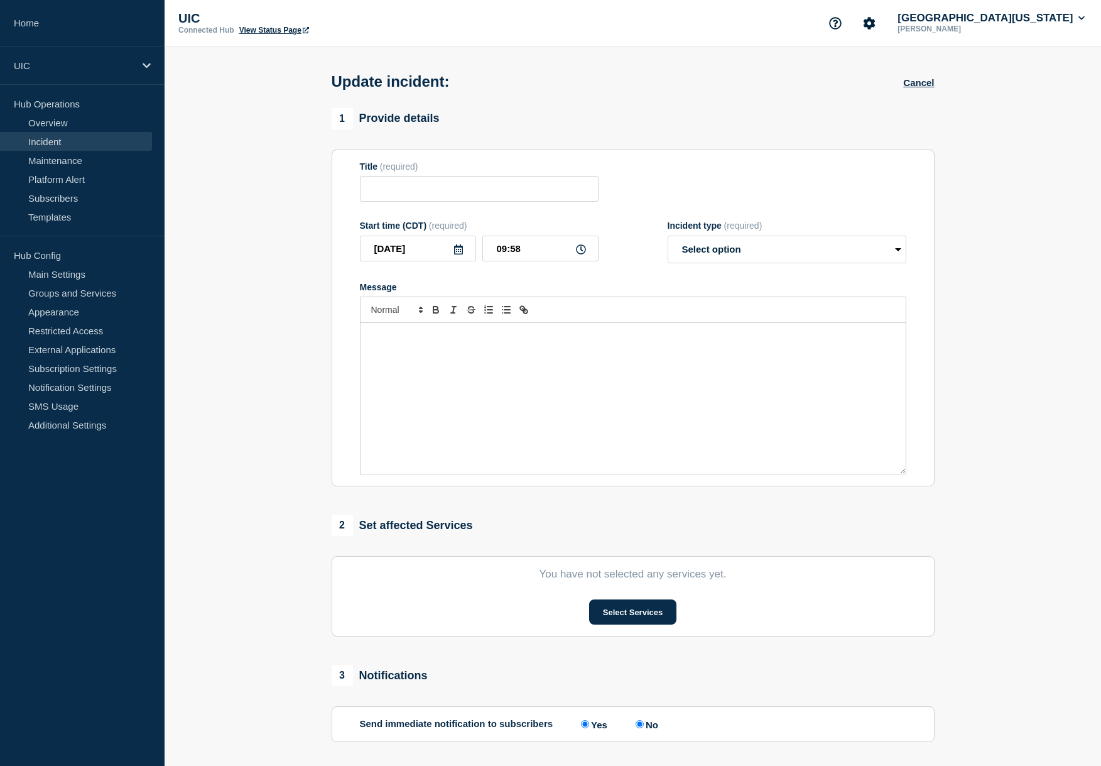
type input "PbUpdate Limited Functionality Continues"
type input "[DATE]"
type input "09:49"
select select "investigating"
radio input "false"
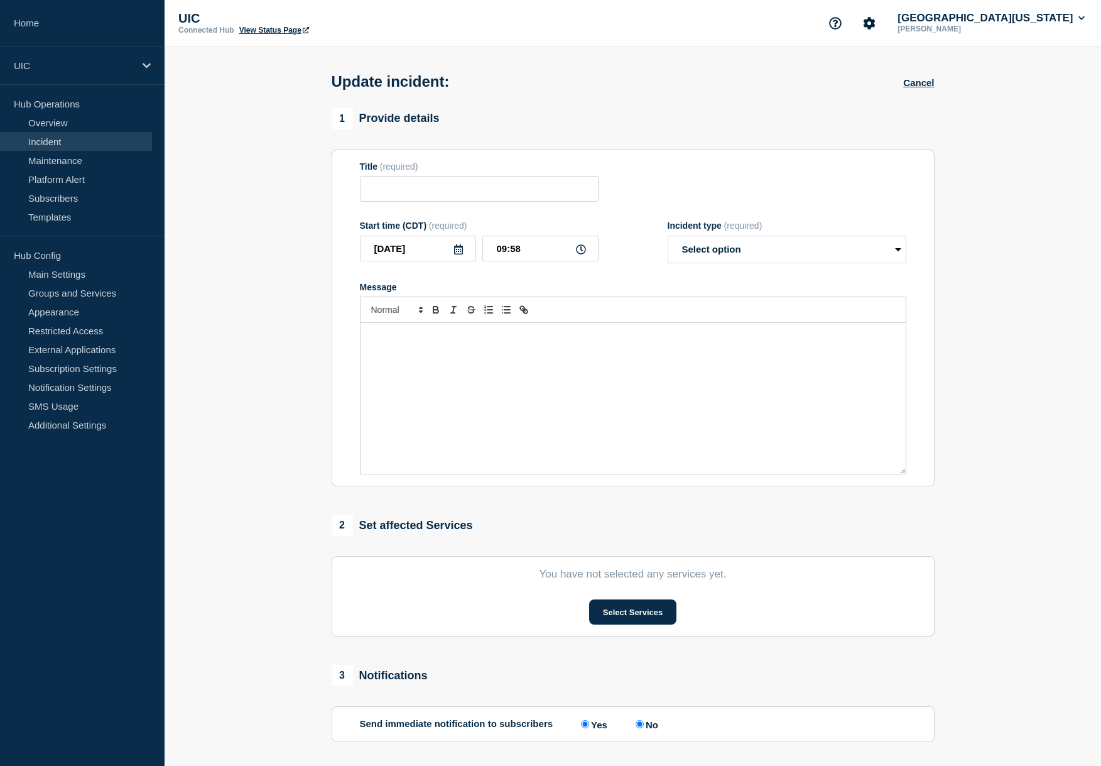
radio input "true"
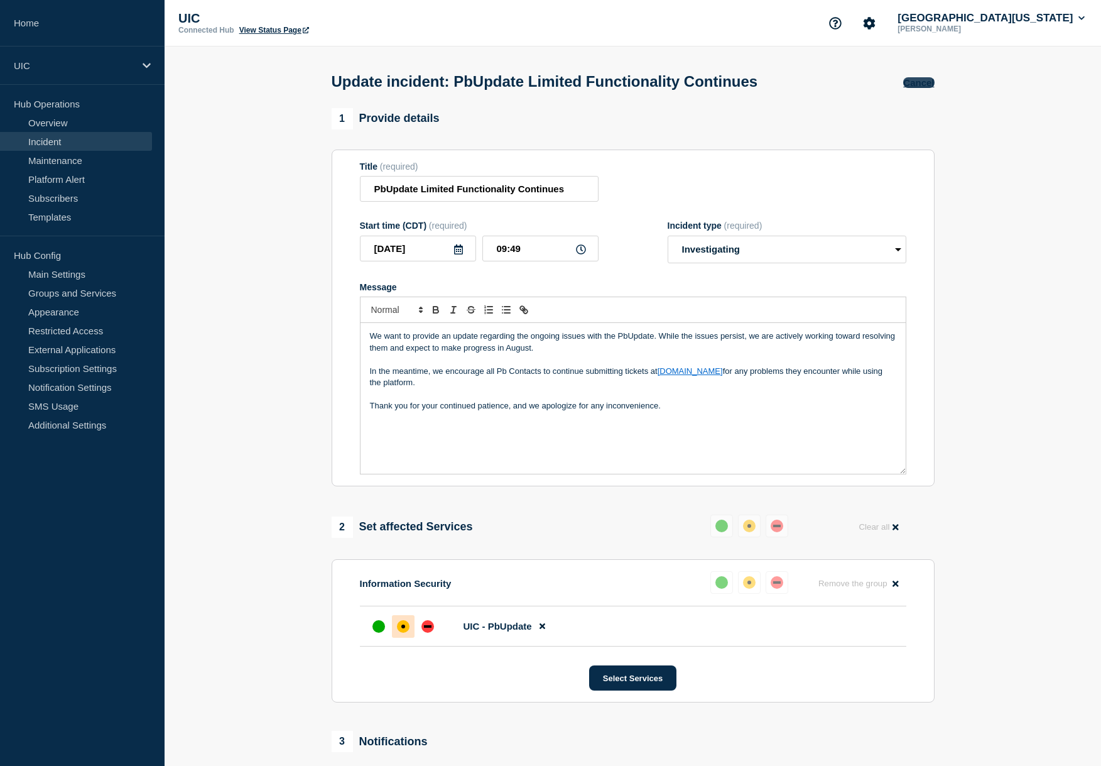
click at [921, 85] on button "Cancel" at bounding box center [918, 82] width 31 height 11
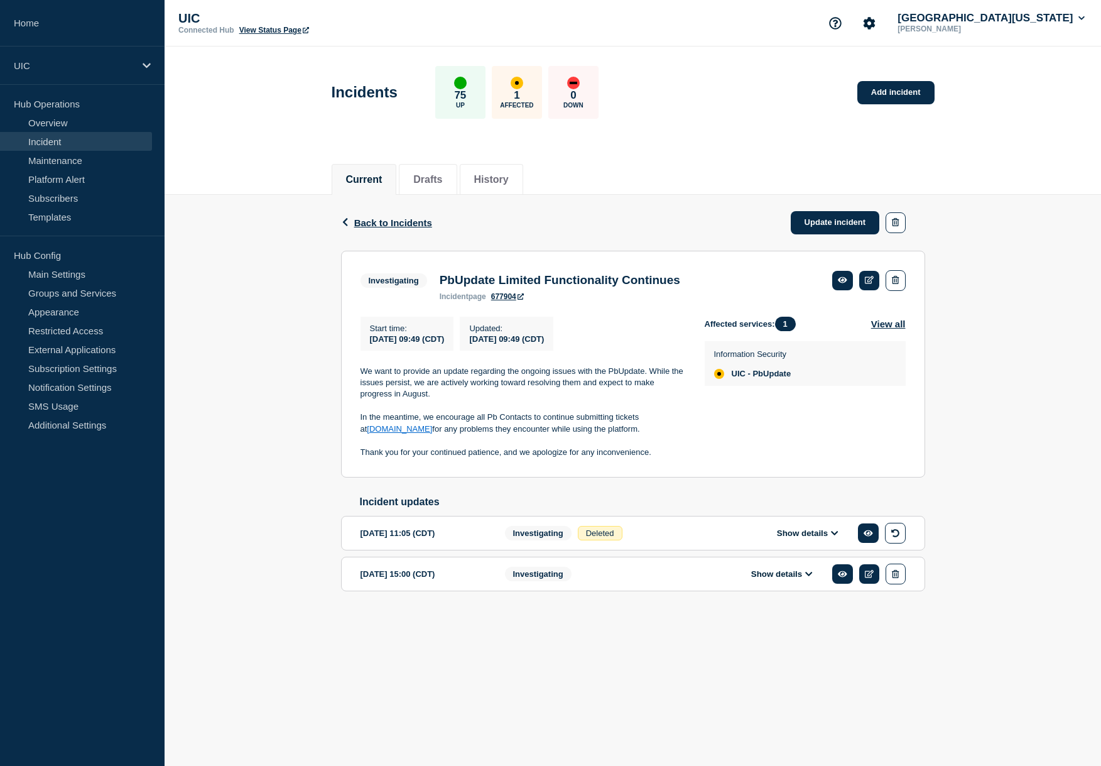
click at [113, 148] on link "Incident" at bounding box center [76, 141] width 152 height 19
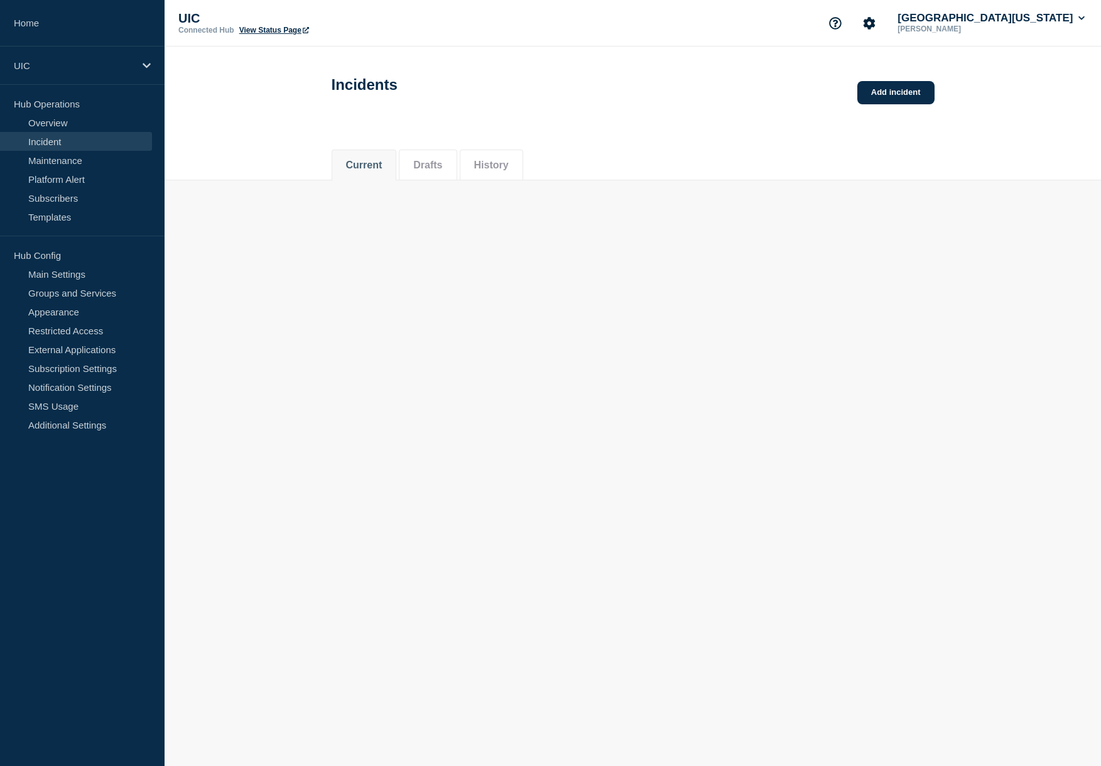
click at [113, 148] on link "Incident" at bounding box center [76, 141] width 152 height 19
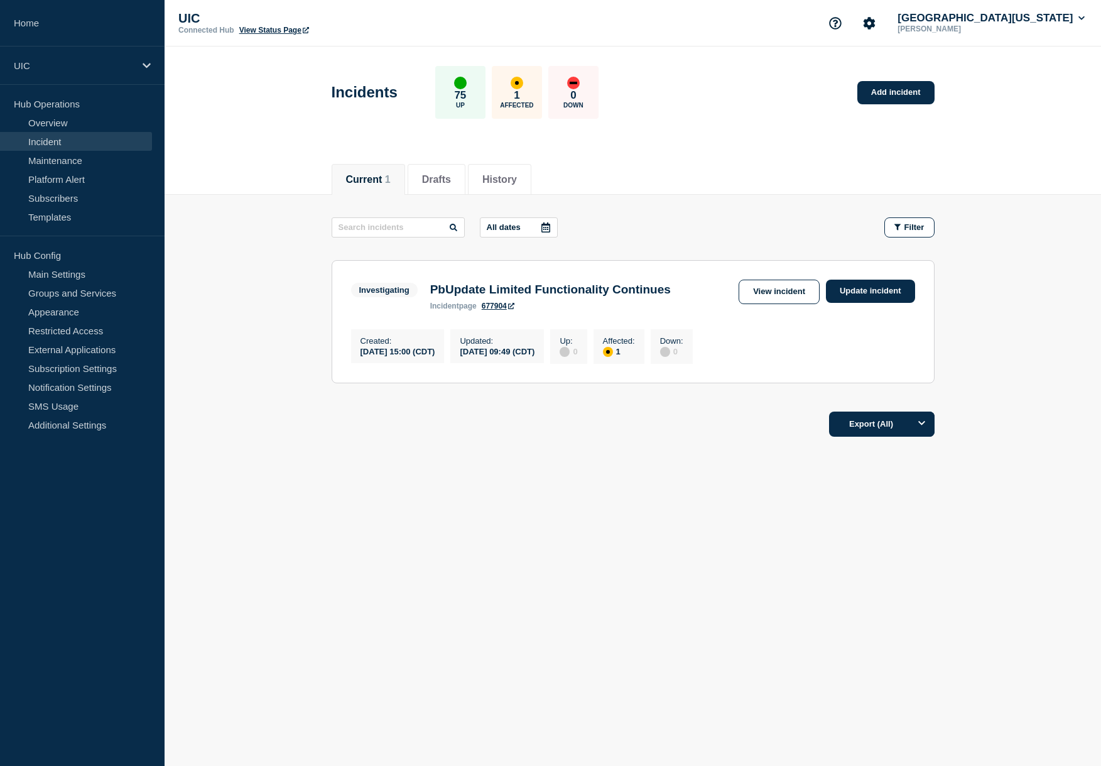
click at [533, 291] on h3 "PbUpdate Limited Functionality Continues" at bounding box center [550, 290] width 241 height 14
click at [854, 295] on link "Update incident" at bounding box center [870, 291] width 89 height 23
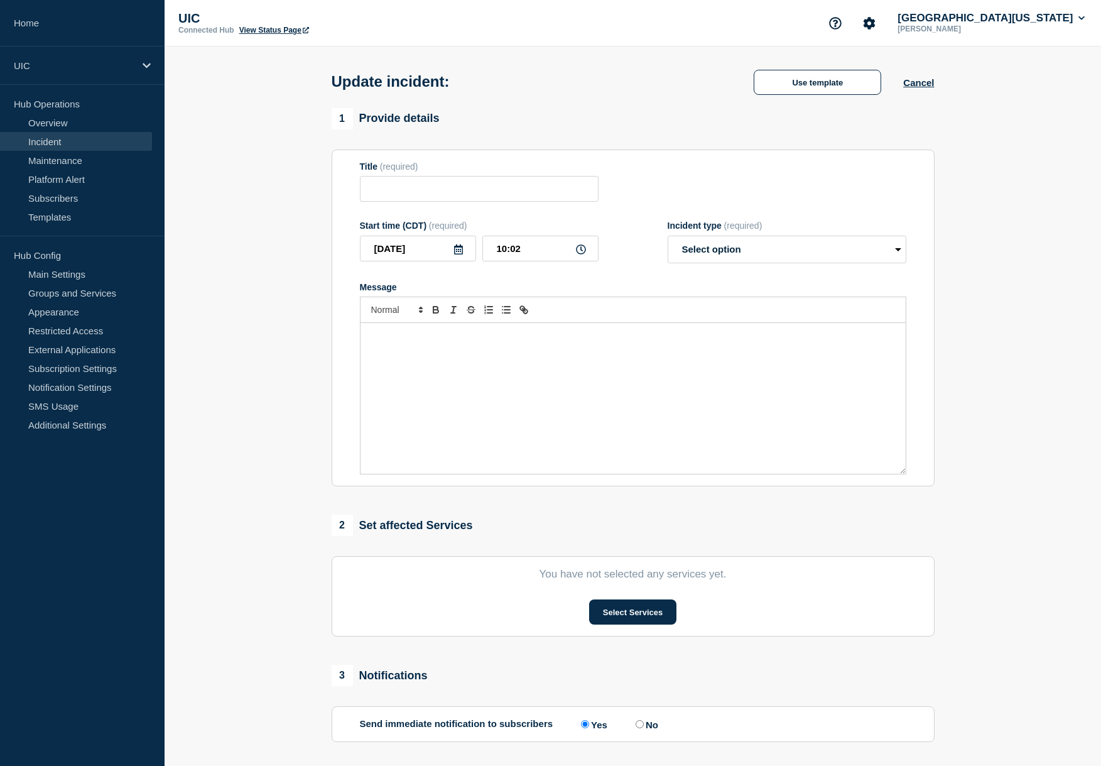
type input "PbUpdate Limited Functionality Continues"
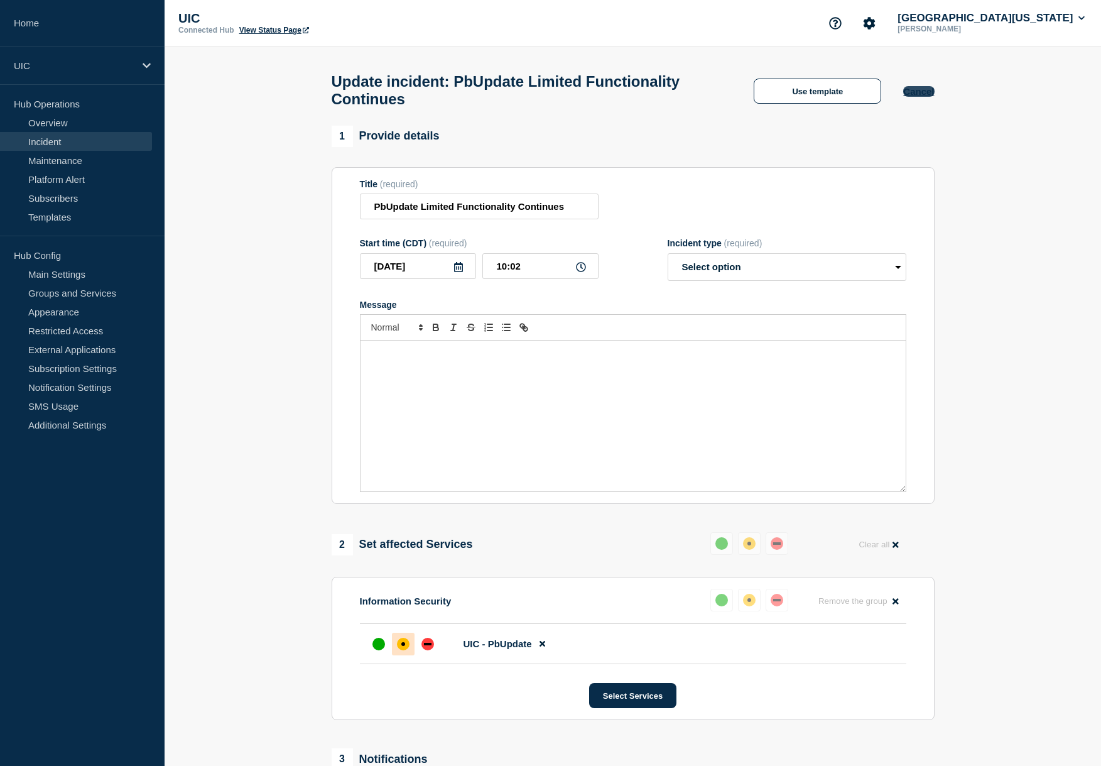
click at [916, 92] on button "Cancel" at bounding box center [918, 91] width 31 height 11
